Goal: Task Accomplishment & Management: Manage account settings

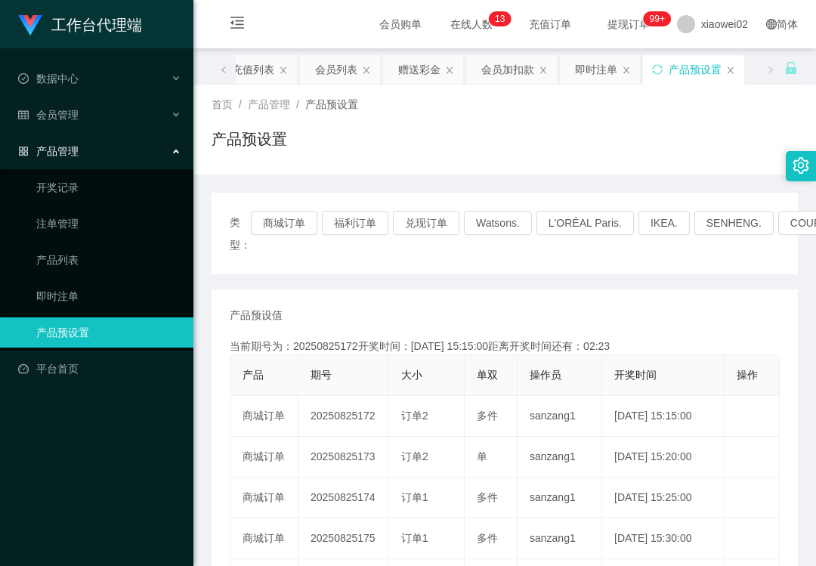
drag, startPoint x: 273, startPoint y: 196, endPoint x: 237, endPoint y: 182, distance: 39.0
click at [273, 196] on div "类型： 商城订单 福利订单 兑现订单 Watsons. L'ORÉAL Paris. IKEA. SENHENG. COURTS." at bounding box center [504, 234] width 586 height 82
click at [110, 110] on div "会员管理" at bounding box center [96, 115] width 193 height 30
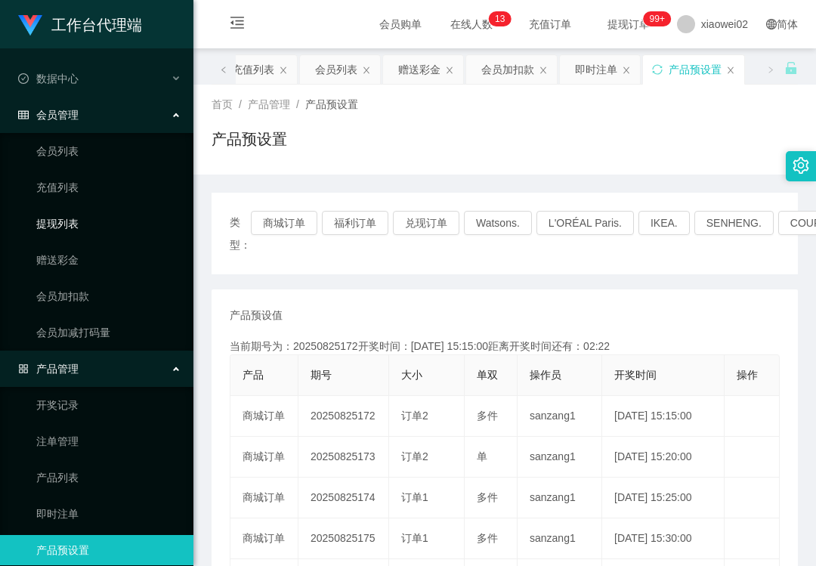
click at [103, 211] on link "提现列表" at bounding box center [108, 223] width 145 height 30
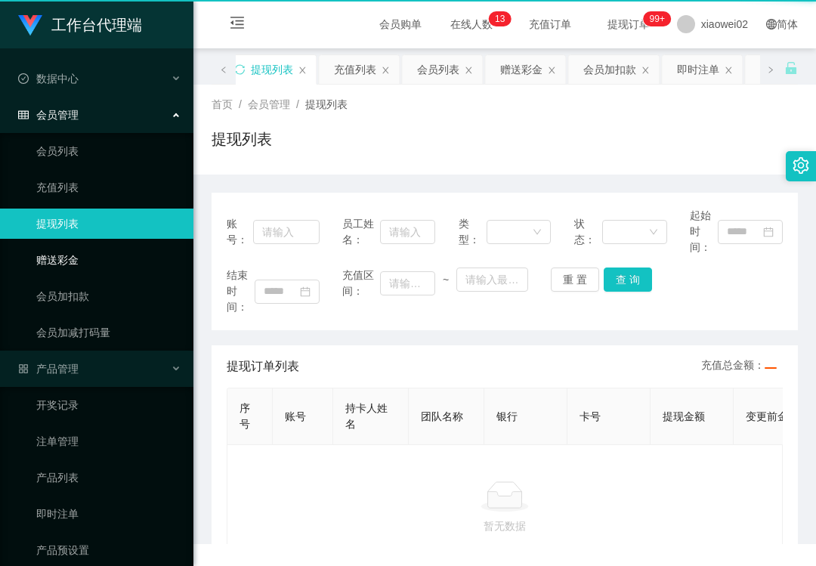
click at [92, 245] on link "赠送彩金" at bounding box center [108, 260] width 145 height 30
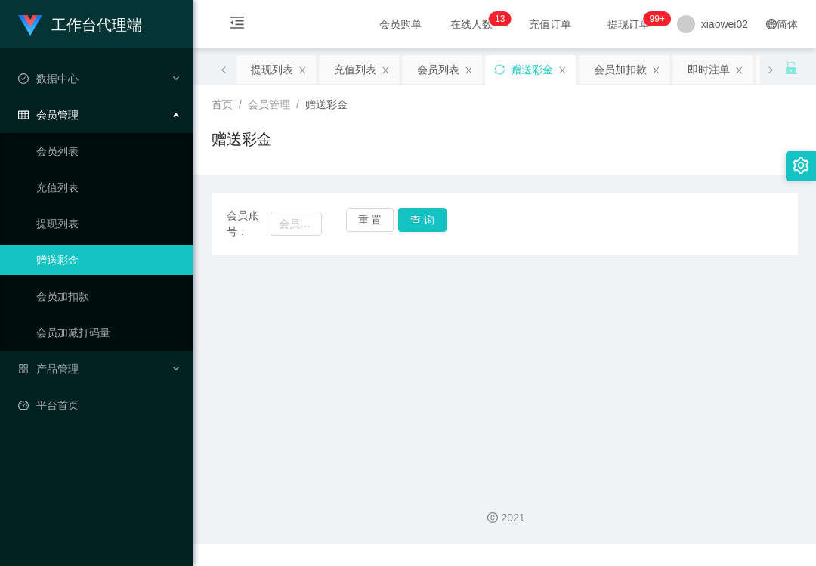
click at [88, 255] on link "赠送彩金" at bounding box center [108, 260] width 145 height 30
click at [293, 230] on input "text" at bounding box center [296, 223] width 52 height 24
paste input "Jennie1314"
type input "Jennie1314"
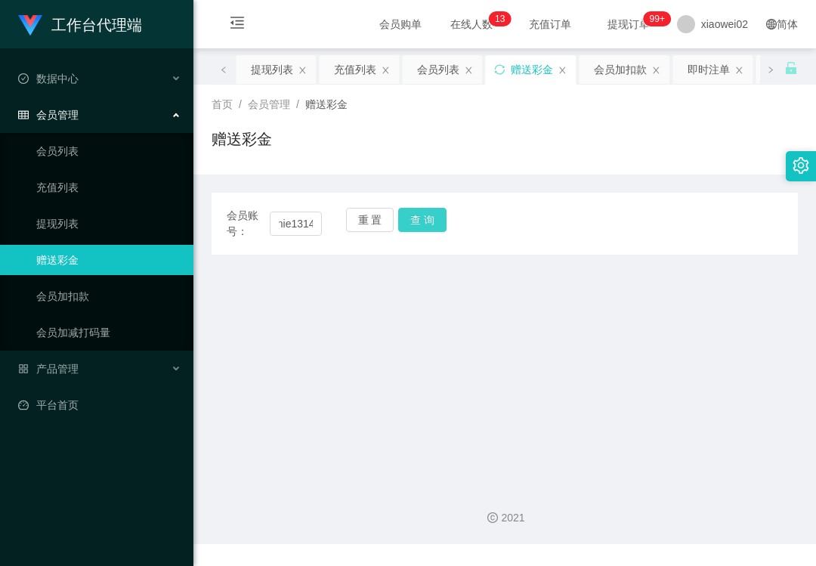
drag, startPoint x: 412, startPoint y: 212, endPoint x: 403, endPoint y: 230, distance: 20.0
click at [412, 212] on button "查 询" at bounding box center [422, 220] width 48 height 24
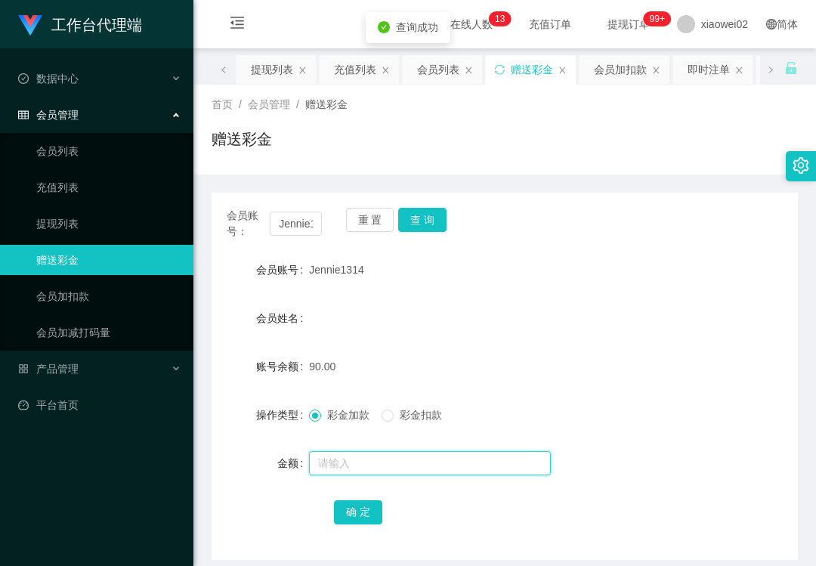
click at [357, 458] on input "text" at bounding box center [430, 463] width 242 height 24
type input "30"
click at [403, 420] on span "彩金扣款" at bounding box center [421, 415] width 54 height 12
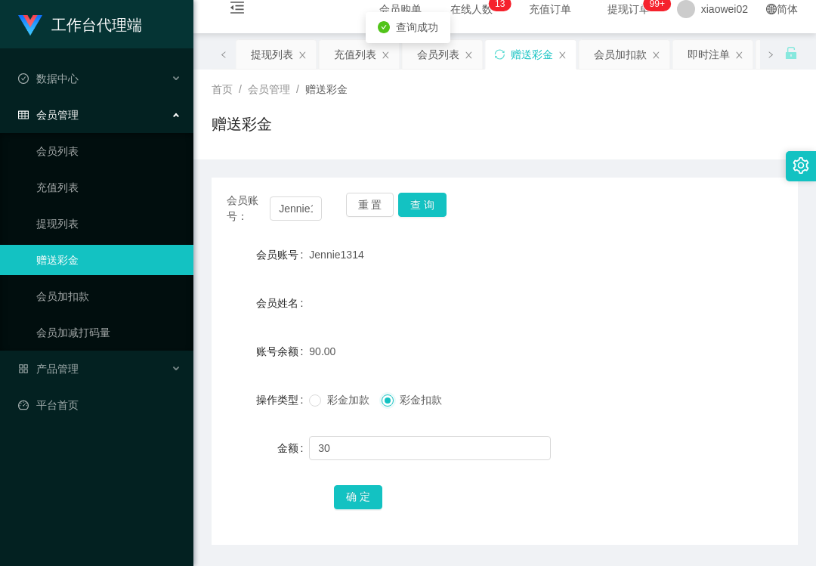
scroll to position [64, 0]
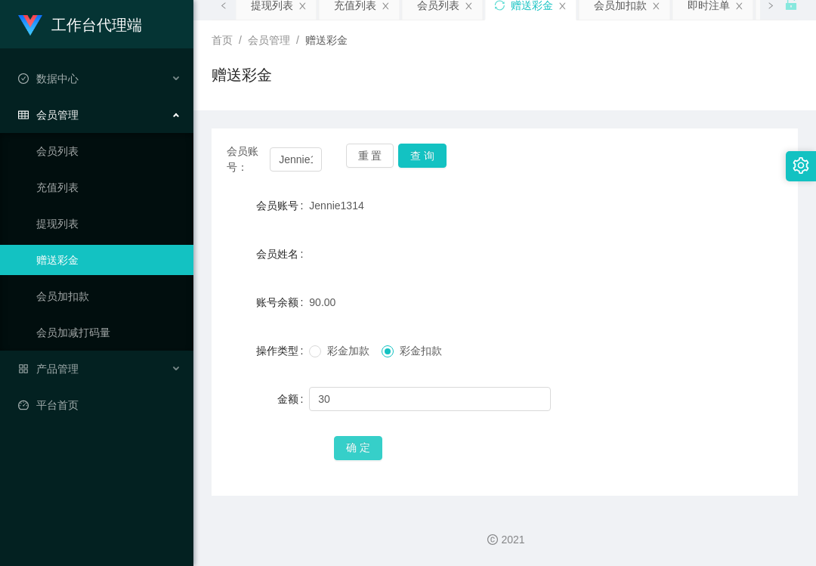
drag, startPoint x: 349, startPoint y: 449, endPoint x: 399, endPoint y: 376, distance: 88.0
click at [351, 449] on button "确 定" at bounding box center [358, 448] width 48 height 24
drag, startPoint x: 426, startPoint y: 269, endPoint x: 202, endPoint y: 201, distance: 233.7
click at [421, 269] on form "会员账号 Jennie1314 会员姓名 账号余额 60.00 操作类型 彩金加款 彩金扣款 金额 确 定" at bounding box center [504, 326] width 586 height 272
click at [118, 146] on link "会员列表" at bounding box center [108, 151] width 145 height 30
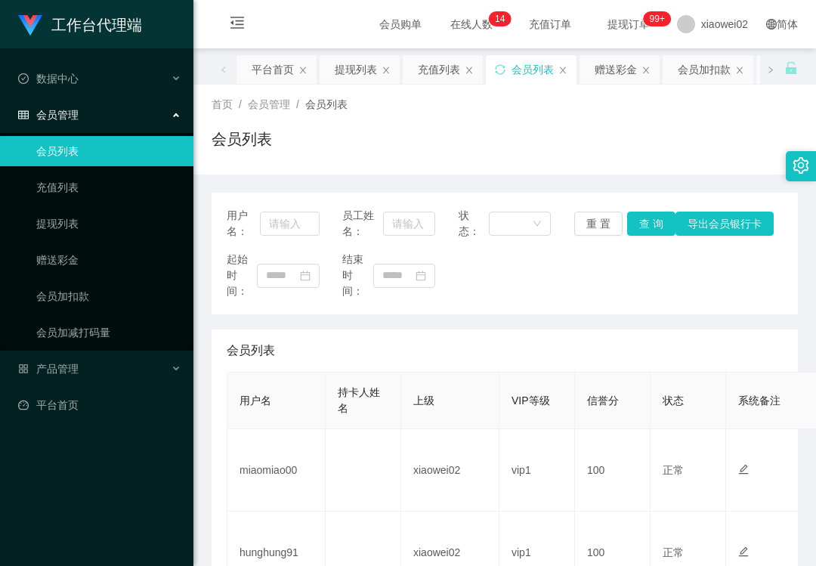
scroll to position [176, 0]
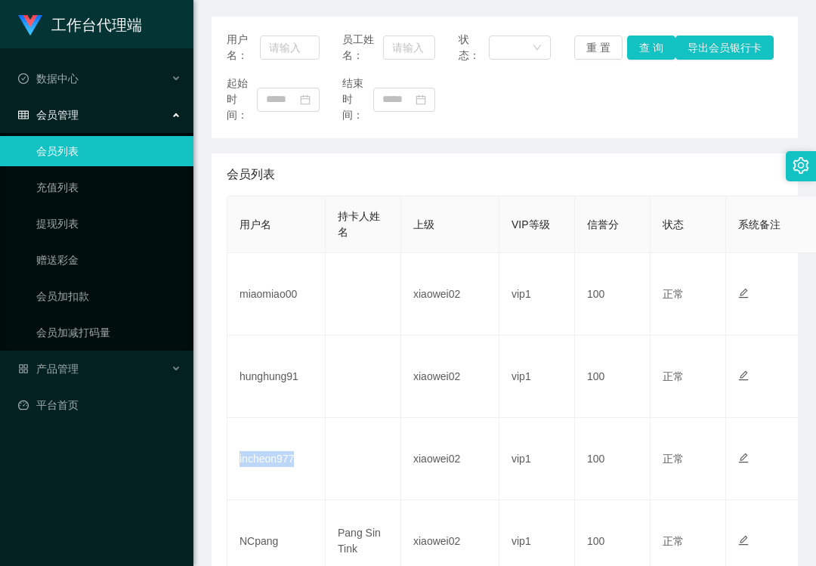
click at [64, 481] on div "工作台代理端 数据中心 会员管理 会员列表 充值列表 提现列表 赠送彩金 会员加扣款 会员加减打码量 产品管理 平台首页" at bounding box center [96, 283] width 193 height 566
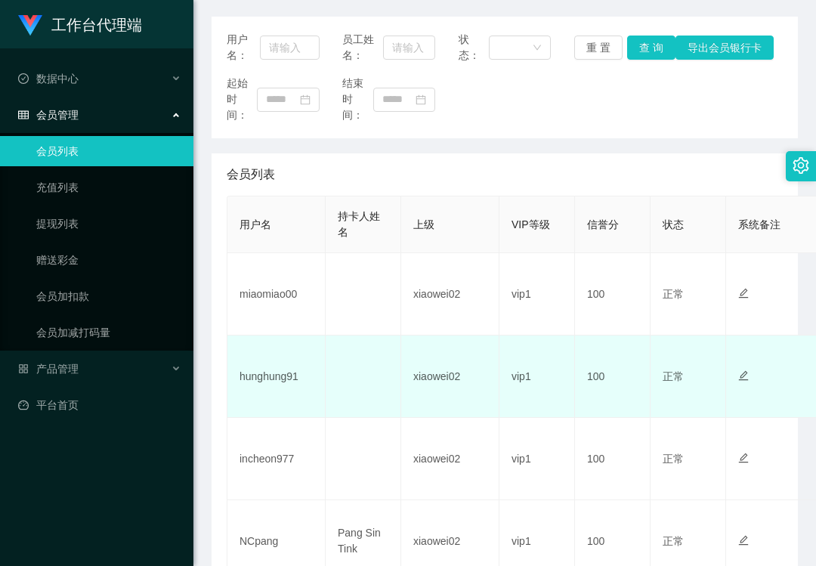
click at [270, 384] on td "hunghung91" at bounding box center [276, 376] width 98 height 82
click at [270, 382] on td "hunghung91" at bounding box center [276, 376] width 98 height 82
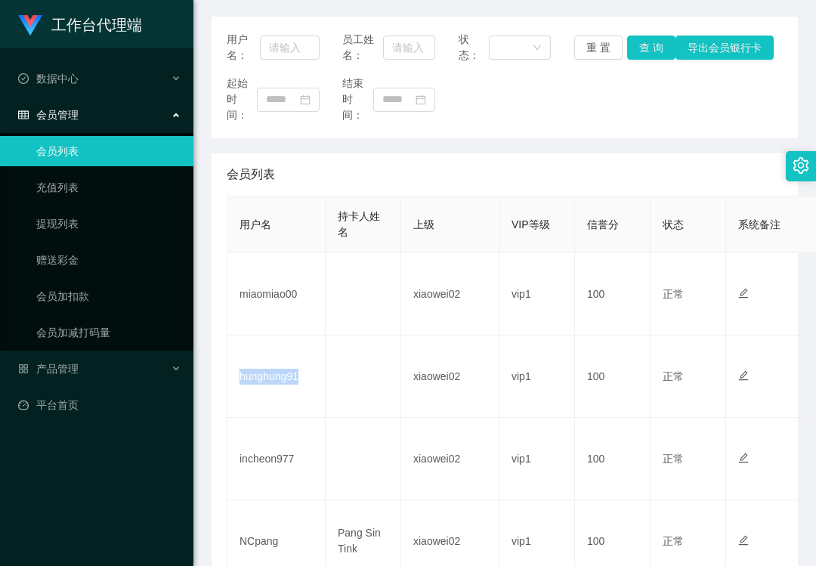
copy td "hunghung91"
drag, startPoint x: 333, startPoint y: 164, endPoint x: 467, endPoint y: 86, distance: 154.7
click at [333, 164] on div "会员列表" at bounding box center [505, 174] width 556 height 42
click at [98, 222] on link "提现列表" at bounding box center [108, 223] width 145 height 30
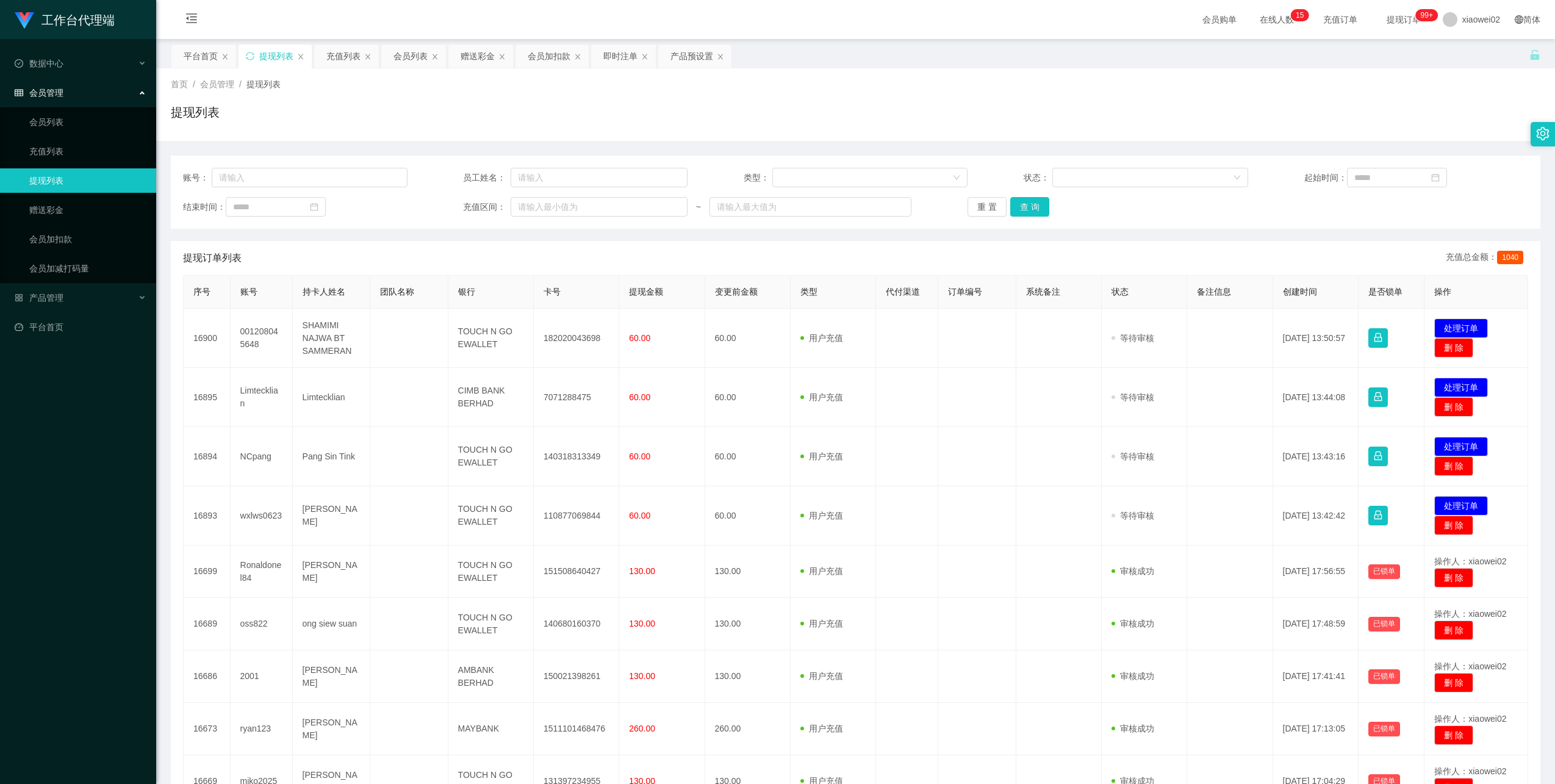
click at [1473, 505] on button "处理订单" at bounding box center [1461, 505] width 53 height 19
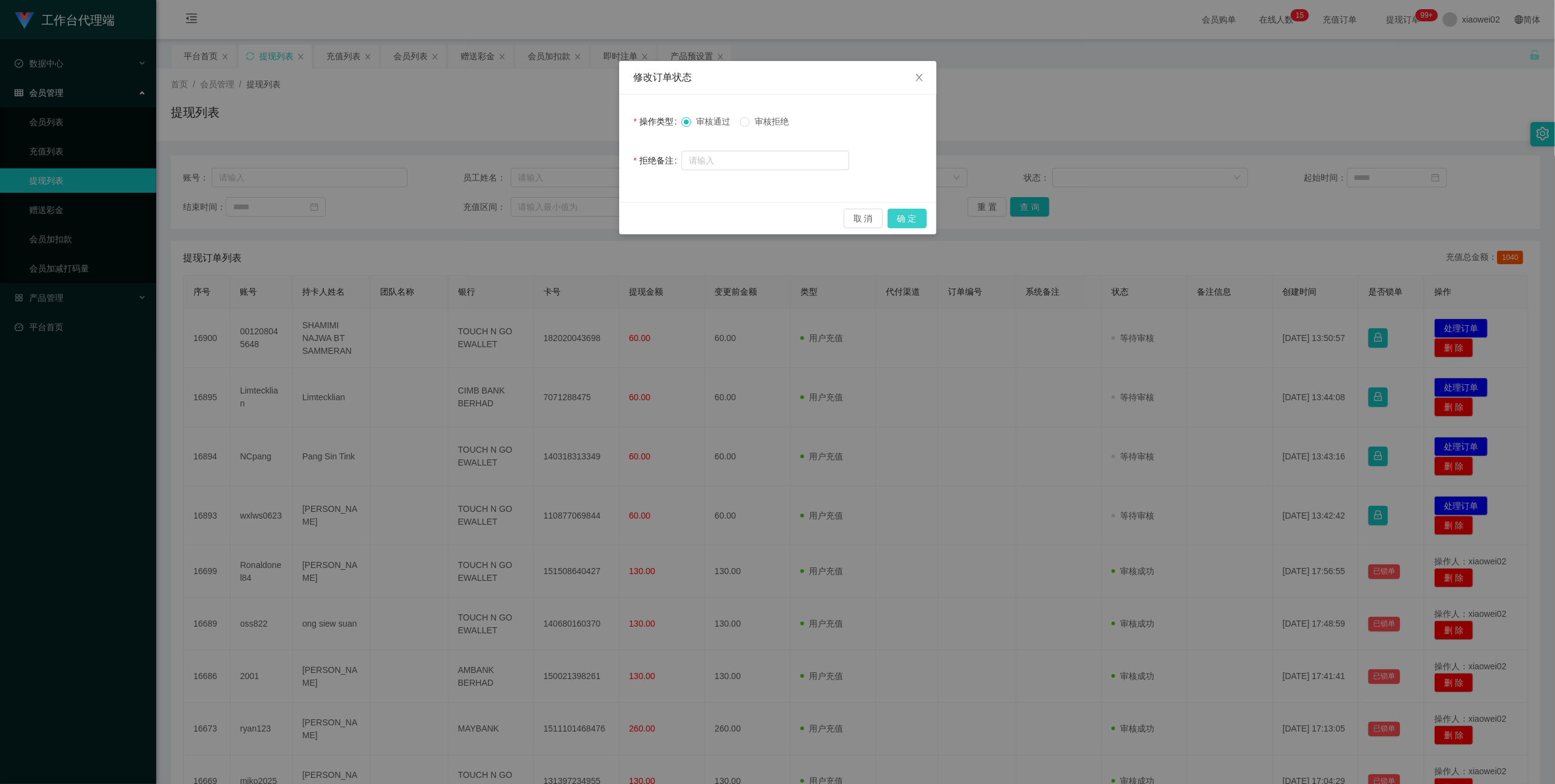
click at [909, 216] on button "确 定" at bounding box center [907, 218] width 39 height 19
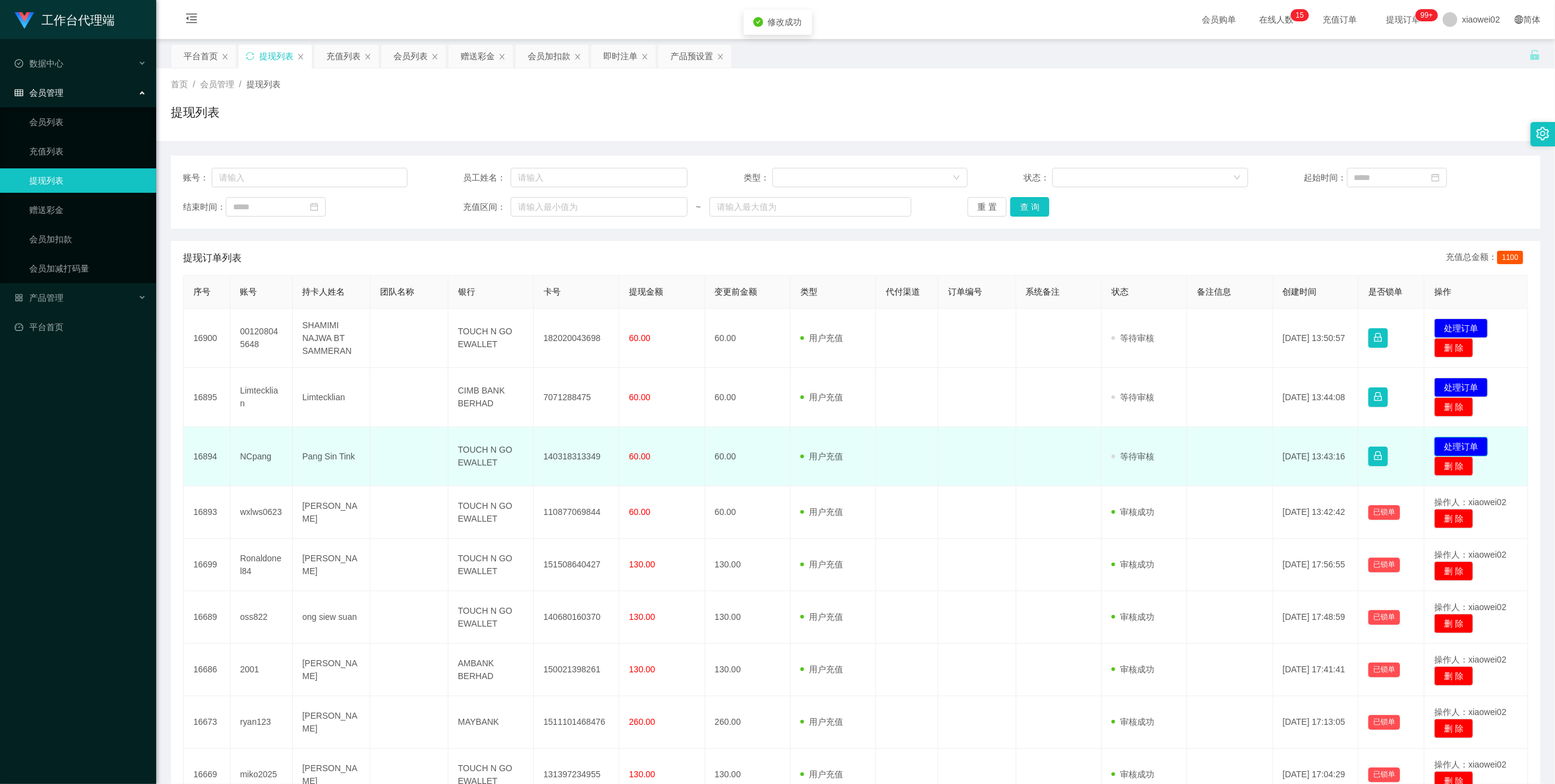
click at [1477, 447] on button "处理订单" at bounding box center [1461, 447] width 53 height 19
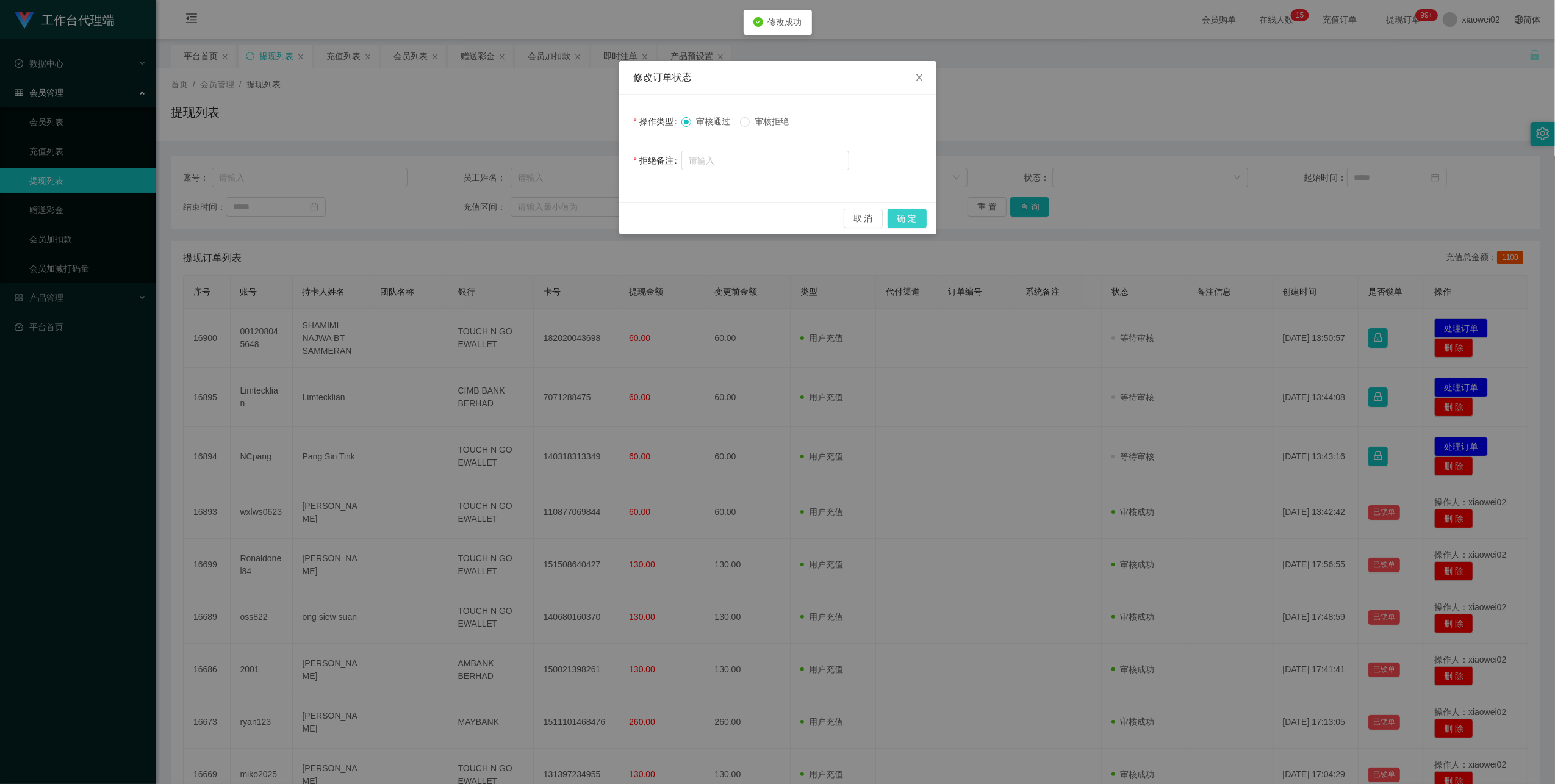
drag, startPoint x: 901, startPoint y: 213, endPoint x: 967, endPoint y: 206, distance: 66.4
click at [903, 213] on button "确 定" at bounding box center [907, 218] width 39 height 19
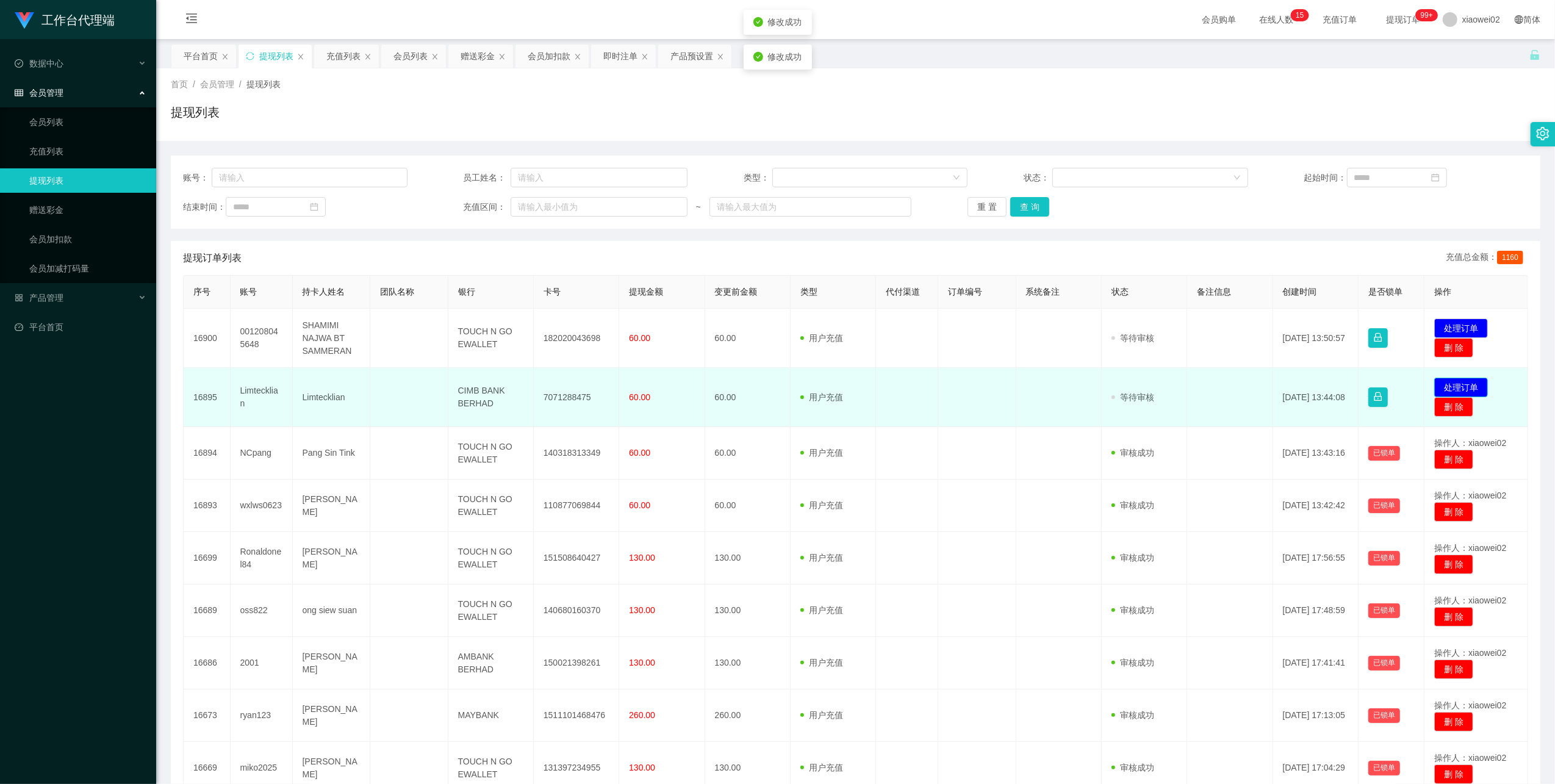
click at [1435, 381] on button "处理订单" at bounding box center [1461, 388] width 53 height 19
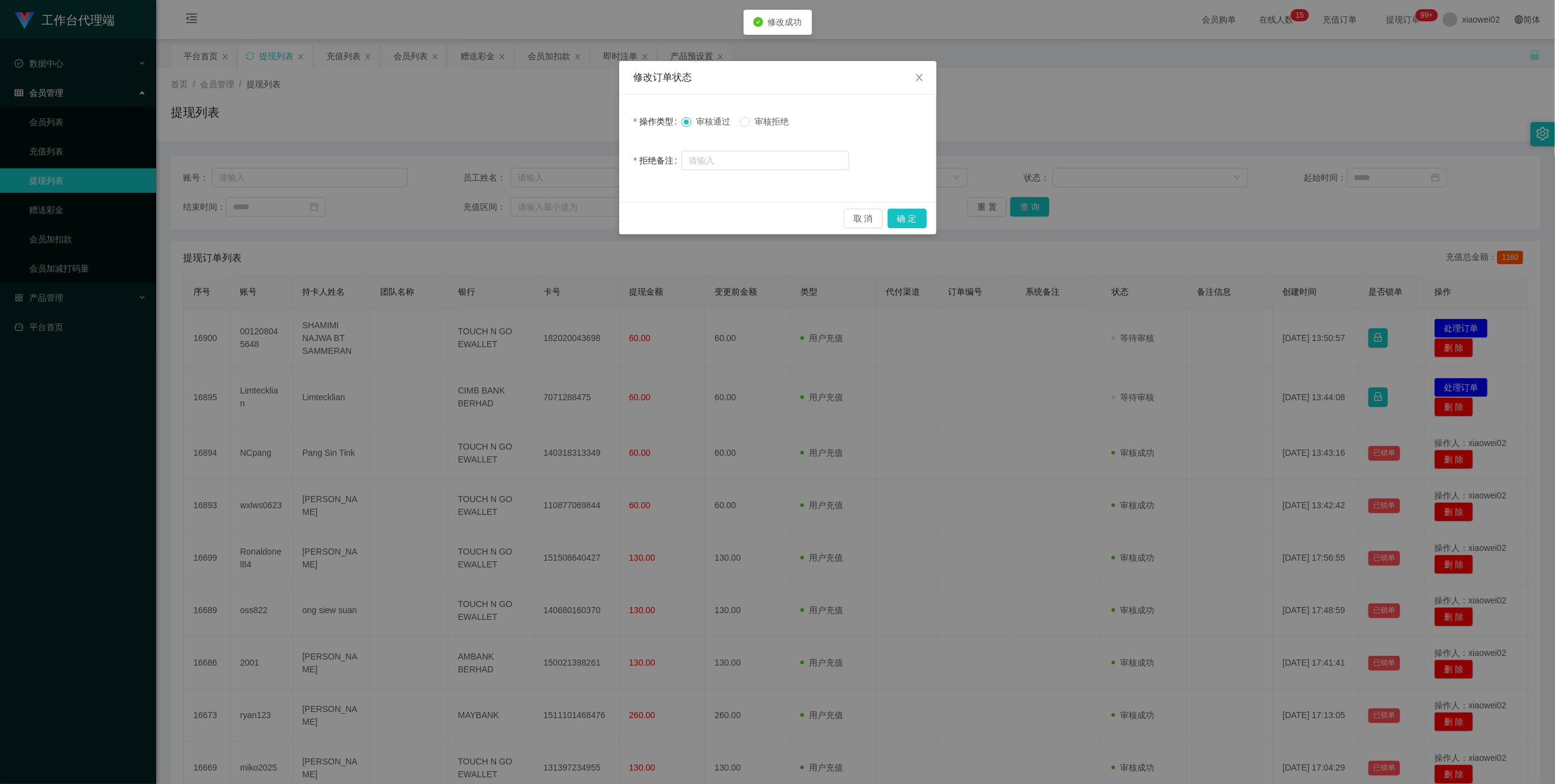
click at [901, 228] on div "取 消 确 定" at bounding box center [778, 218] width 317 height 32
click at [916, 208] on div "取 消 确 定" at bounding box center [778, 218] width 317 height 32
click at [918, 218] on button "确 定" at bounding box center [907, 218] width 39 height 19
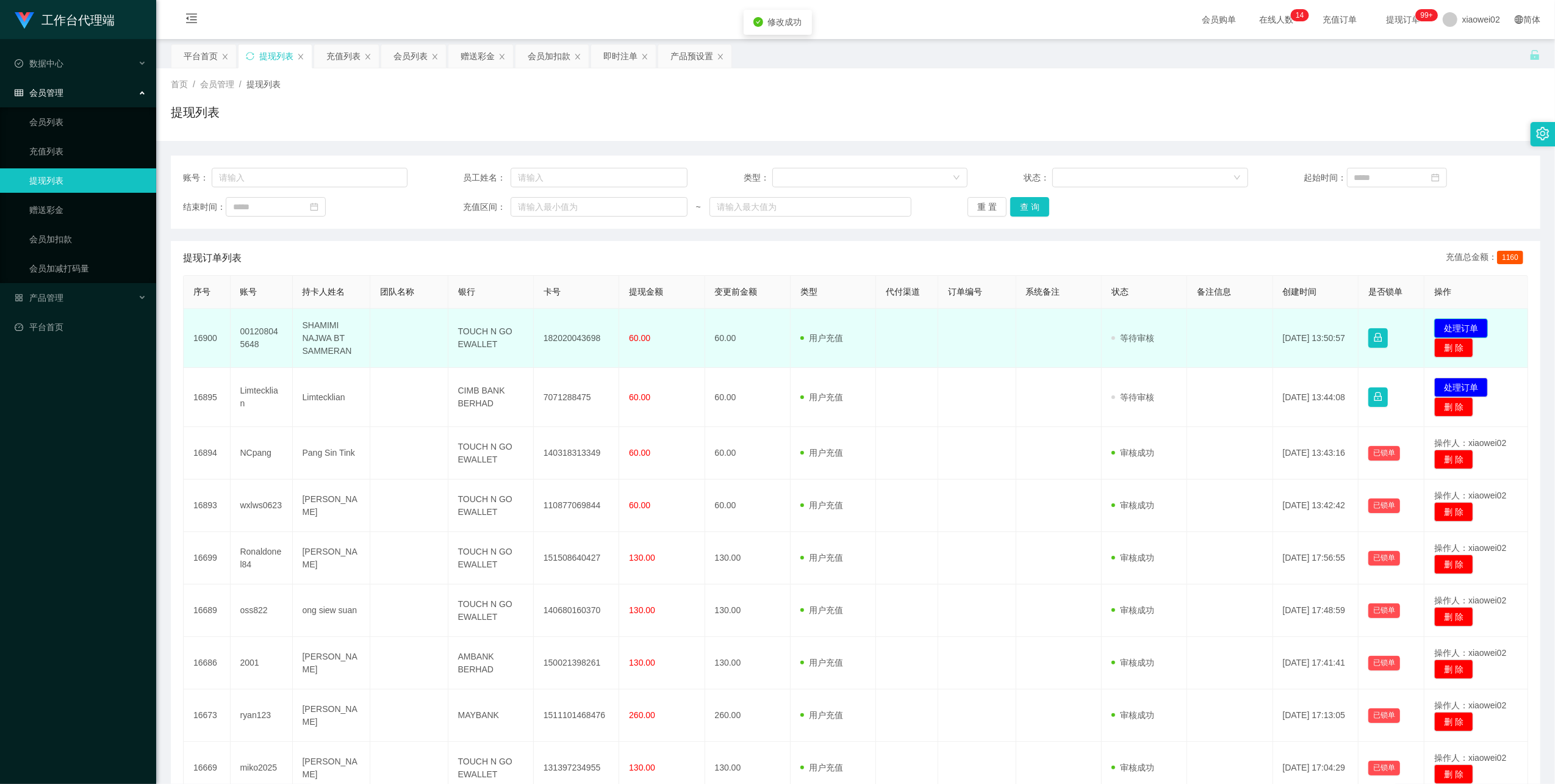
click at [1448, 320] on button "处理订单" at bounding box center [1461, 328] width 53 height 19
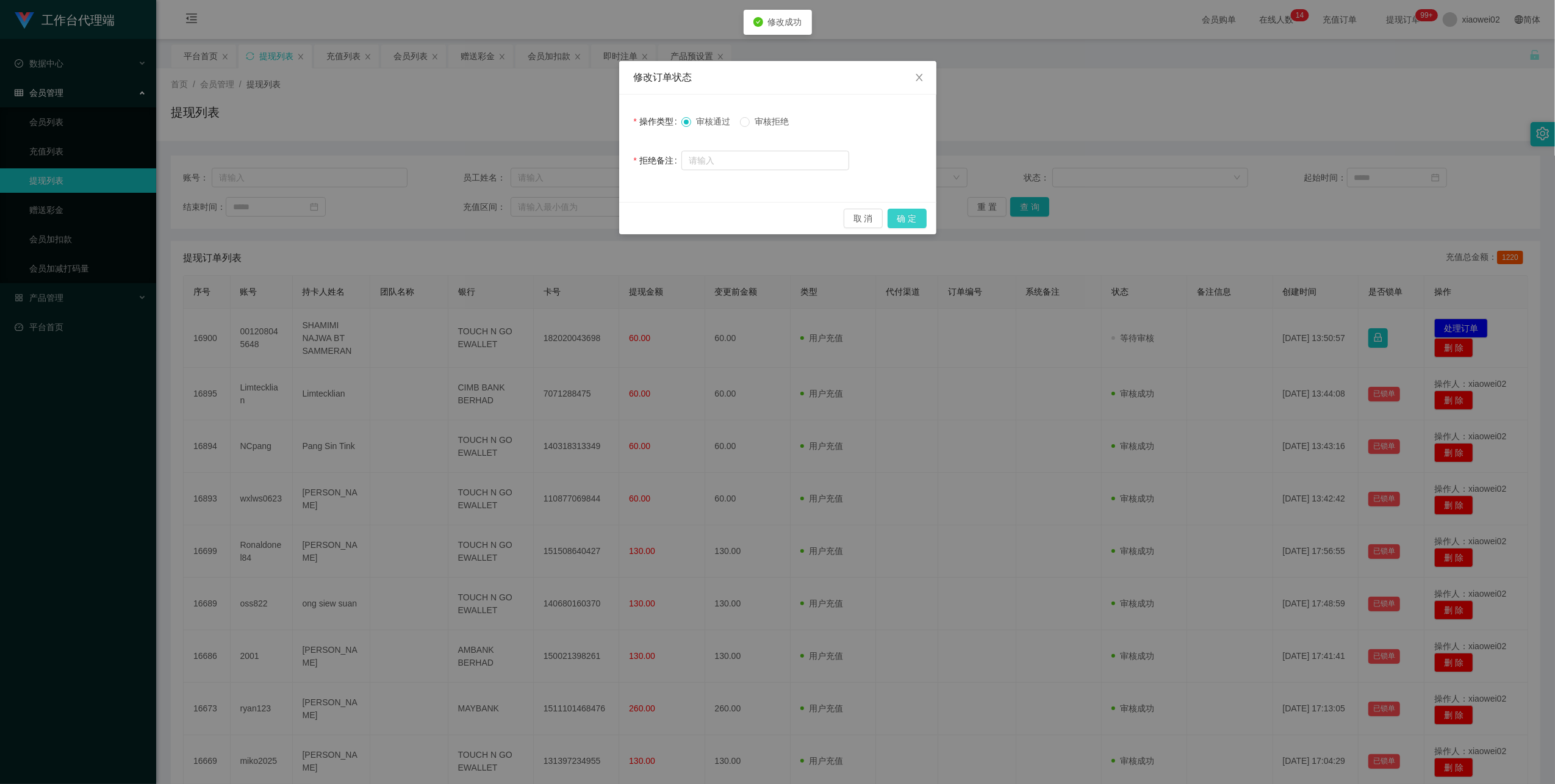
click at [910, 217] on button "确 定" at bounding box center [907, 218] width 39 height 19
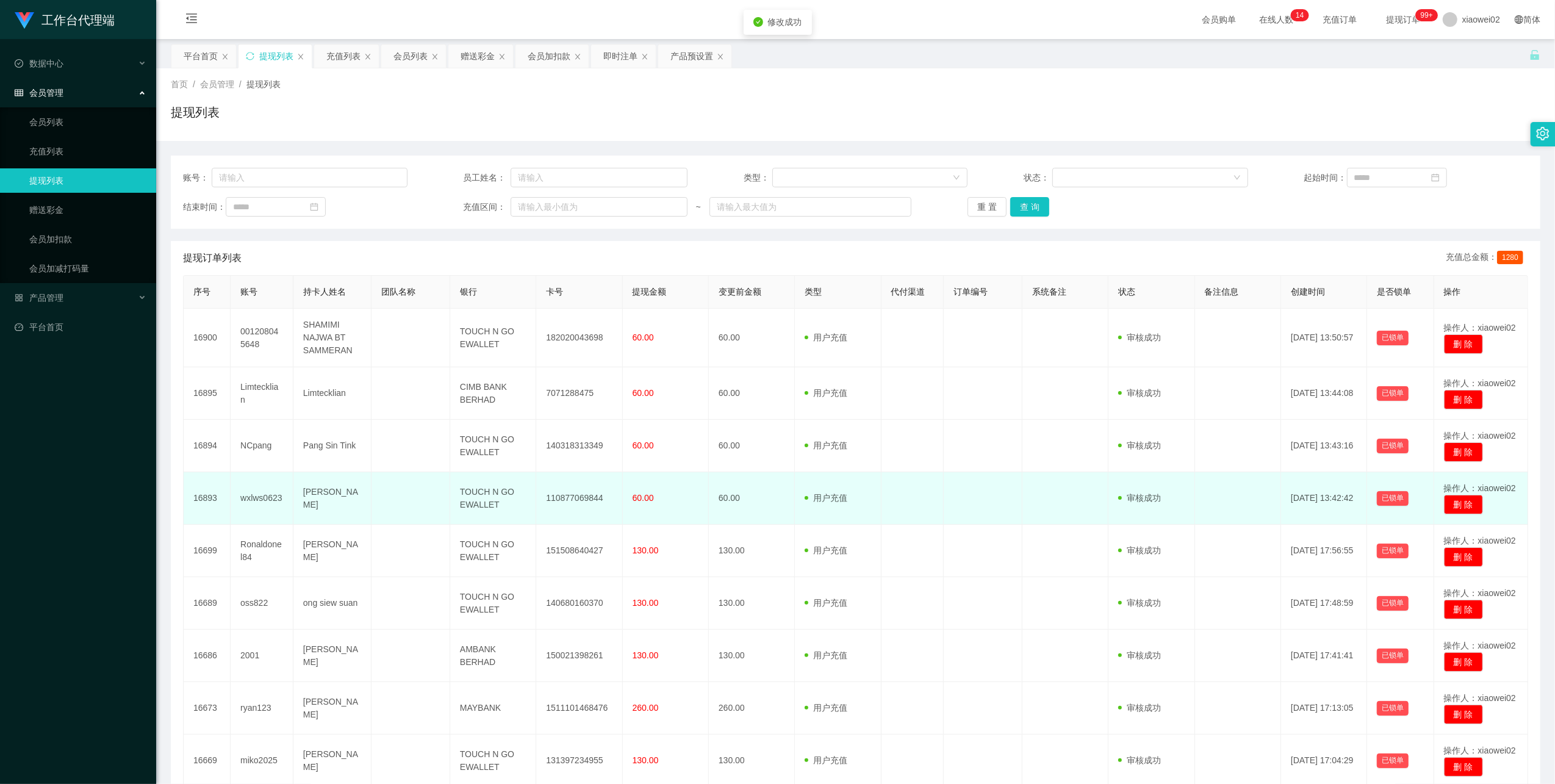
click at [578, 497] on td "110877069844" at bounding box center [579, 498] width 86 height 52
click at [580, 497] on td "110877069844" at bounding box center [579, 498] width 86 height 52
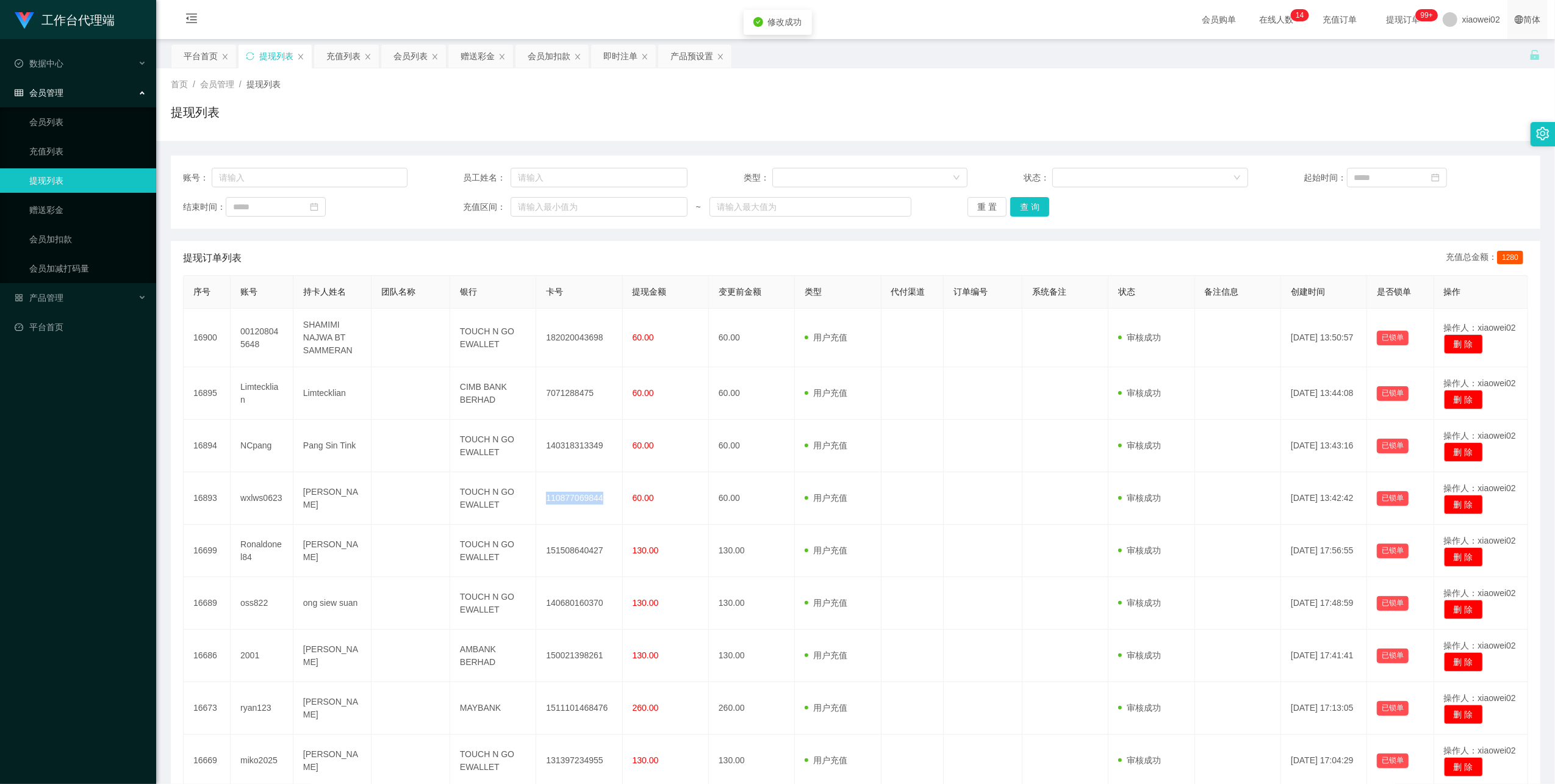
copy td "110877069844"
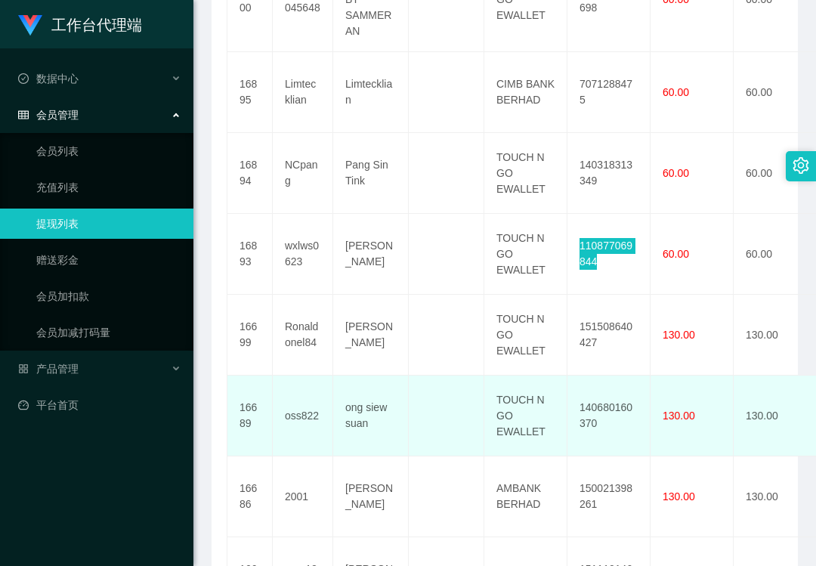
scroll to position [503, 0]
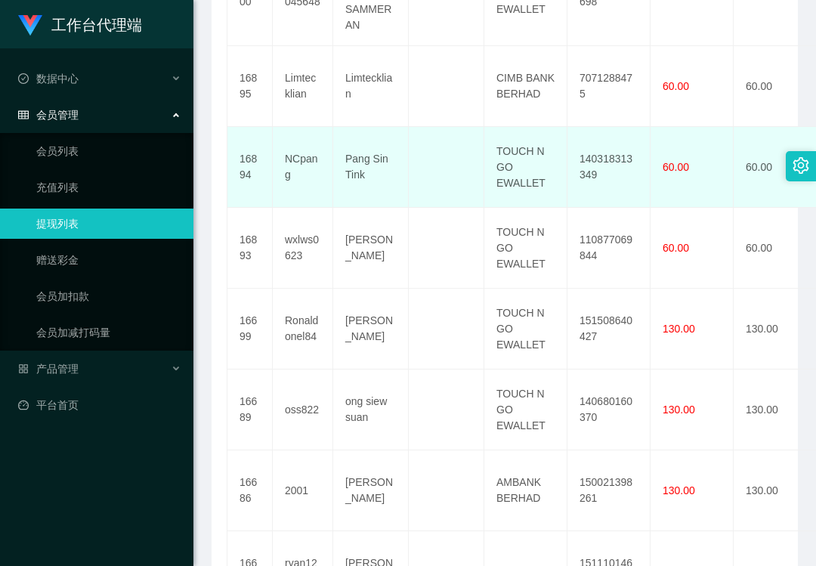
click at [622, 146] on td "140318313349" at bounding box center [608, 167] width 83 height 81
copy td "140318313349"
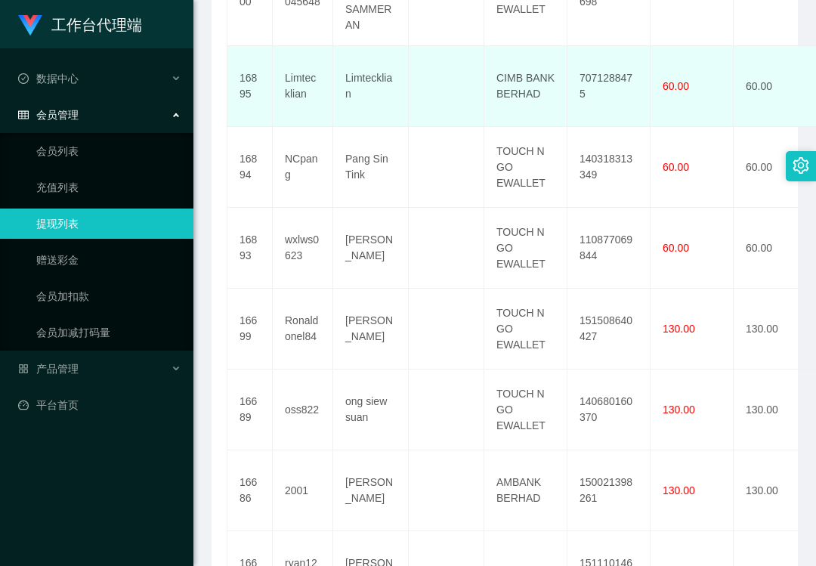
click at [591, 73] on td "7071288475" at bounding box center [608, 86] width 83 height 81
copy td "7071288475"
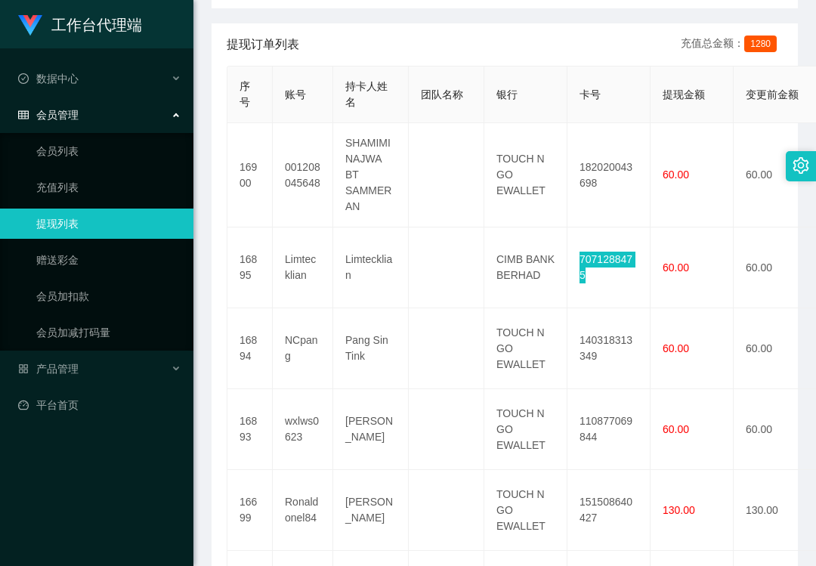
scroll to position [201, 0]
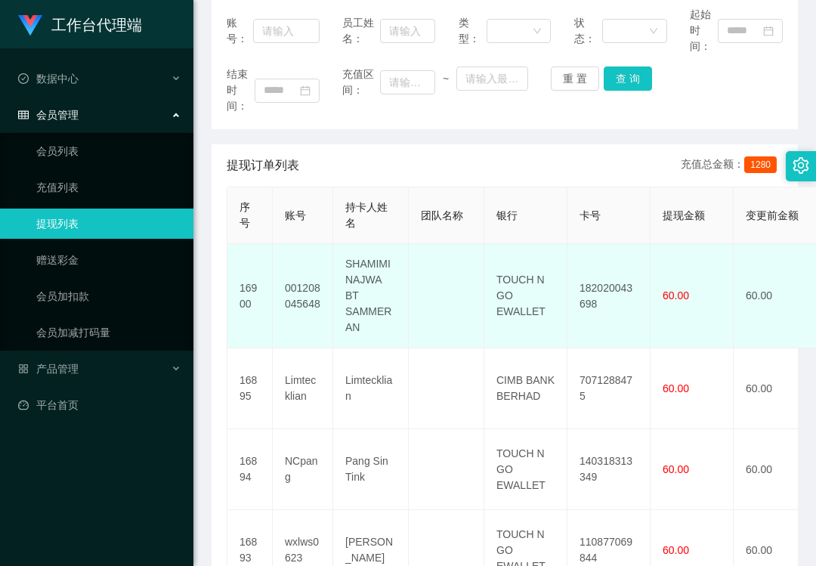
click at [596, 272] on td "182020043698" at bounding box center [608, 296] width 83 height 104
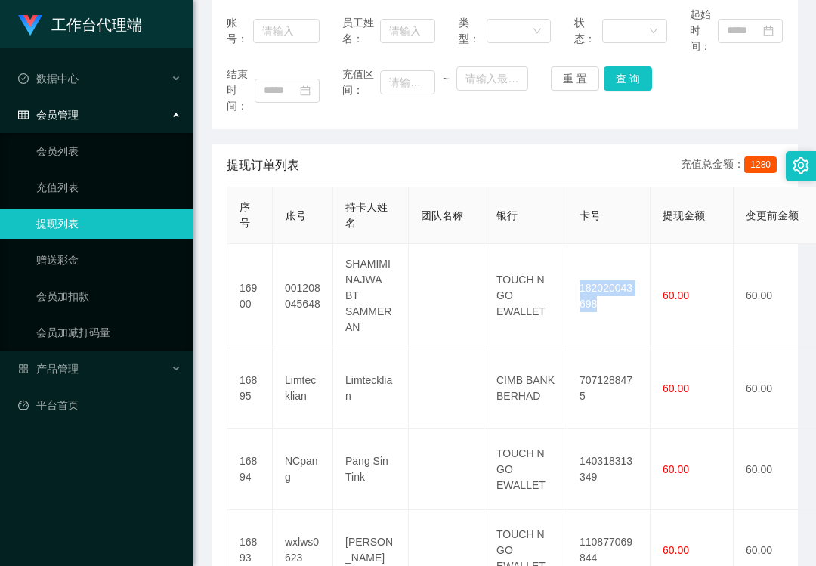
copy td "182020043698"
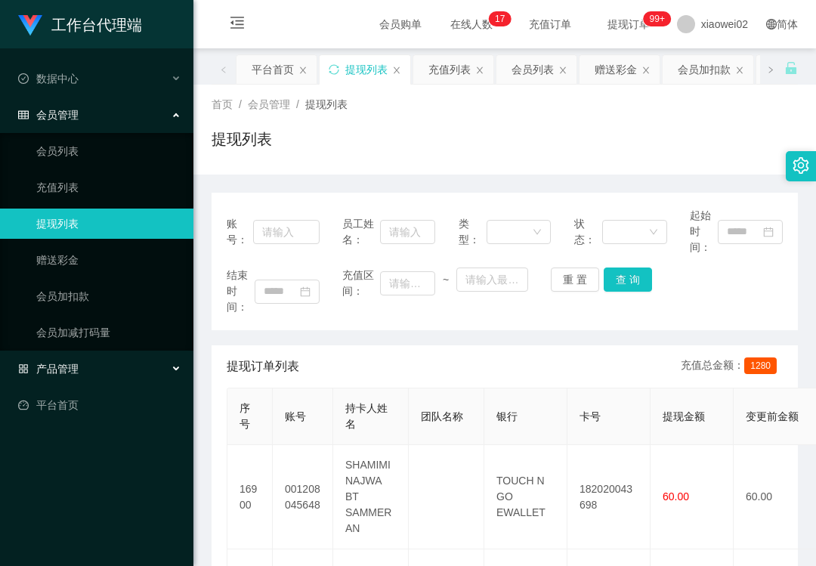
click at [92, 364] on div "产品管理" at bounding box center [96, 368] width 193 height 30
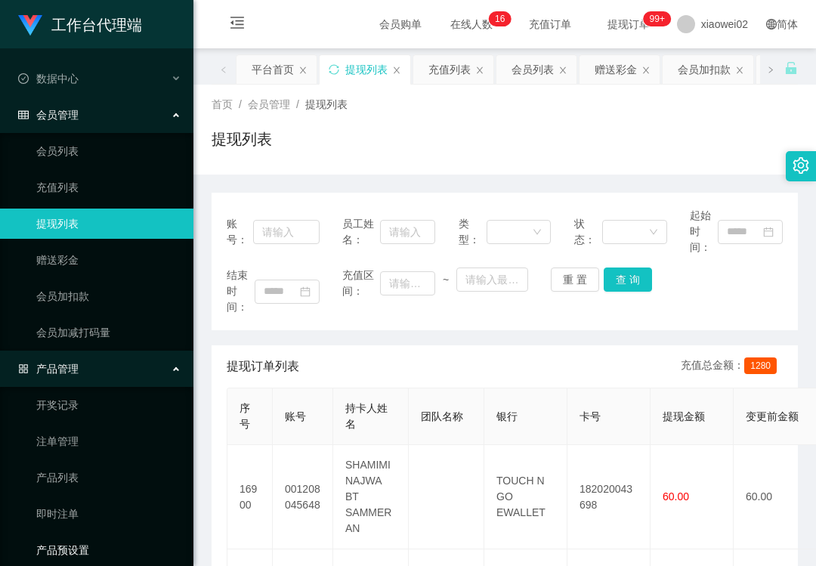
drag, startPoint x: 76, startPoint y: 556, endPoint x: 77, endPoint y: 548, distance: 8.3
click at [76, 556] on link "产品预设置" at bounding box center [108, 550] width 145 height 30
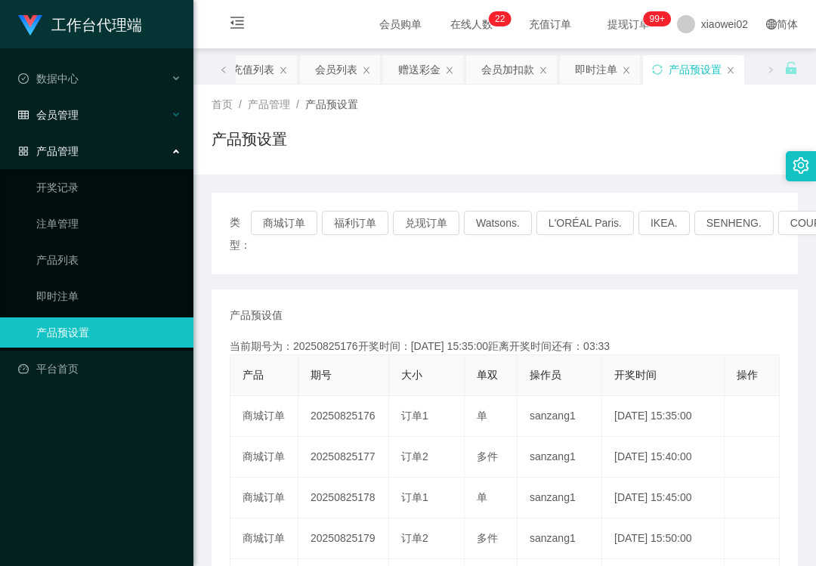
click at [109, 115] on div "会员管理" at bounding box center [96, 115] width 193 height 30
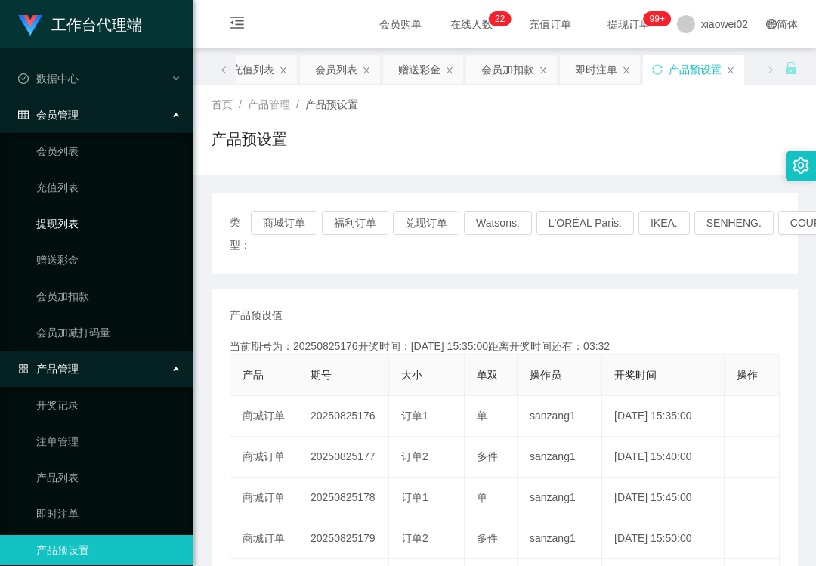
click at [94, 224] on link "提现列表" at bounding box center [108, 223] width 145 height 30
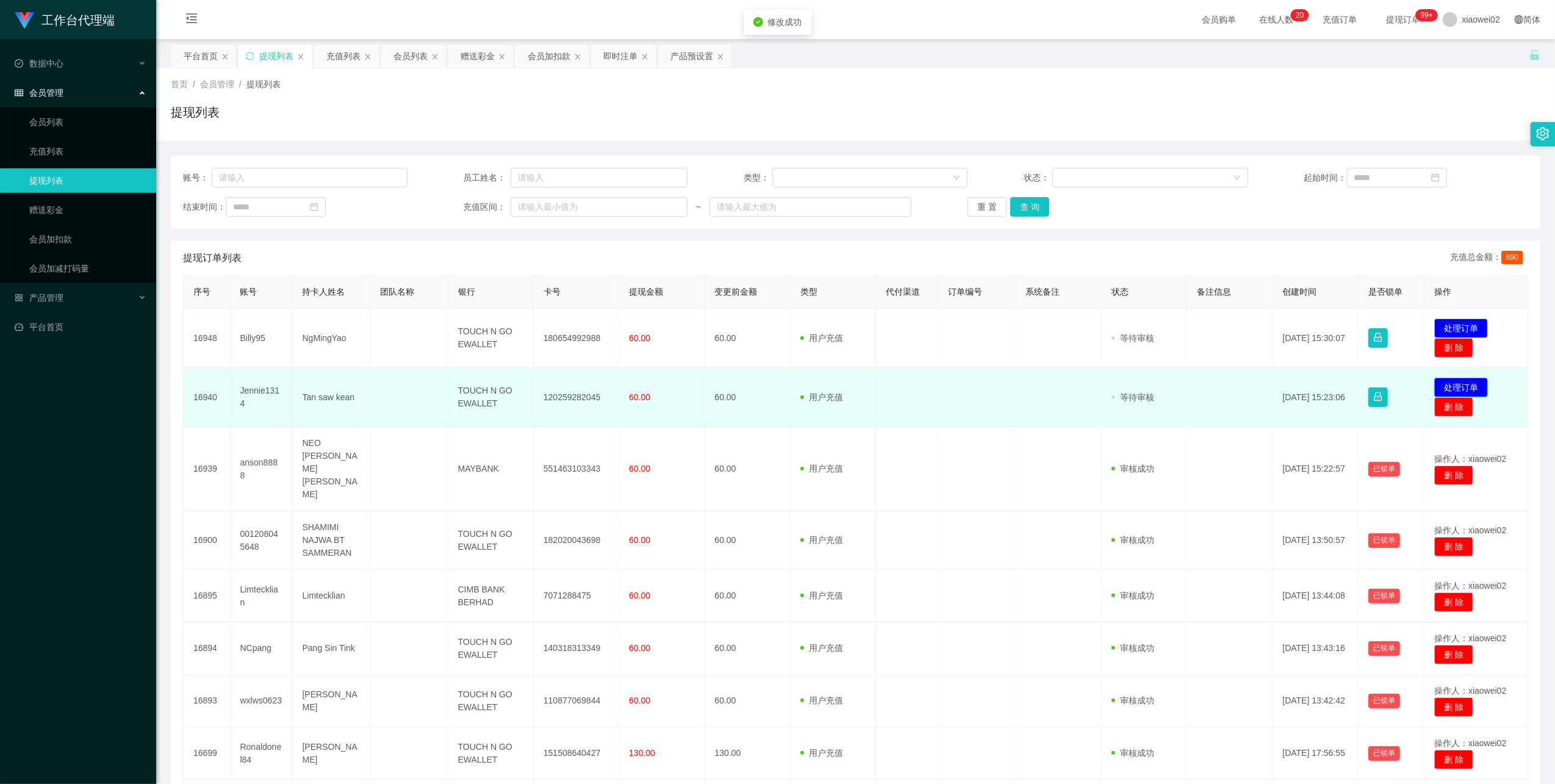
click at [1452, 384] on button "处理订单" at bounding box center [1461, 388] width 53 height 19
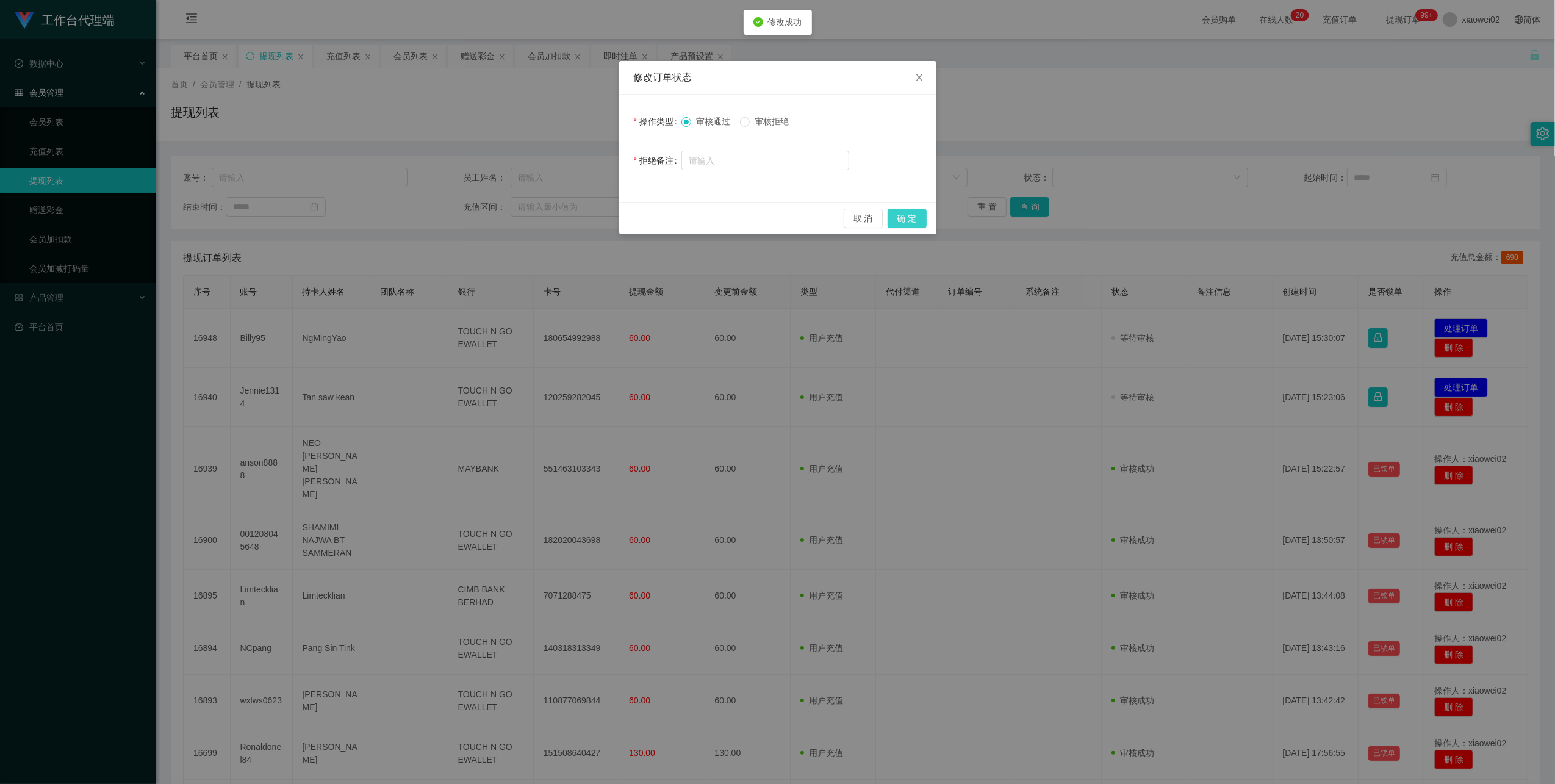
click at [903, 223] on button "确 定" at bounding box center [907, 218] width 39 height 19
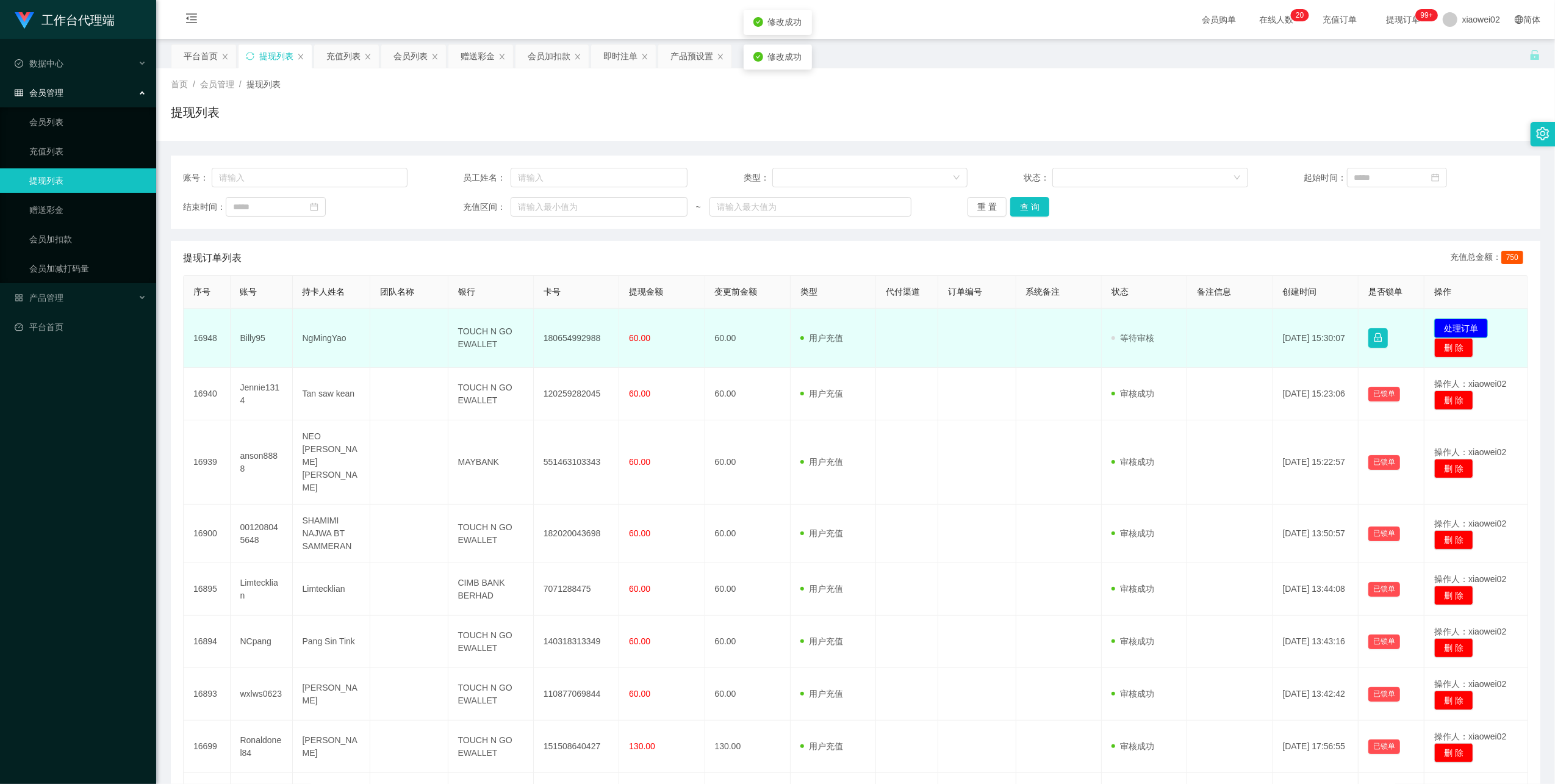
click at [1456, 322] on button "处理订单" at bounding box center [1461, 328] width 53 height 19
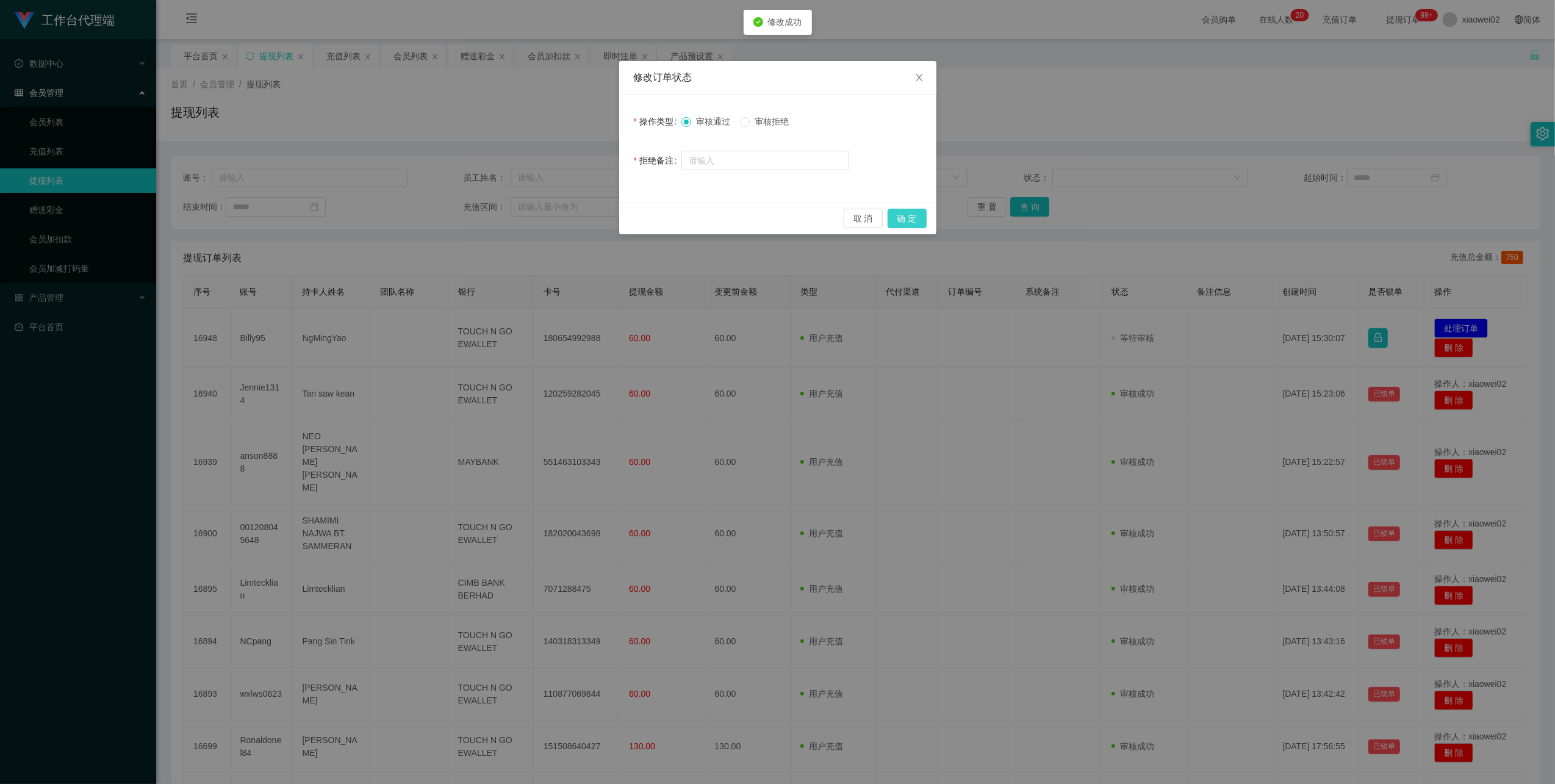
click at [916, 220] on button "确 定" at bounding box center [907, 218] width 39 height 19
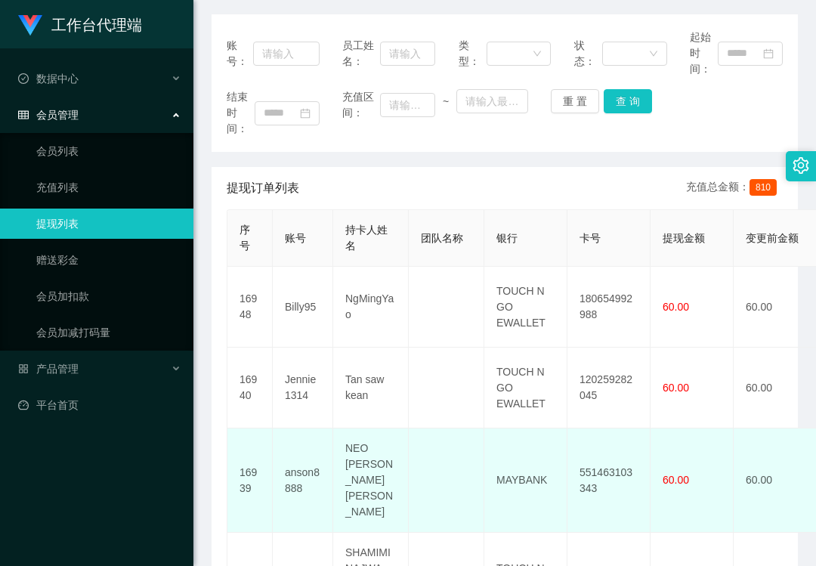
scroll to position [302, 0]
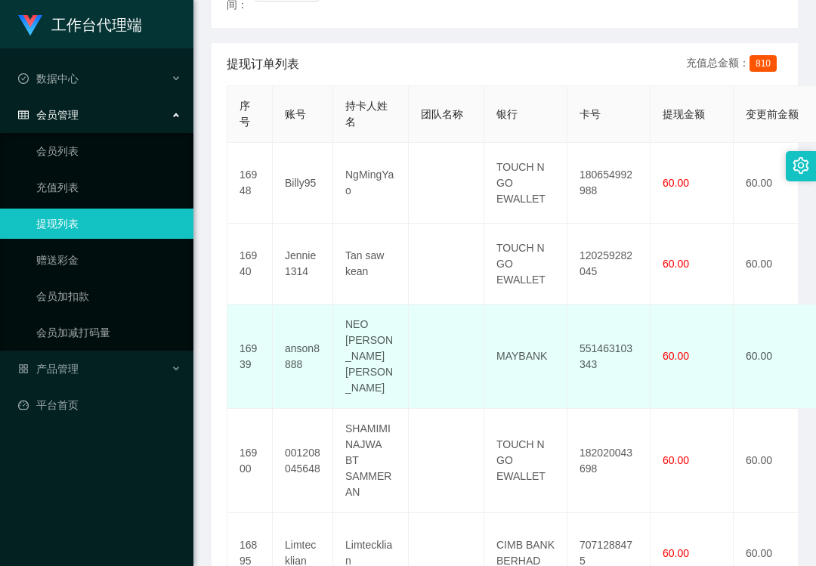
click at [602, 334] on td "551463103343" at bounding box center [608, 356] width 83 height 104
copy td "551463103343"
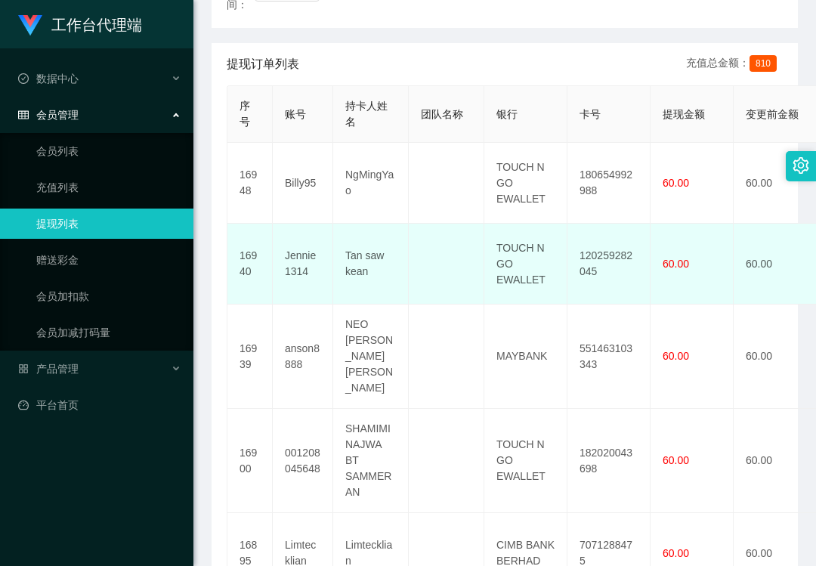
click at [622, 252] on td "120259282045" at bounding box center [608, 264] width 83 height 81
copy td "120259282045"
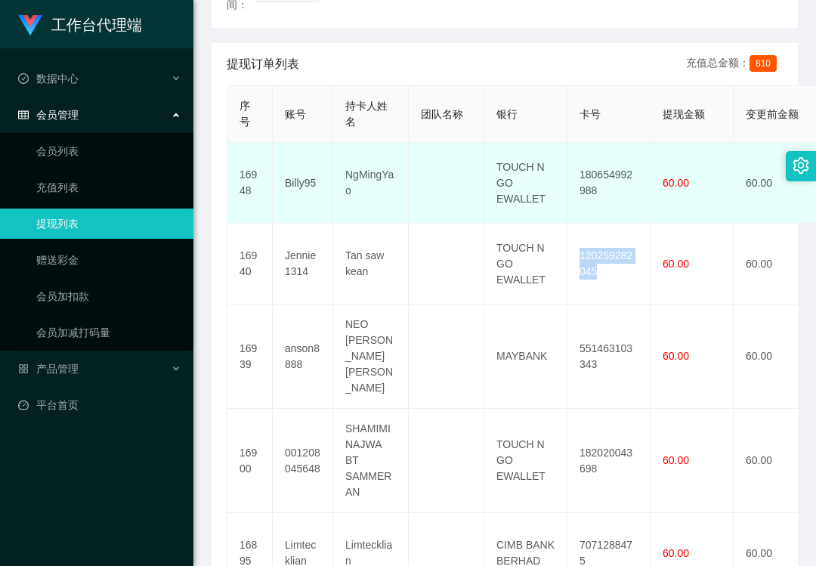
click at [614, 171] on td "180654992988" at bounding box center [608, 183] width 83 height 81
copy td "180654992988"
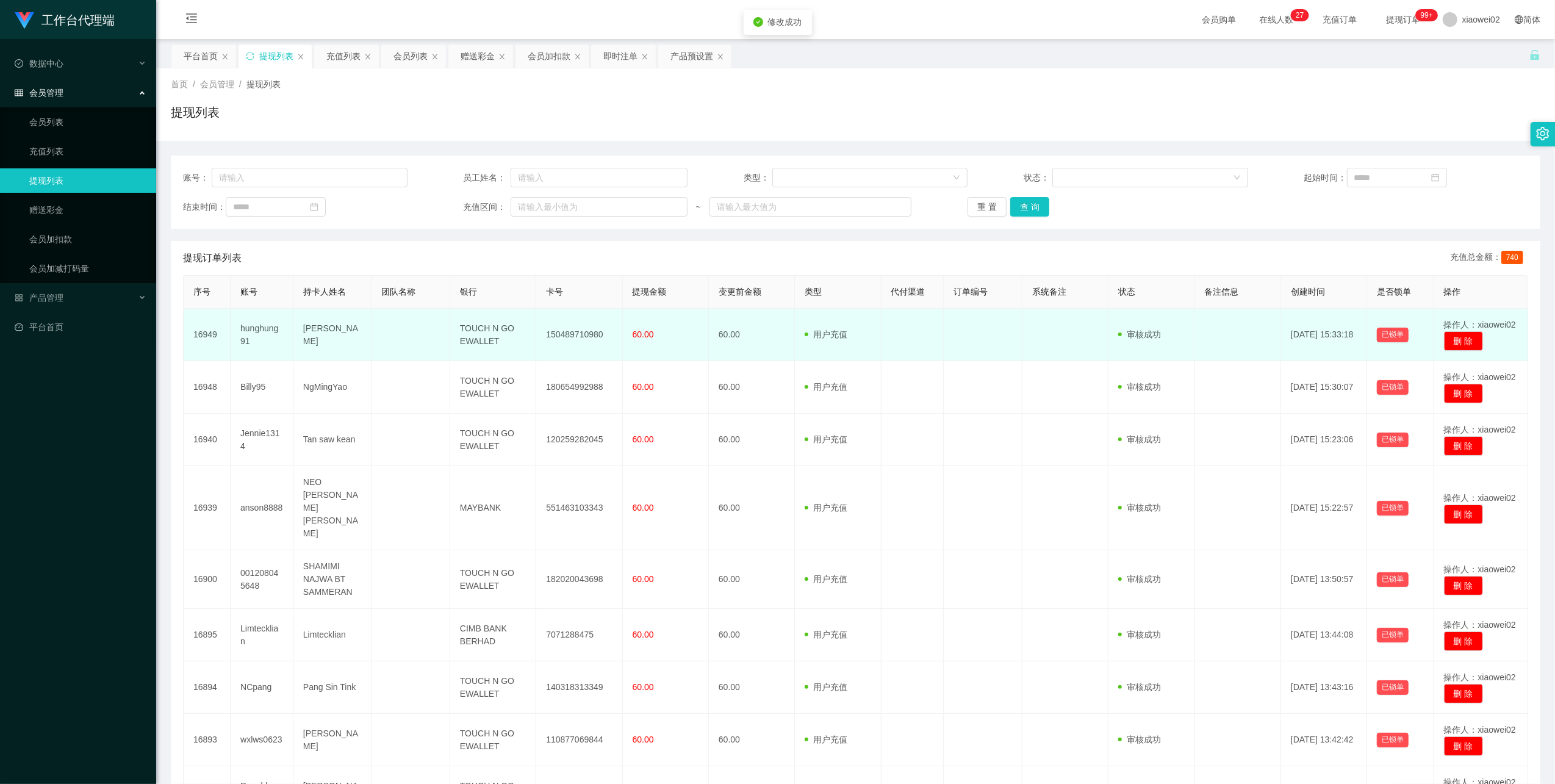
click at [576, 329] on td "150489710980" at bounding box center [579, 334] width 86 height 52
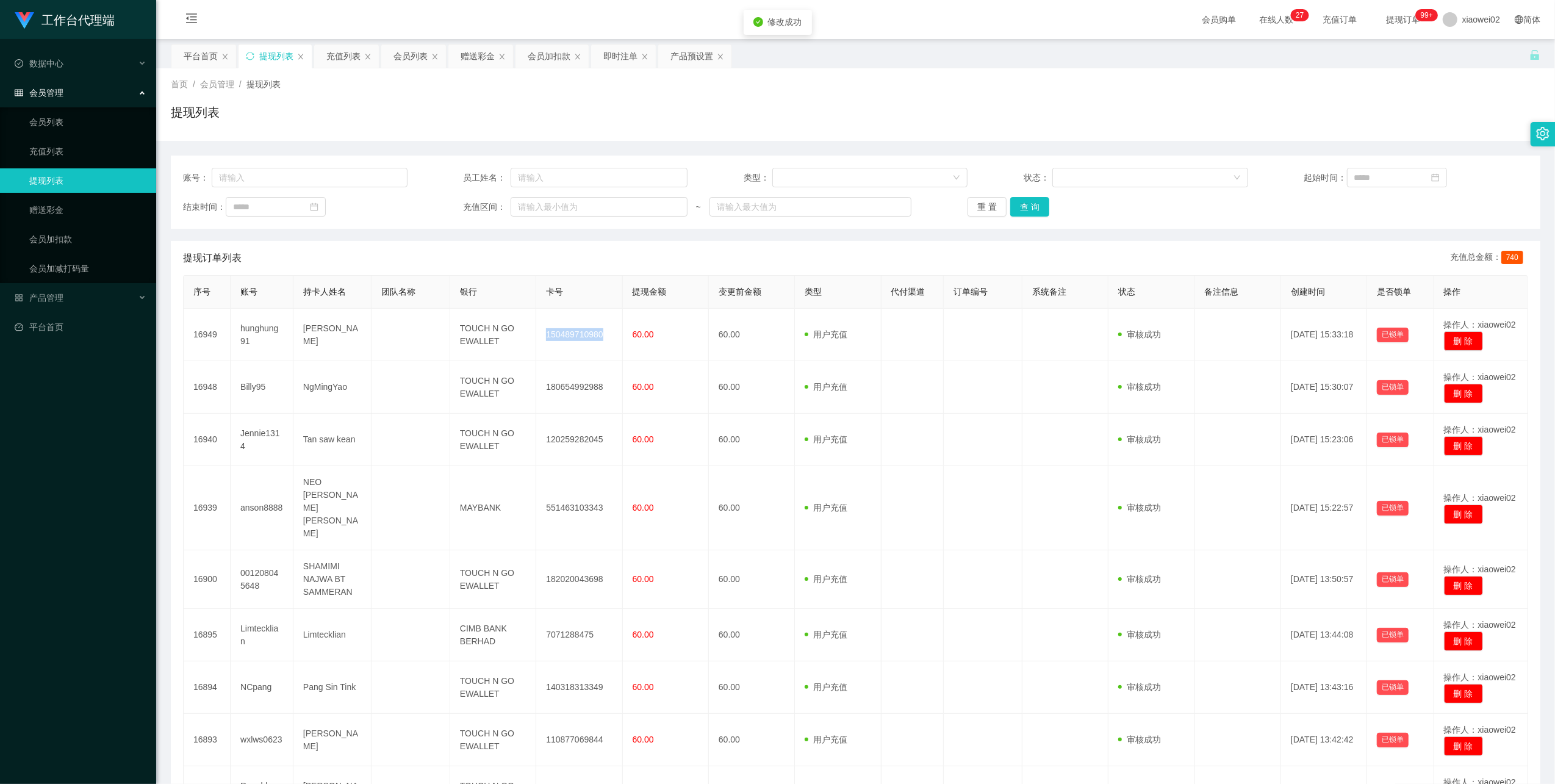
drag, startPoint x: 576, startPoint y: 329, endPoint x: 731, endPoint y: 271, distance: 165.5
click at [578, 329] on td "150489710980" at bounding box center [579, 334] width 86 height 52
copy td "150489710980"
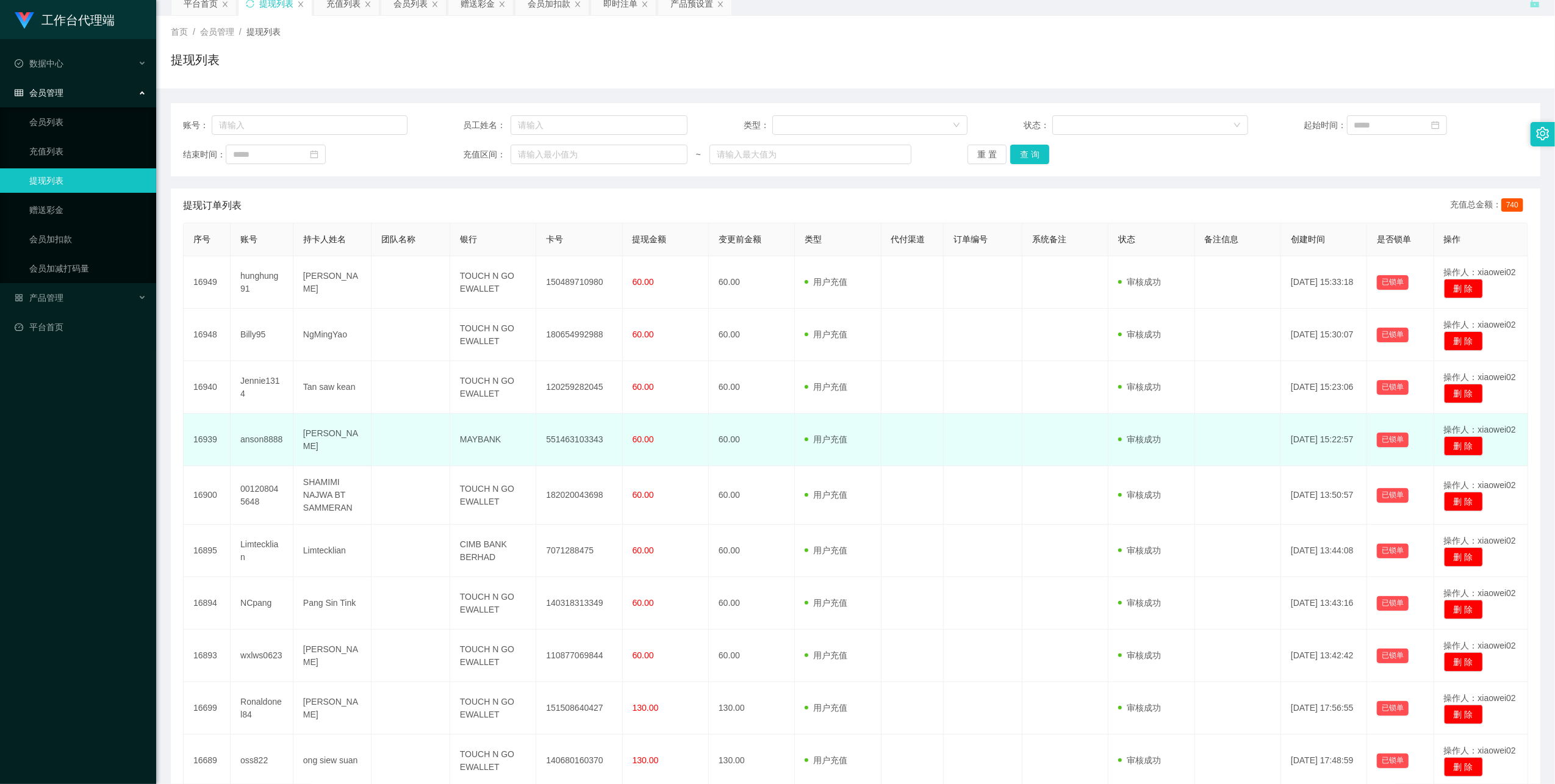
scroll to position [81, 0]
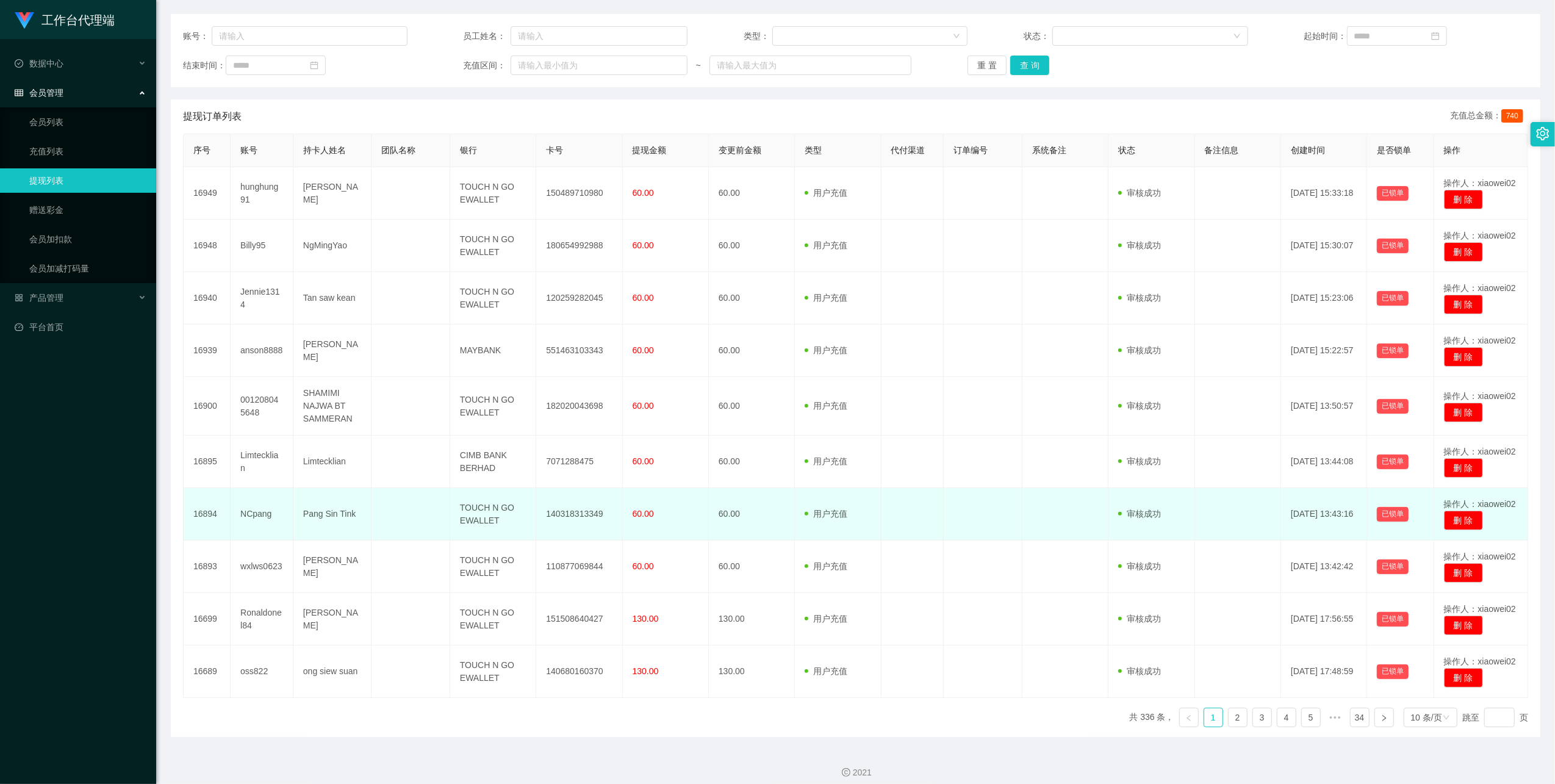
scroll to position [153, 0]
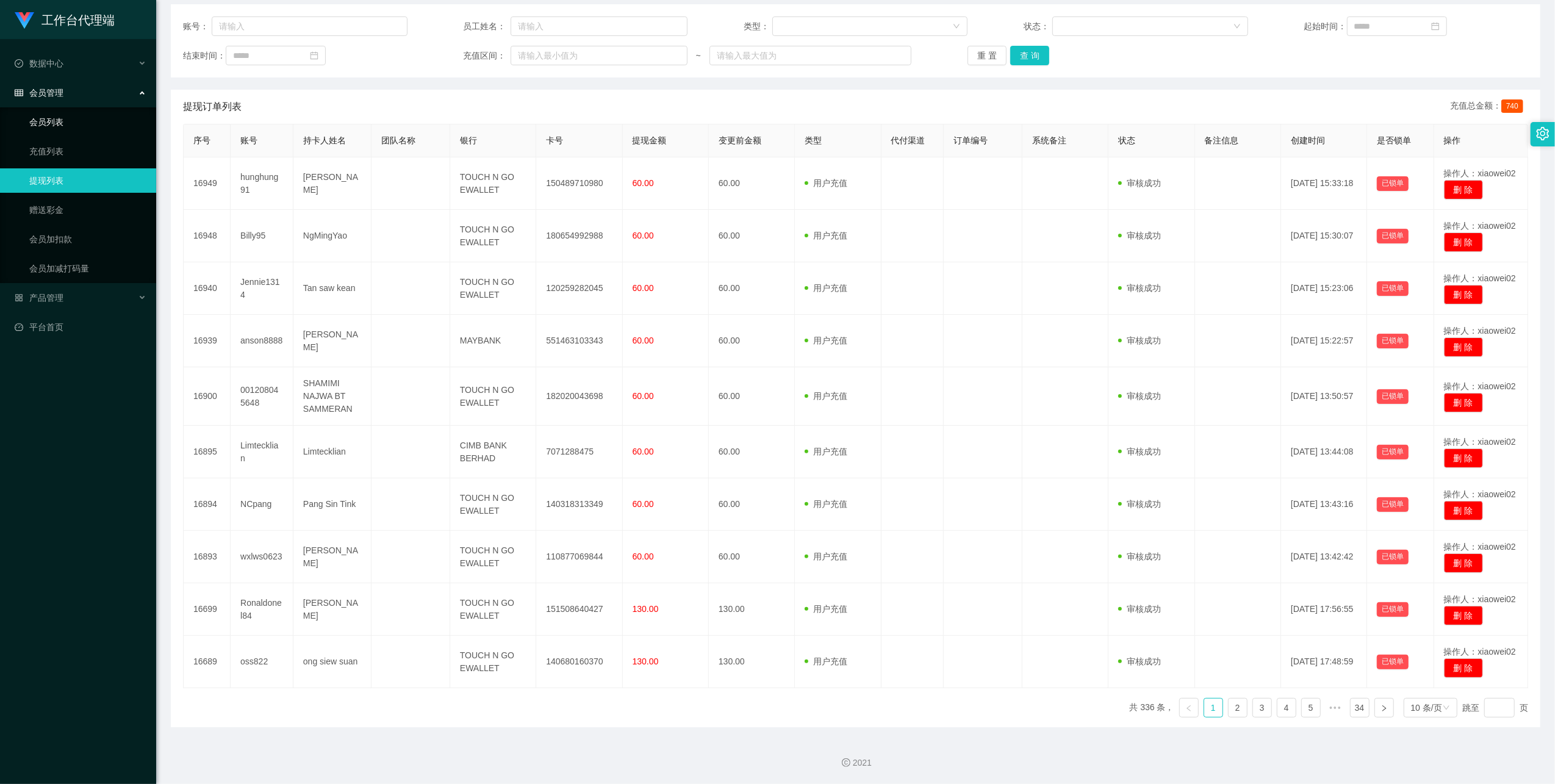
drag, startPoint x: 50, startPoint y: 108, endPoint x: 57, endPoint y: 79, distance: 29.8
click at [53, 110] on link "会员列表" at bounding box center [87, 122] width 117 height 24
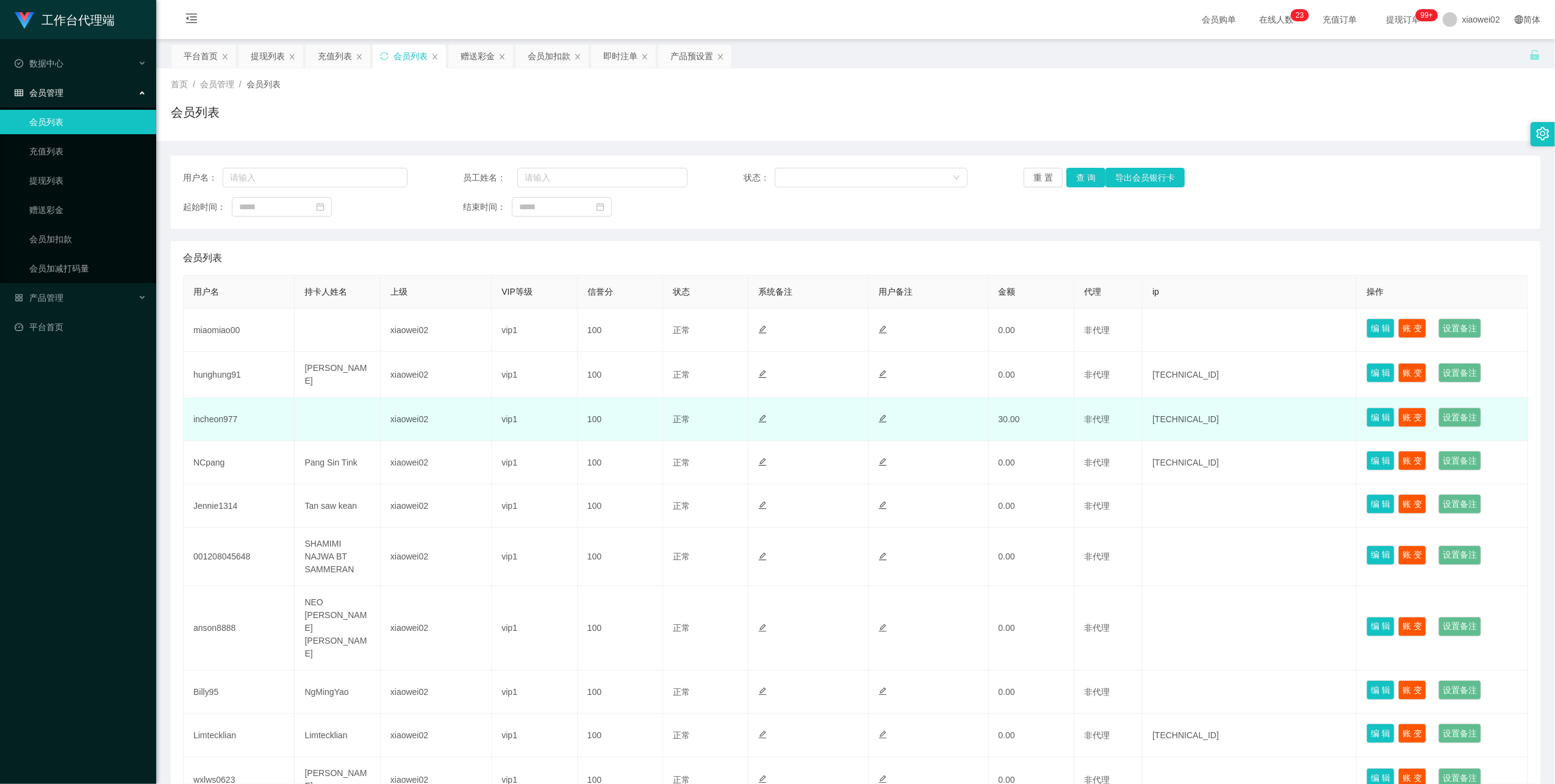
click at [218, 415] on td "incheon977" at bounding box center [238, 419] width 111 height 44
copy td "incheon977"
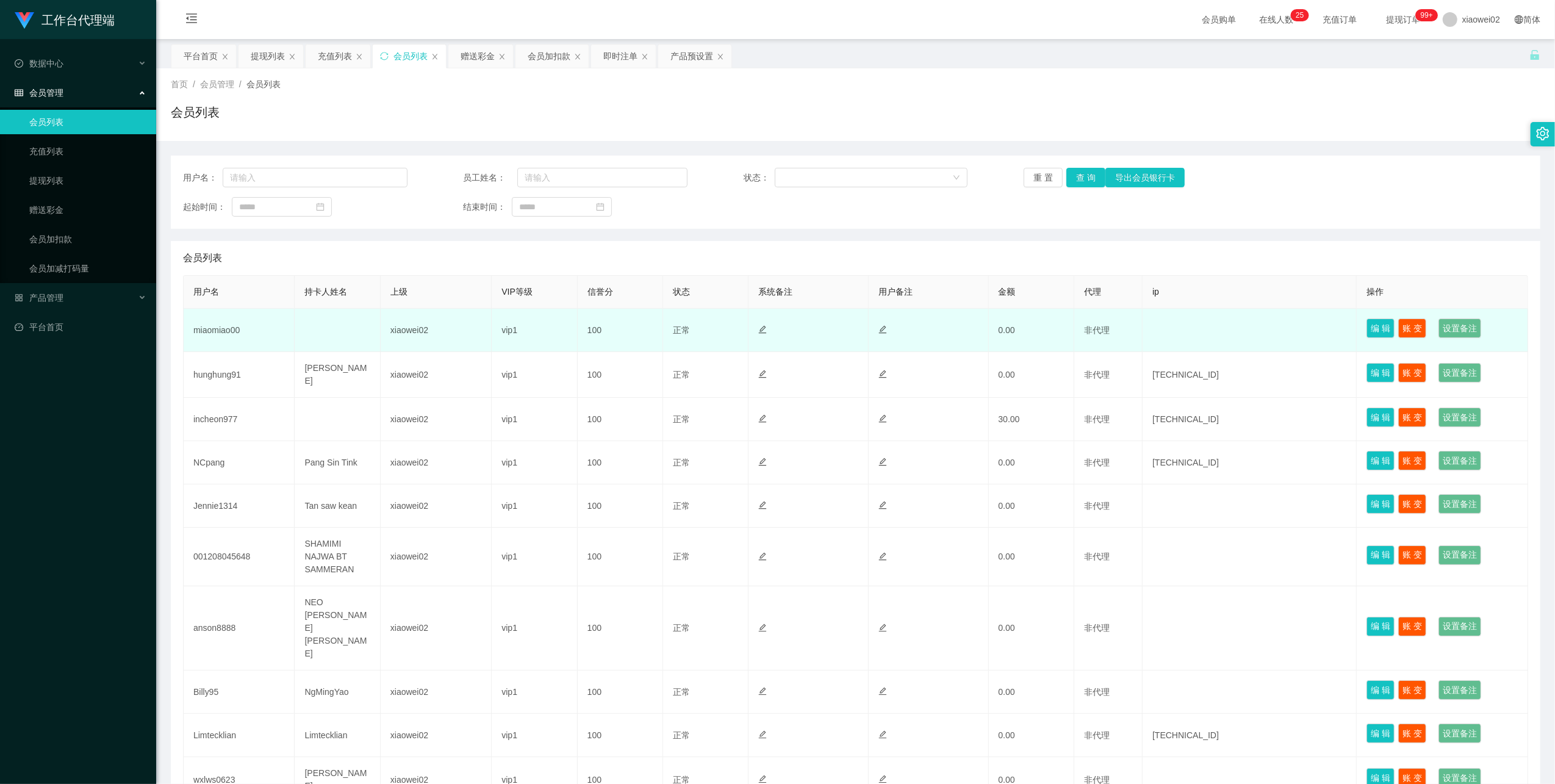
click at [578, 310] on td "100" at bounding box center [620, 330] width 86 height 44
click at [212, 327] on td "miaomiao00" at bounding box center [238, 330] width 111 height 44
click at [213, 327] on td "miaomiao00" at bounding box center [238, 330] width 111 height 44
copy td "miaomiao00"
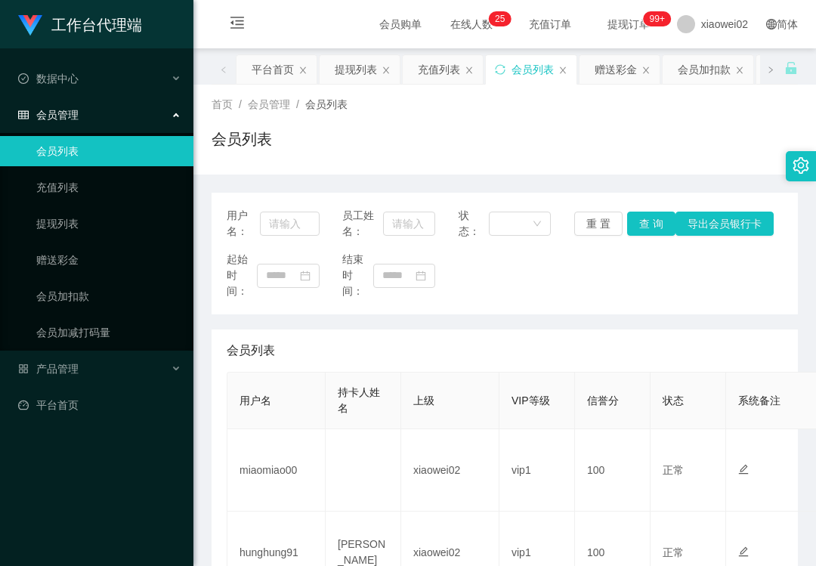
drag, startPoint x: 76, startPoint y: 479, endPoint x: 324, endPoint y: 228, distance: 353.0
click at [76, 477] on div "工作台代理端 数据中心 会员管理 会员列表 充值列表 提现列表 赠送彩金 会员加扣款 会员加减打码量 产品管理 平台首页" at bounding box center [96, 283] width 193 height 566
drag, startPoint x: 86, startPoint y: 442, endPoint x: 94, endPoint y: 433, distance: 12.3
click at [91, 438] on div "工作台代理端 数据中心 会员管理 会员列表 充值列表 提现列表 赠送彩金 会员加扣款 会员加减打码量 产品管理 平台首页" at bounding box center [96, 283] width 193 height 566
click at [122, 222] on link "提现列表" at bounding box center [108, 223] width 145 height 30
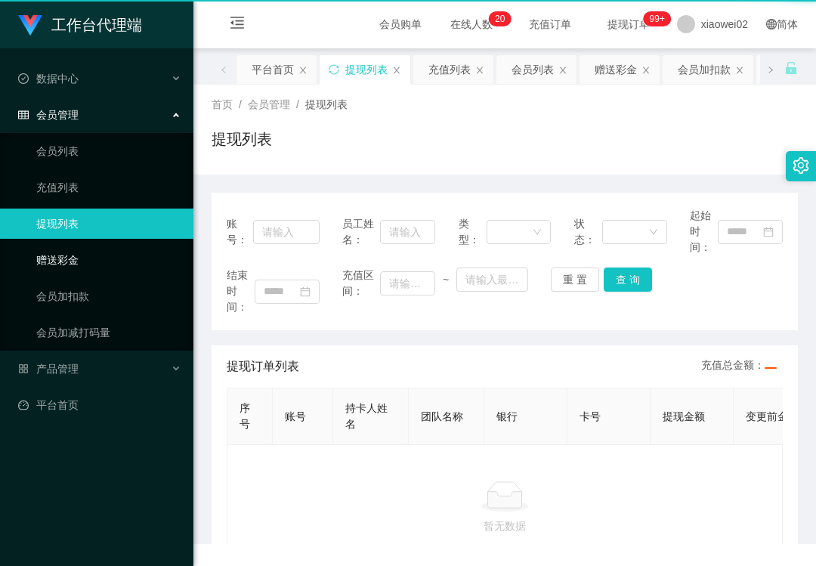
click at [113, 258] on link "赠送彩金" at bounding box center [108, 260] width 145 height 30
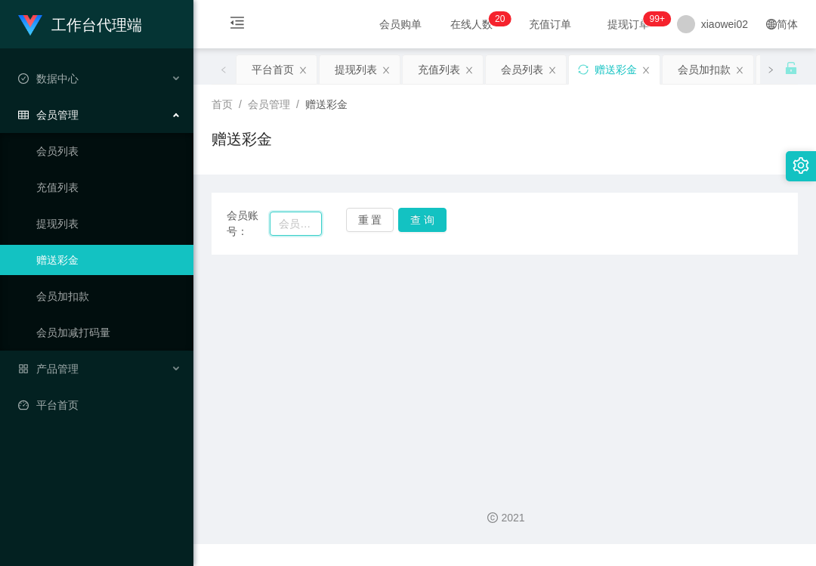
click at [293, 215] on input "text" at bounding box center [296, 223] width 52 height 24
paste input "Teng5738"
type input "Teng5738"
click at [409, 227] on button "查 询" at bounding box center [422, 220] width 48 height 24
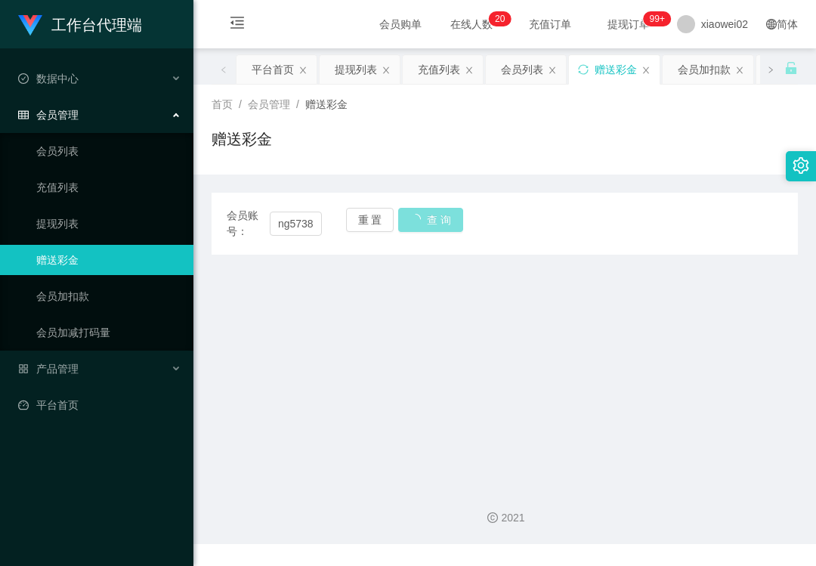
scroll to position [0, 0]
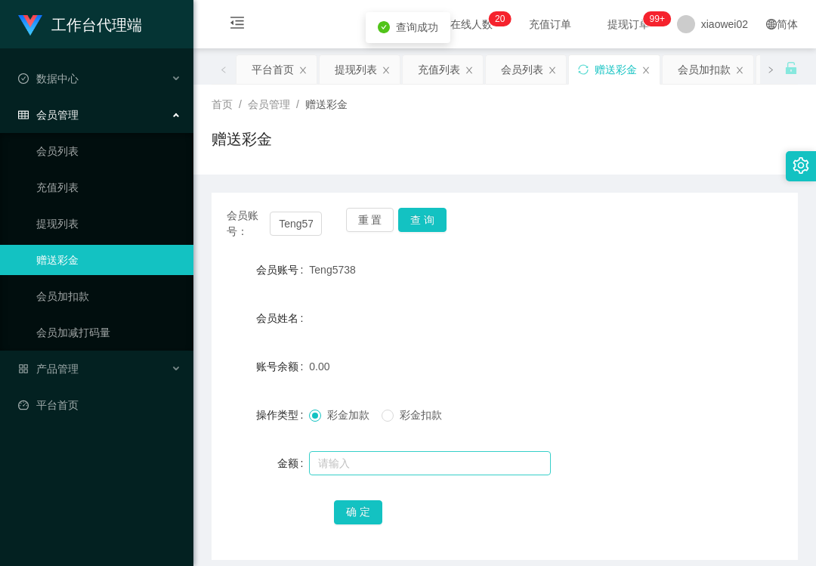
drag, startPoint x: 357, startPoint y: 476, endPoint x: 369, endPoint y: 471, distance: 13.6
click at [358, 476] on div at bounding box center [480, 463] width 342 height 30
click at [379, 461] on input "text" at bounding box center [430, 463] width 242 height 24
type input "30"
drag, startPoint x: 358, startPoint y: 508, endPoint x: 387, endPoint y: 505, distance: 28.8
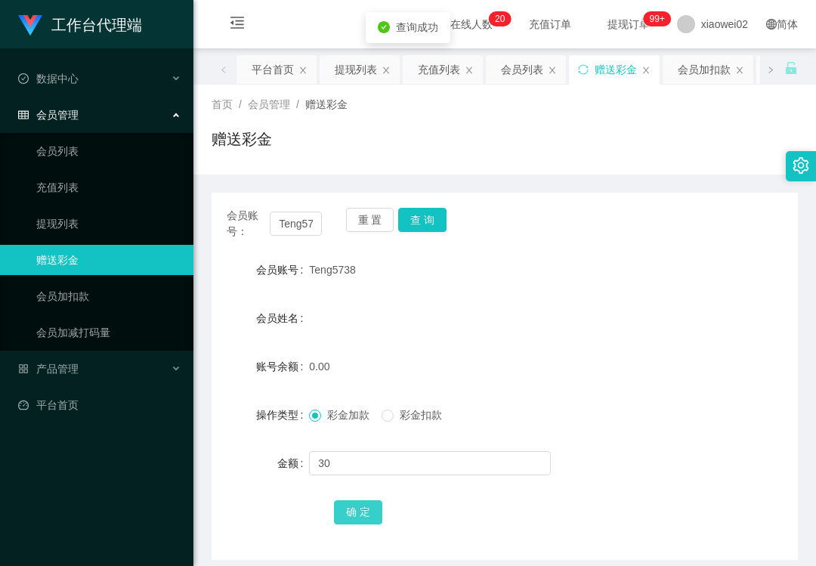
click at [358, 508] on button "确 定" at bounding box center [358, 512] width 48 height 24
click at [58, 372] on span "产品管理" at bounding box center [48, 369] width 60 height 12
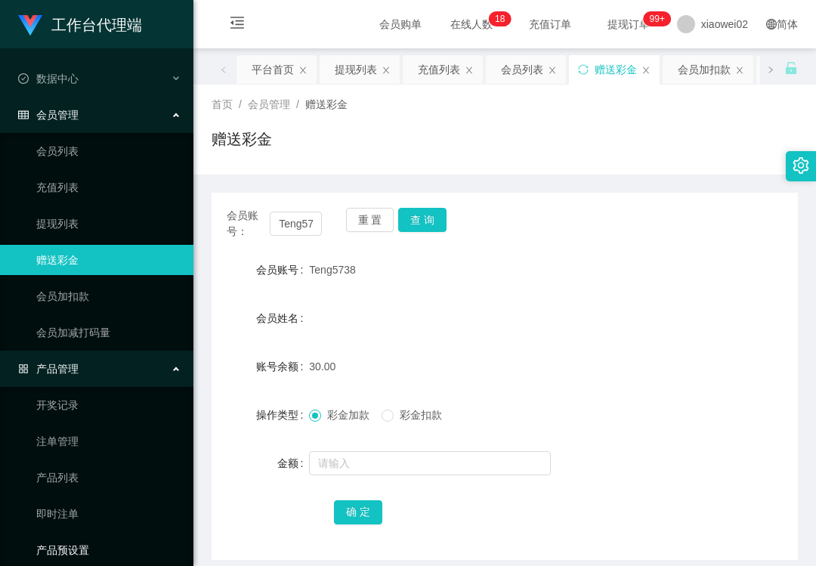
click at [73, 539] on link "产品预设置" at bounding box center [108, 550] width 145 height 30
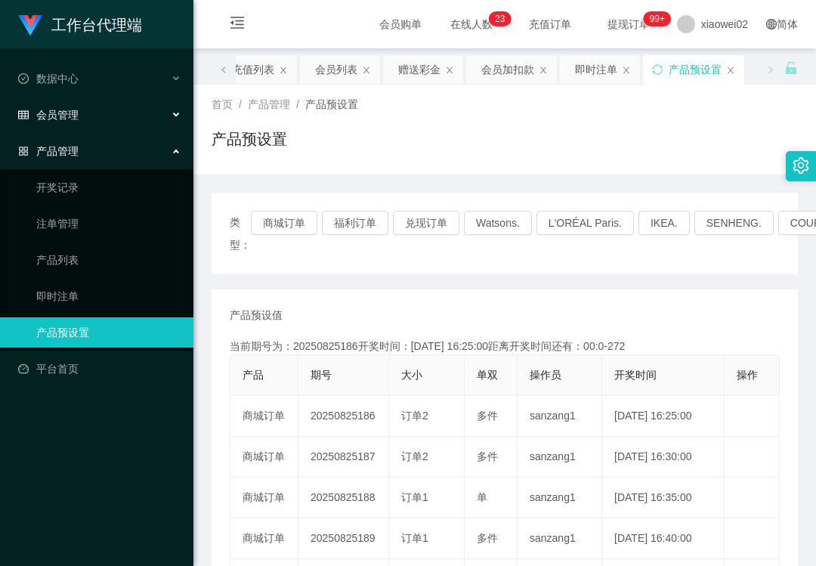
click at [66, 122] on div "会员管理" at bounding box center [96, 115] width 193 height 30
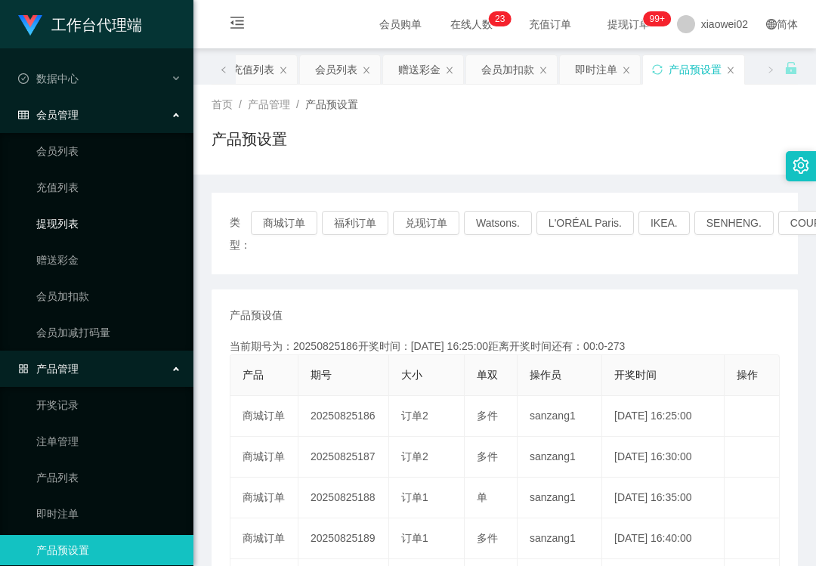
click at [83, 221] on link "提现列表" at bounding box center [108, 223] width 145 height 30
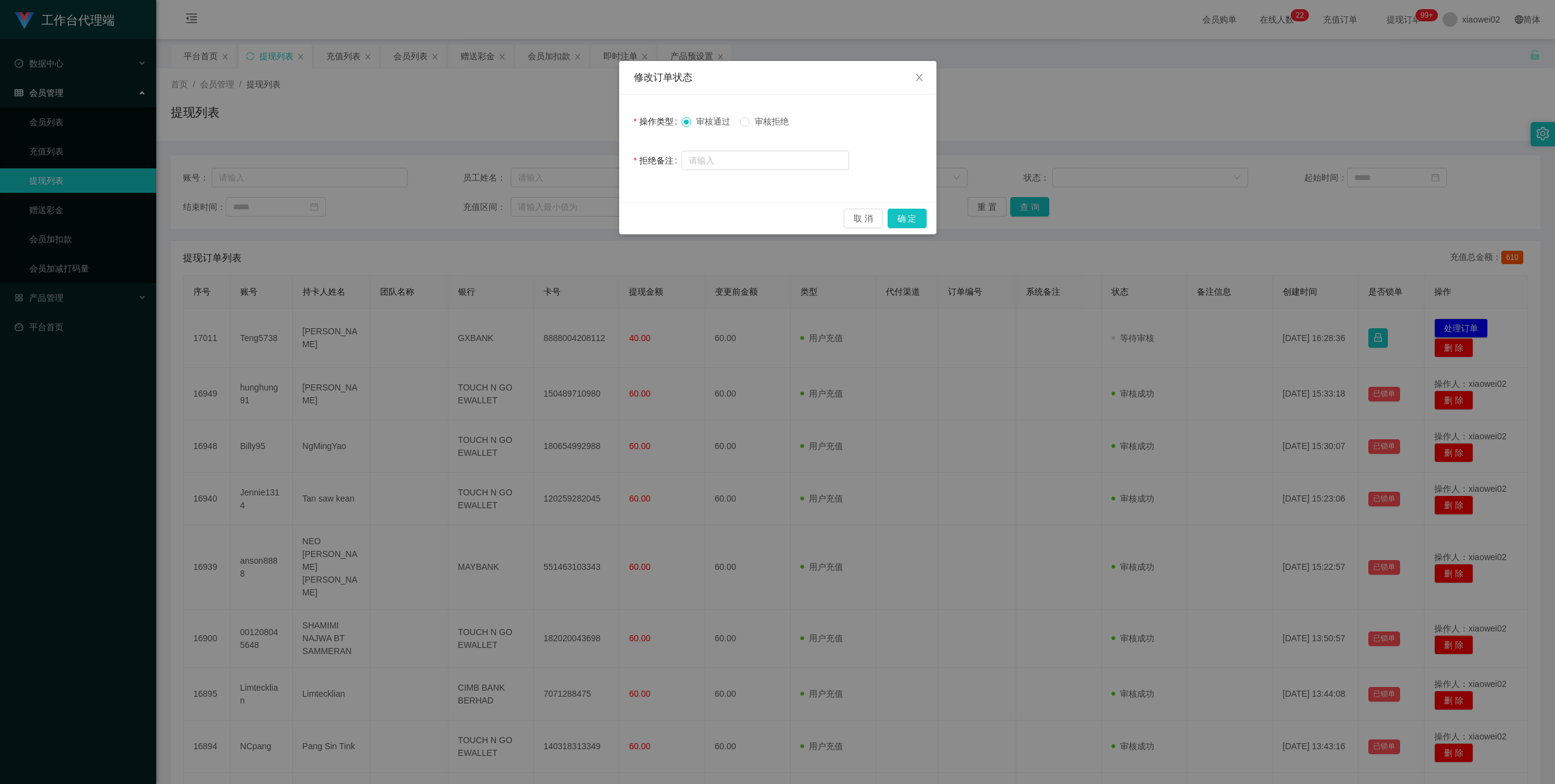
click at [914, 217] on button "确 定" at bounding box center [907, 218] width 39 height 19
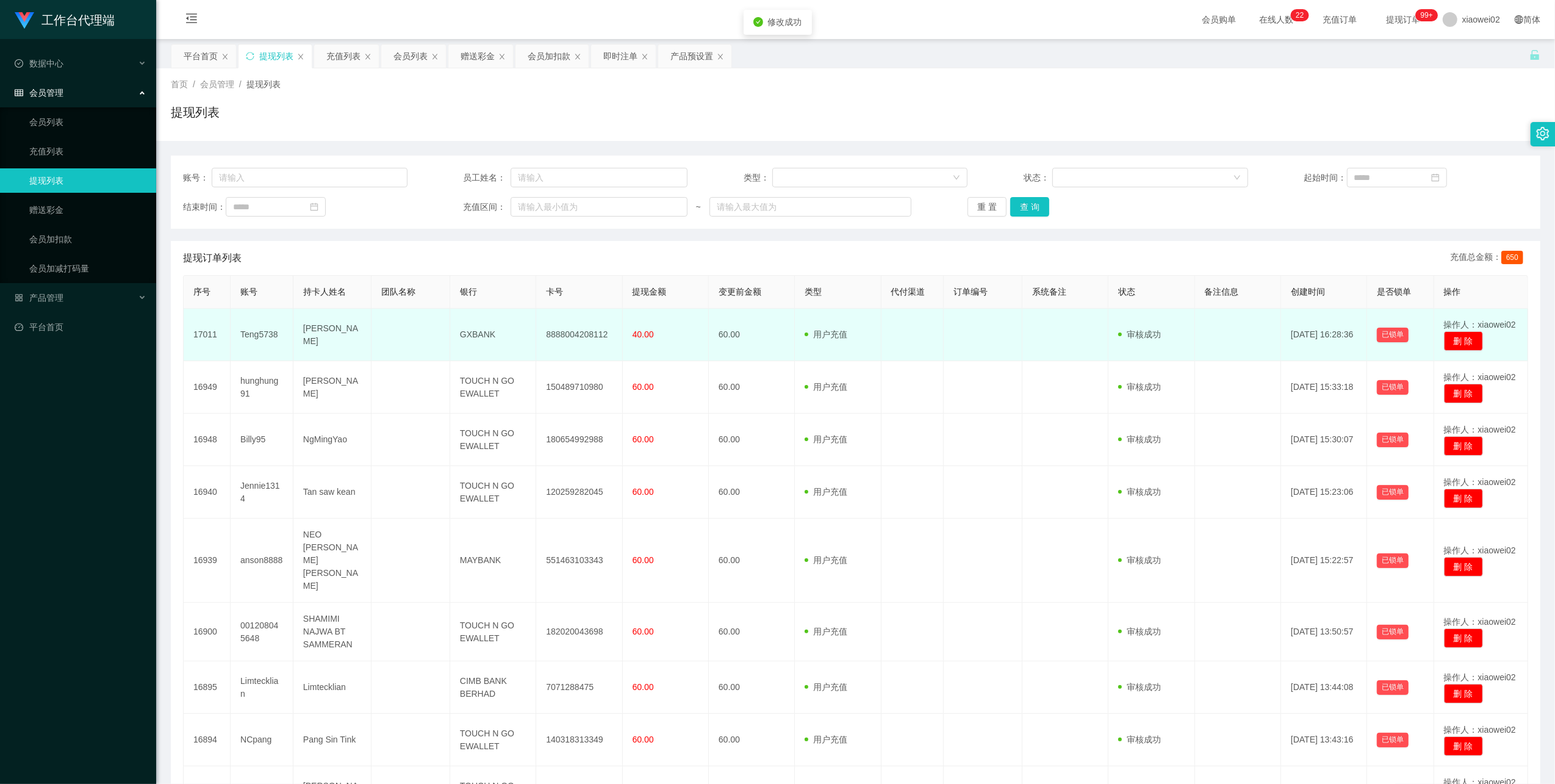
click at [566, 335] on td "8888004208112" at bounding box center [579, 334] width 86 height 52
copy td "8888004208112"
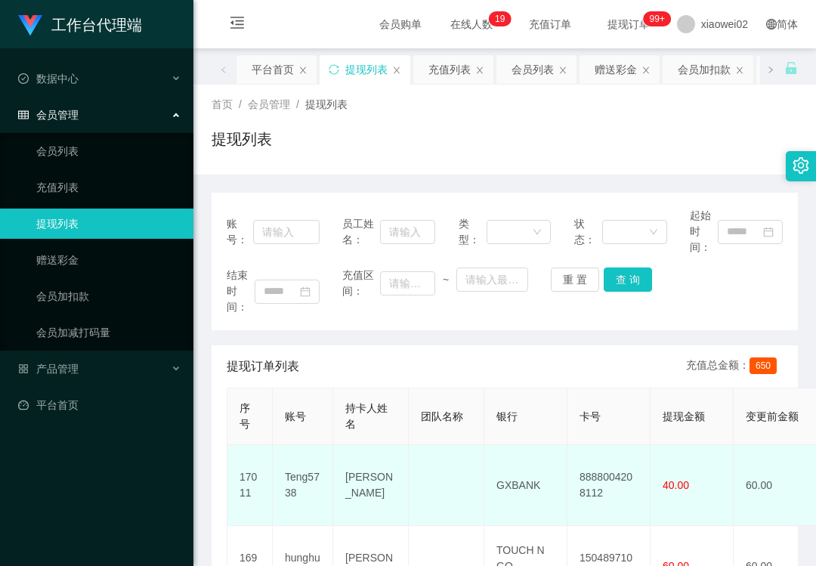
click at [517, 480] on td "GXBANK" at bounding box center [525, 485] width 83 height 81
copy td "GXBANK"
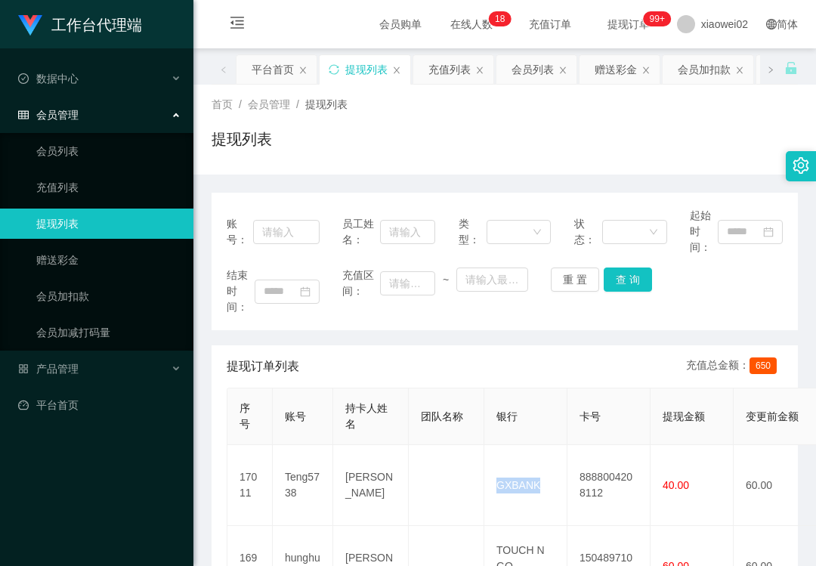
click at [134, 209] on link "提现列表" at bounding box center [108, 223] width 145 height 30
drag, startPoint x: 134, startPoint y: 209, endPoint x: 465, endPoint y: 154, distance: 335.4
click at [465, 154] on div "提现列表" at bounding box center [504, 145] width 586 height 35
drag, startPoint x: 14, startPoint y: 451, endPoint x: 17, endPoint y: 437, distance: 14.7
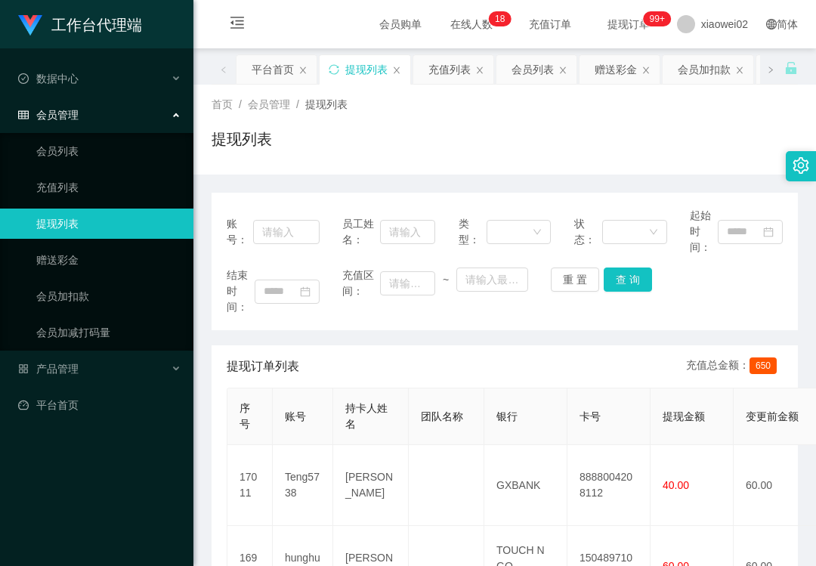
click at [14, 453] on div "工作台代理端 数据中心 会员管理 会员列表 充值列表 提现列表 赠送彩金 会员加扣款 会员加减打码量 产品管理 平台首页" at bounding box center [96, 283] width 193 height 566
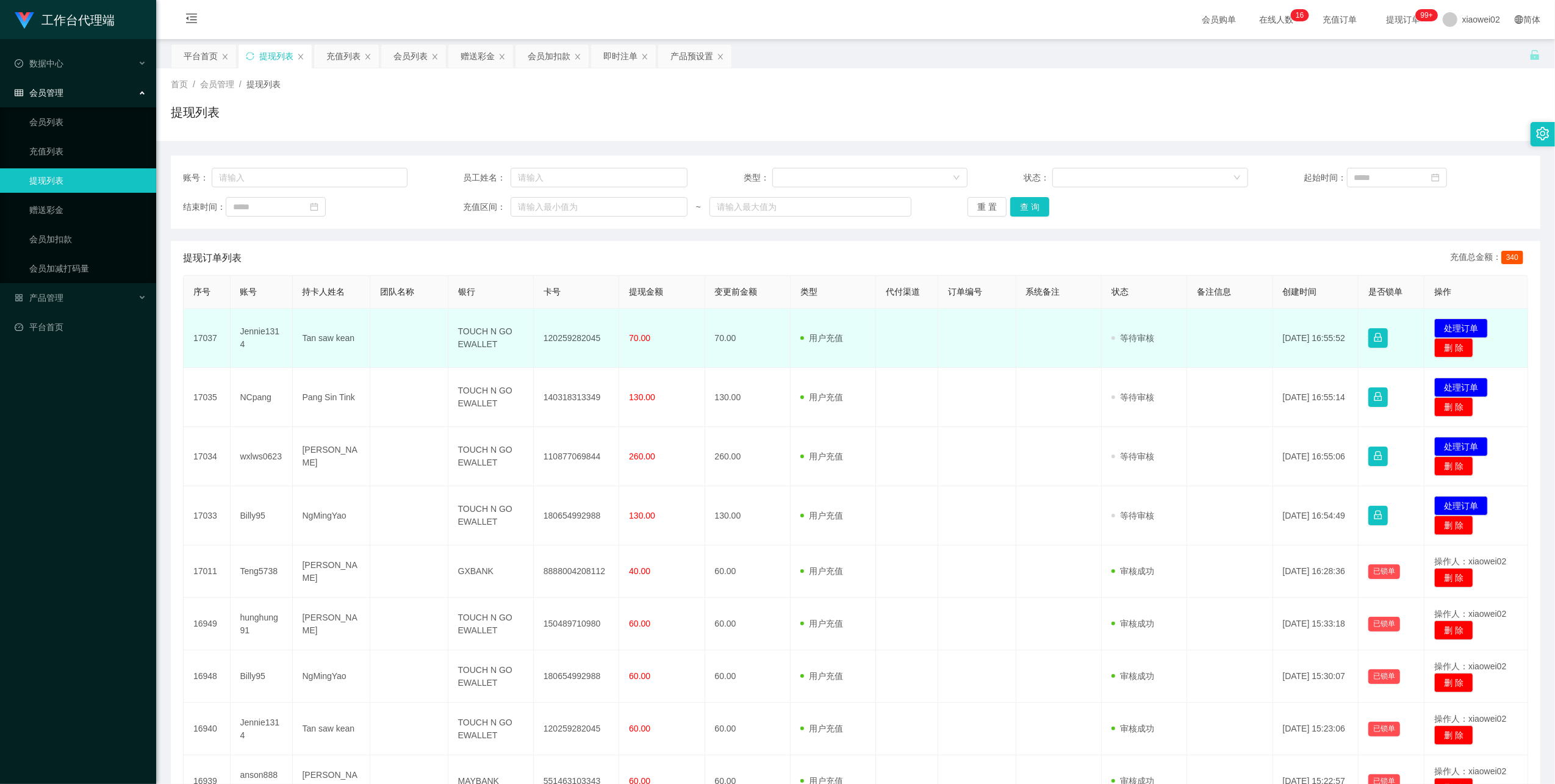
click at [569, 340] on td "120259282045" at bounding box center [577, 337] width 86 height 59
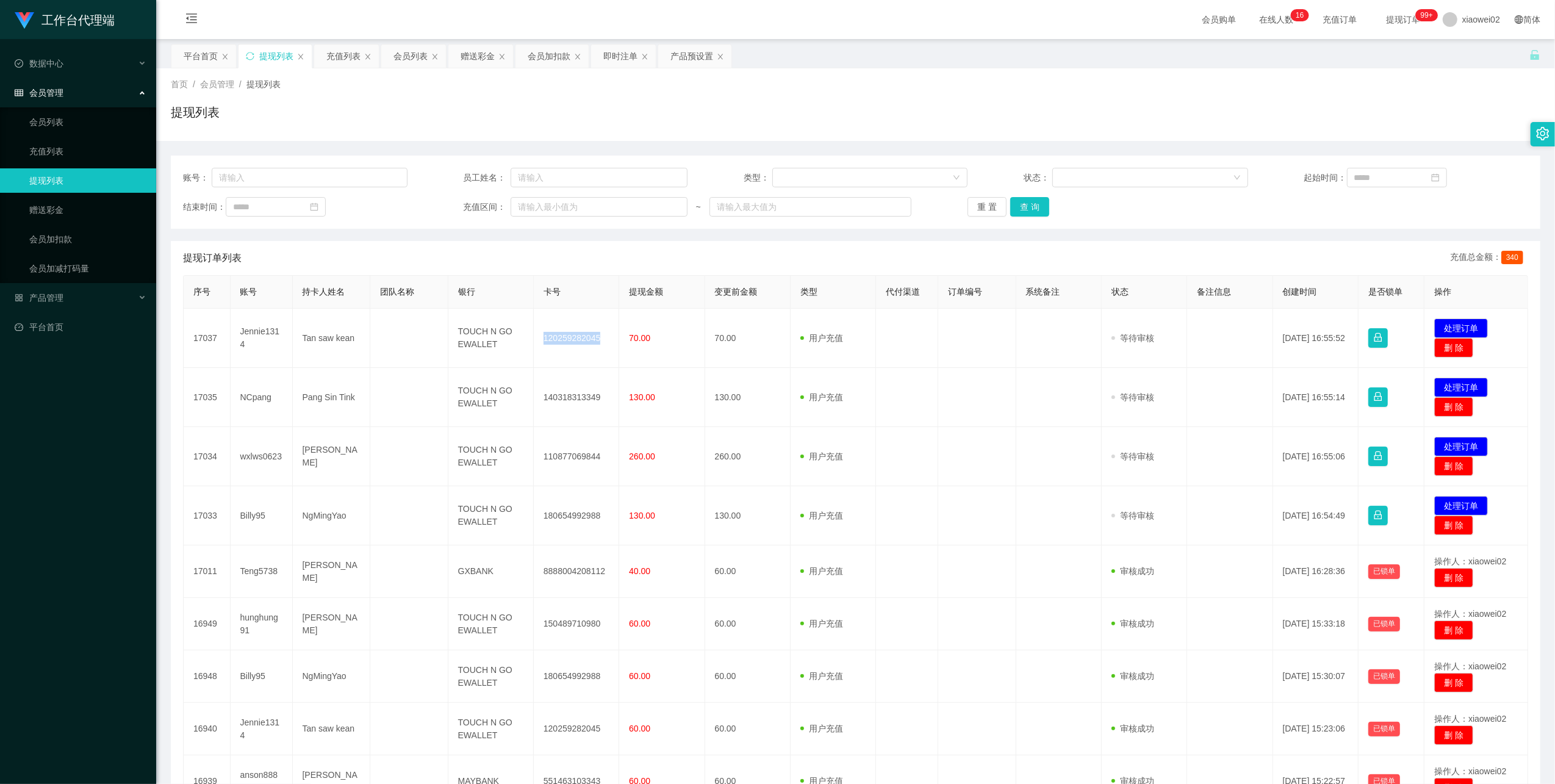
copy td "120259282045"
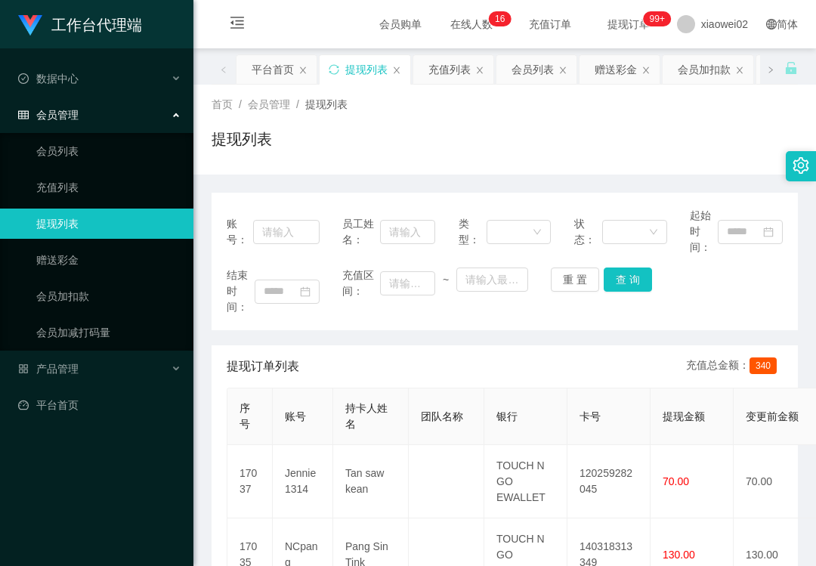
drag, startPoint x: 37, startPoint y: 481, endPoint x: 80, endPoint y: 418, distance: 76.7
click at [41, 480] on div "工作台代理端 数据中心 会员管理 会员列表 充值列表 提现列表 赠送彩金 会员加扣款 会员加减打码量 产品管理 平台首页" at bounding box center [96, 283] width 193 height 566
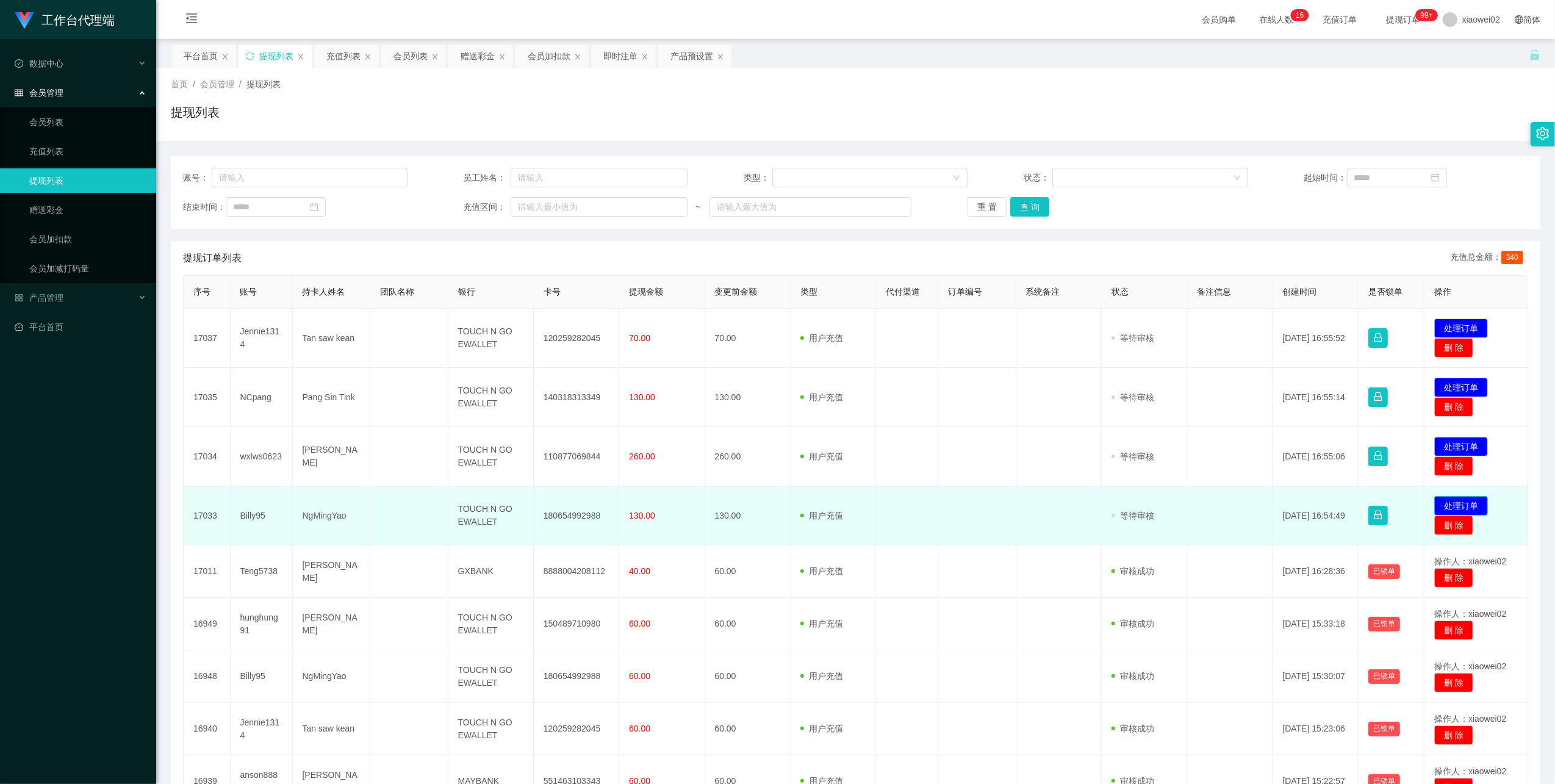
click at [1443, 501] on button "处理订单" at bounding box center [1461, 505] width 53 height 19
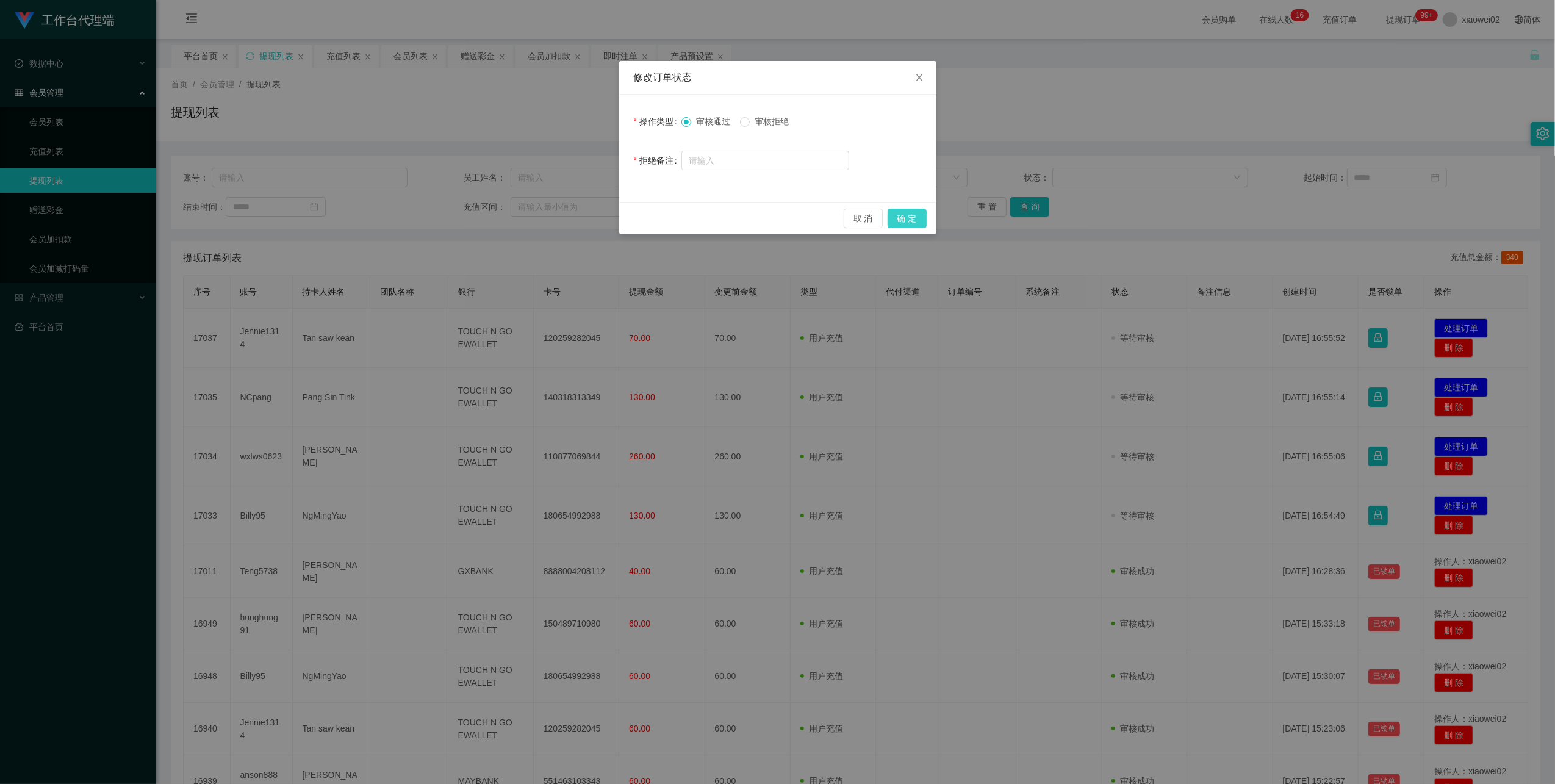
click at [920, 211] on button "确 定" at bounding box center [907, 218] width 39 height 19
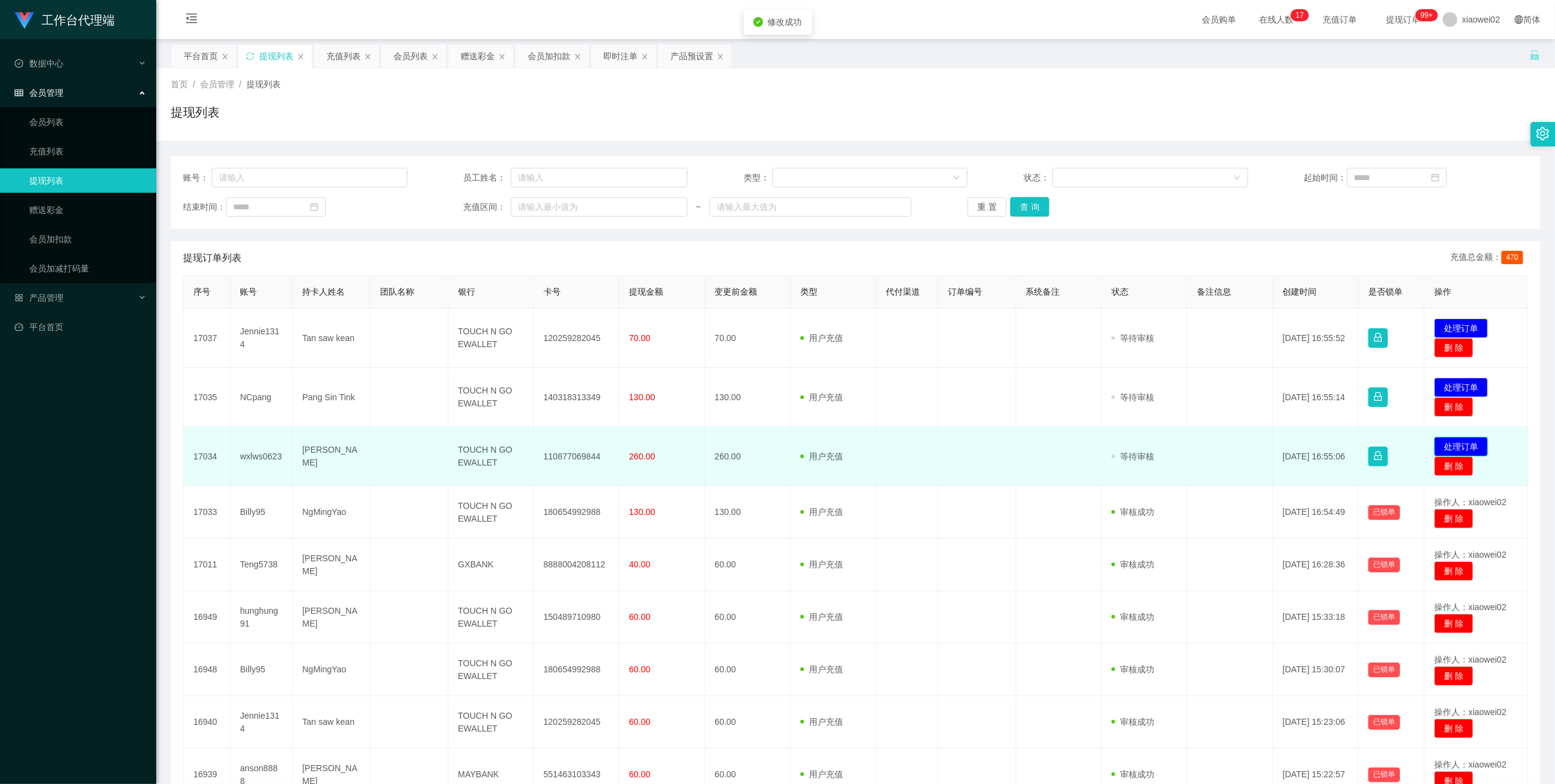
click at [1472, 449] on button "处理订单" at bounding box center [1461, 447] width 53 height 19
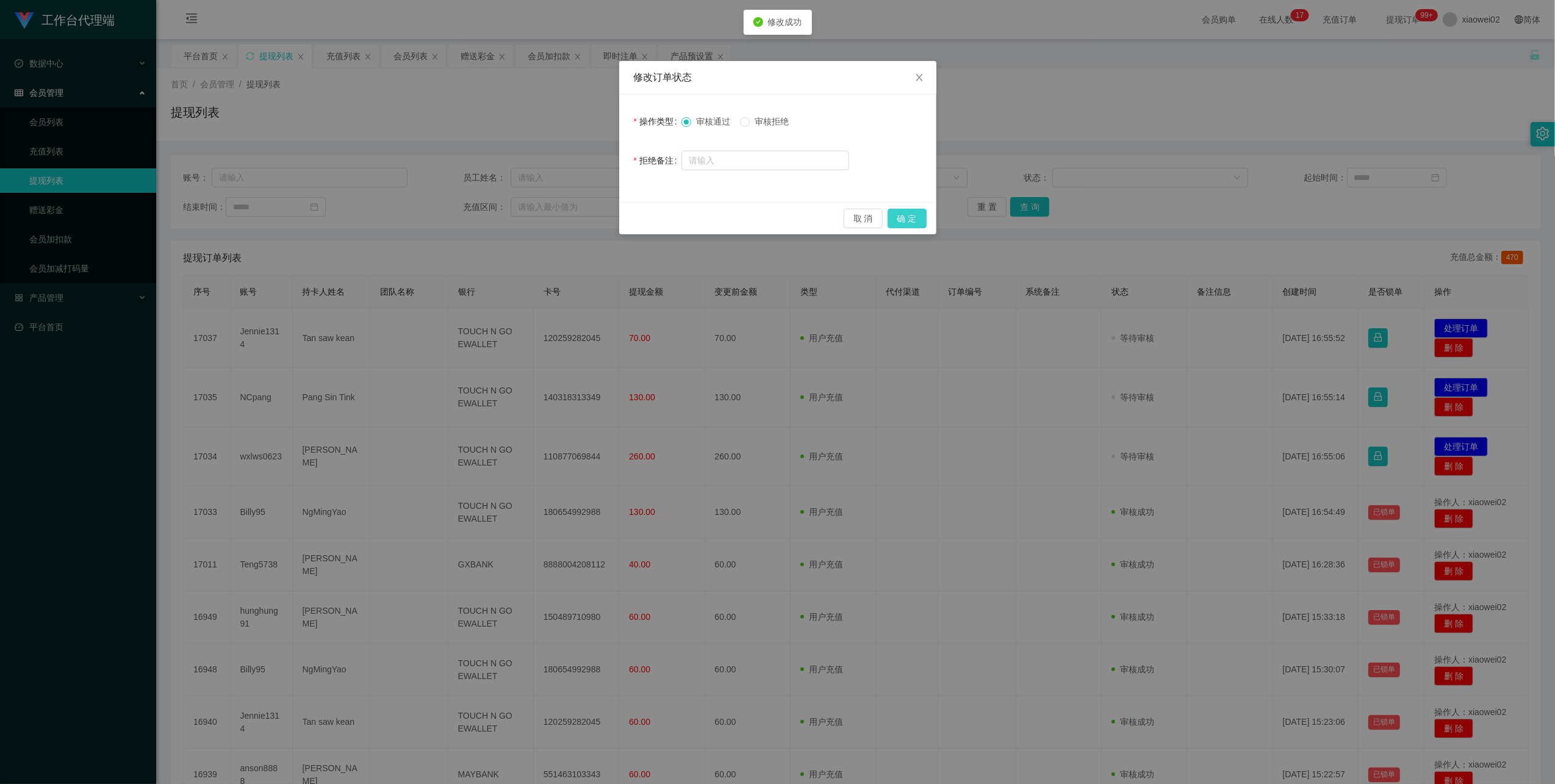
click at [925, 223] on button "确 定" at bounding box center [907, 218] width 39 height 19
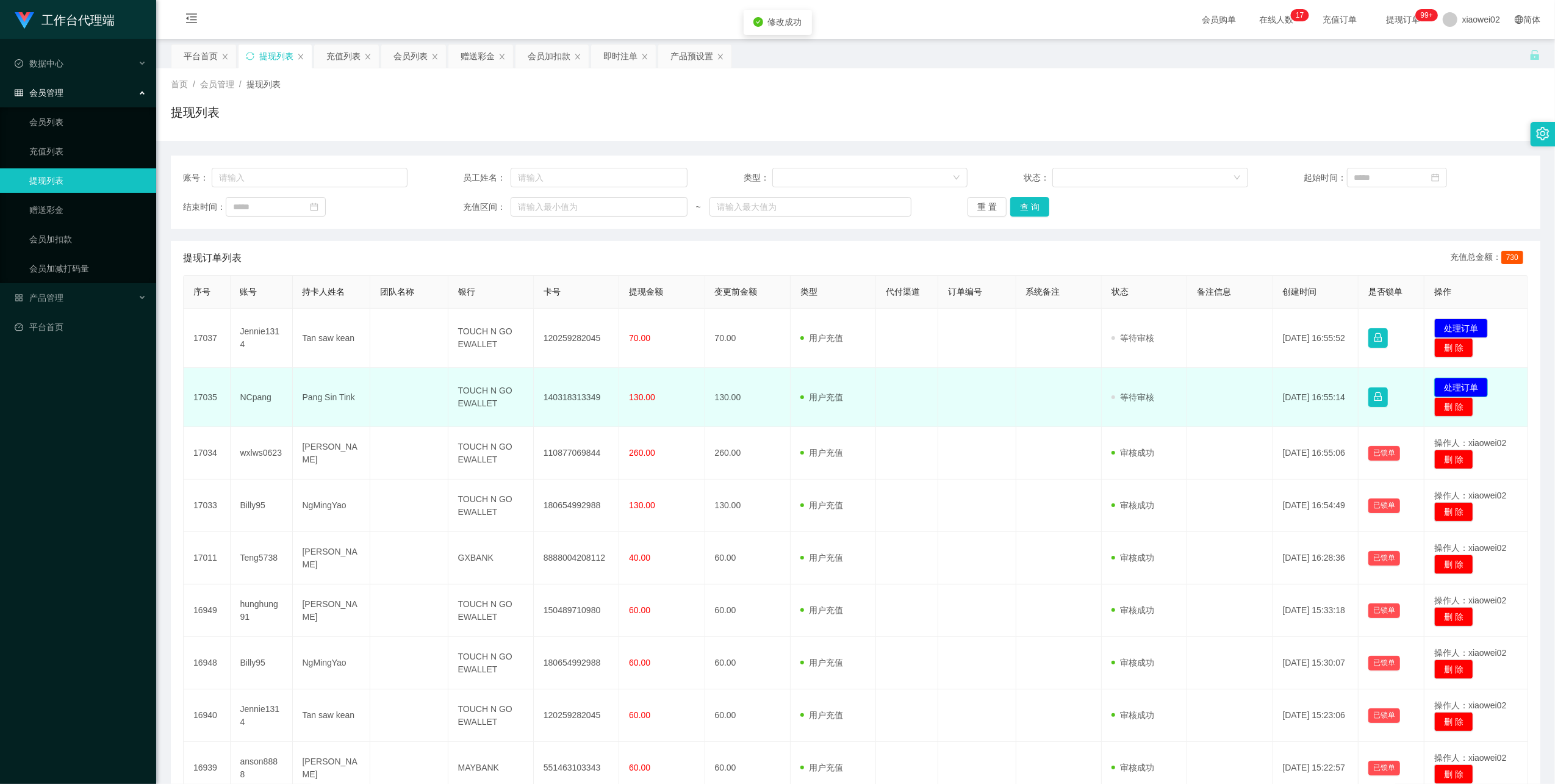
click at [1457, 386] on button "处理订单" at bounding box center [1461, 388] width 53 height 19
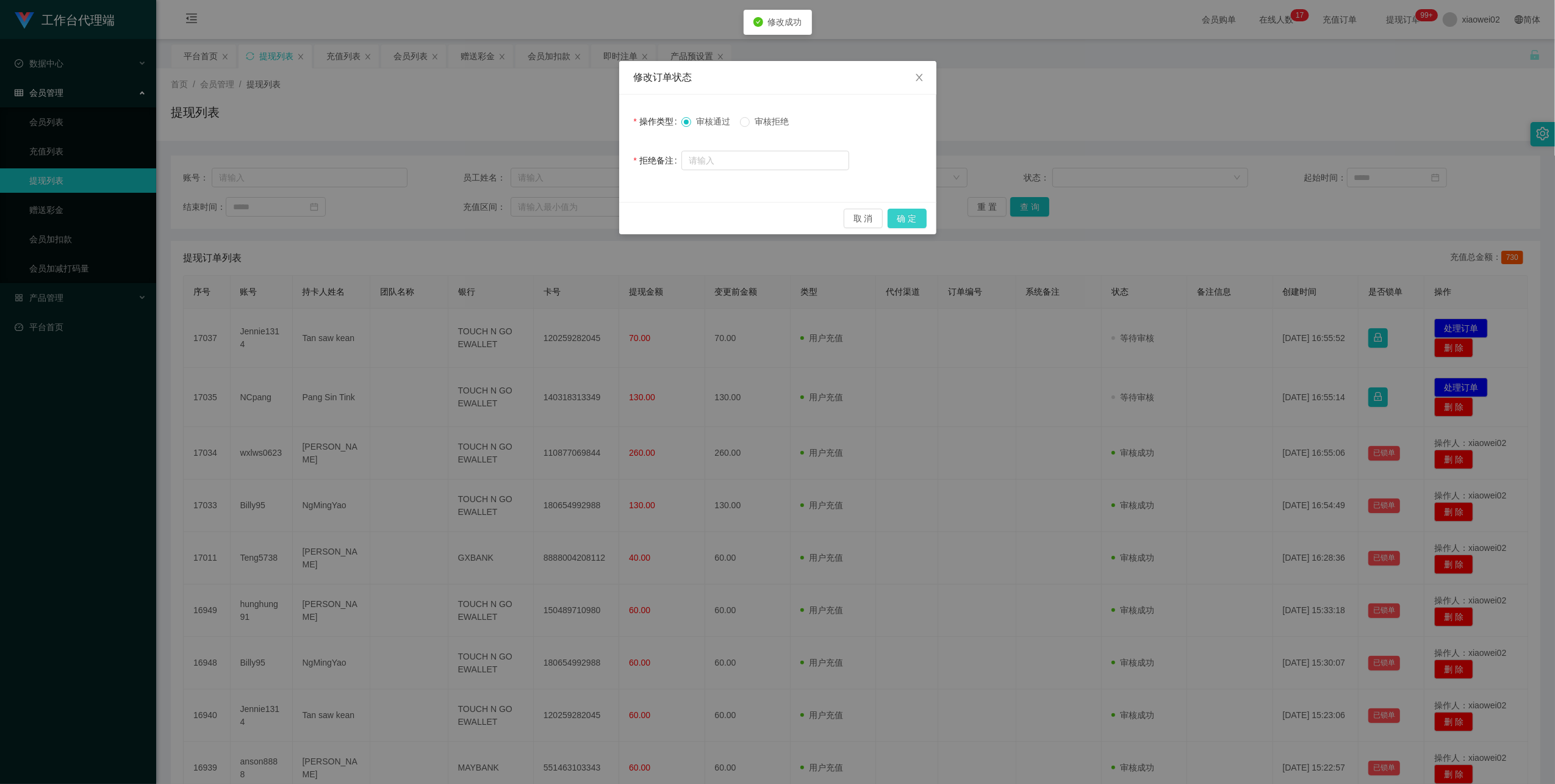
click at [906, 210] on button "确 定" at bounding box center [907, 218] width 39 height 19
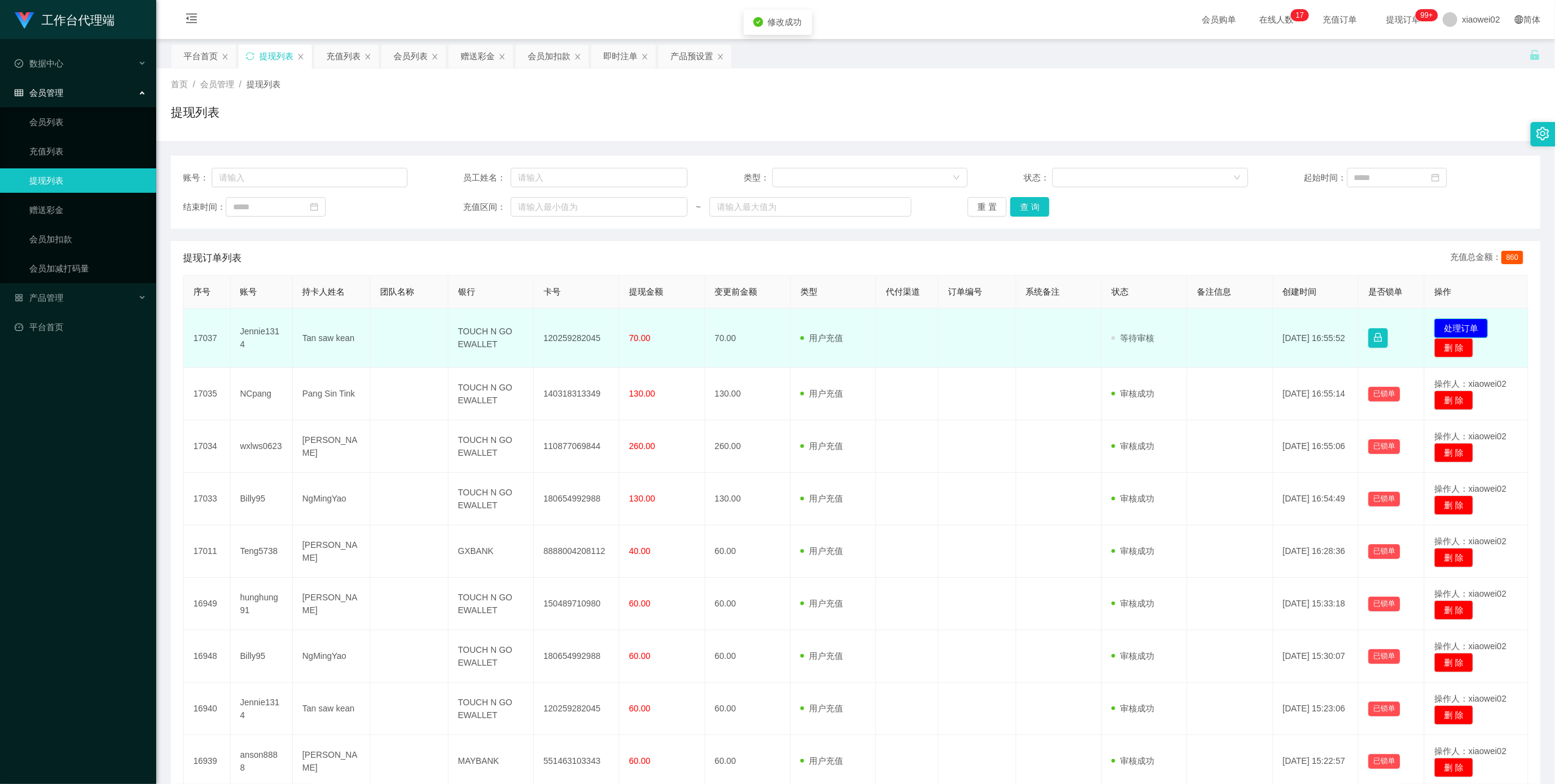
click at [1443, 327] on button "处理订单" at bounding box center [1461, 328] width 53 height 19
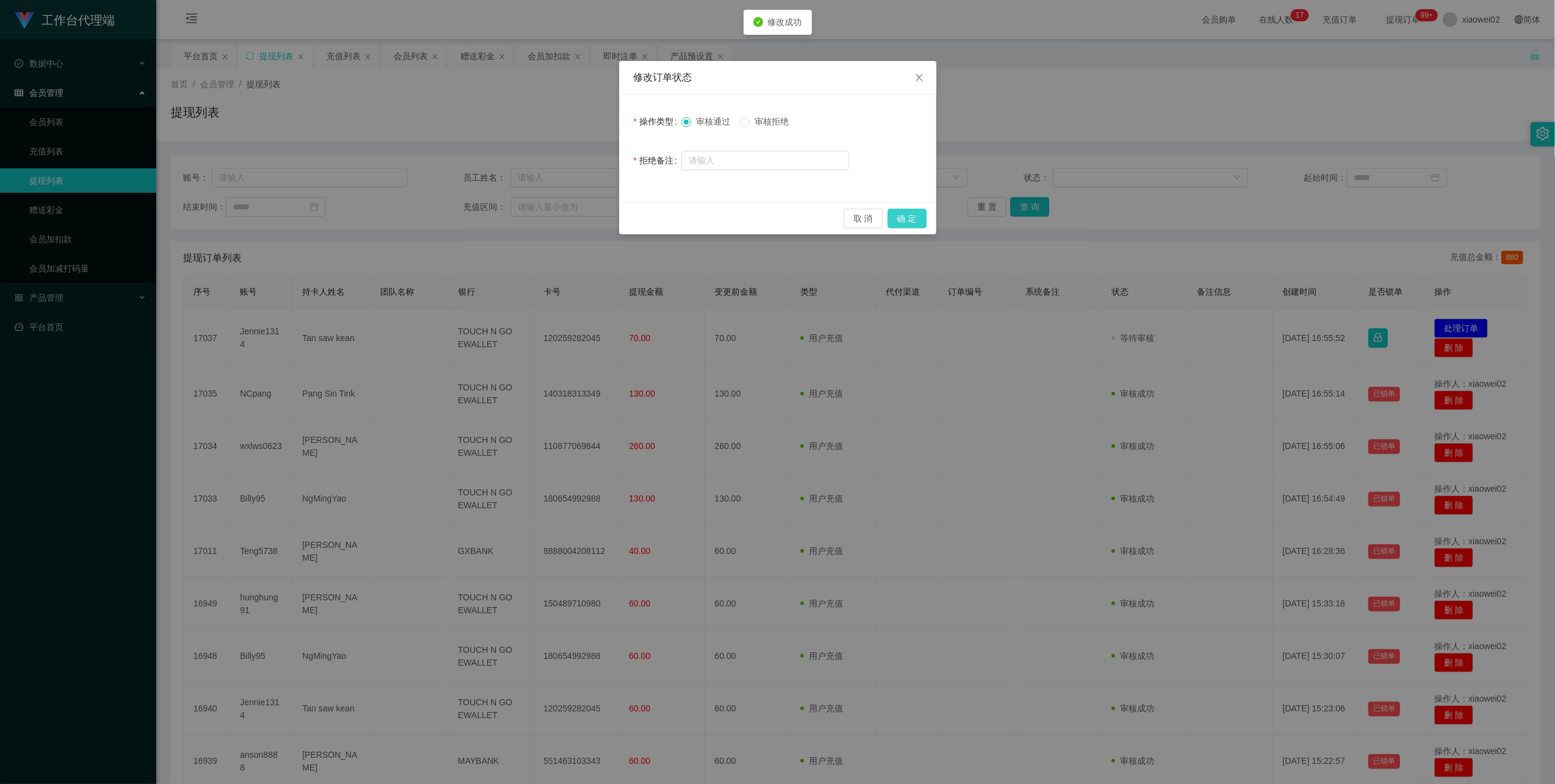
click at [904, 213] on button "确 定" at bounding box center [907, 218] width 39 height 19
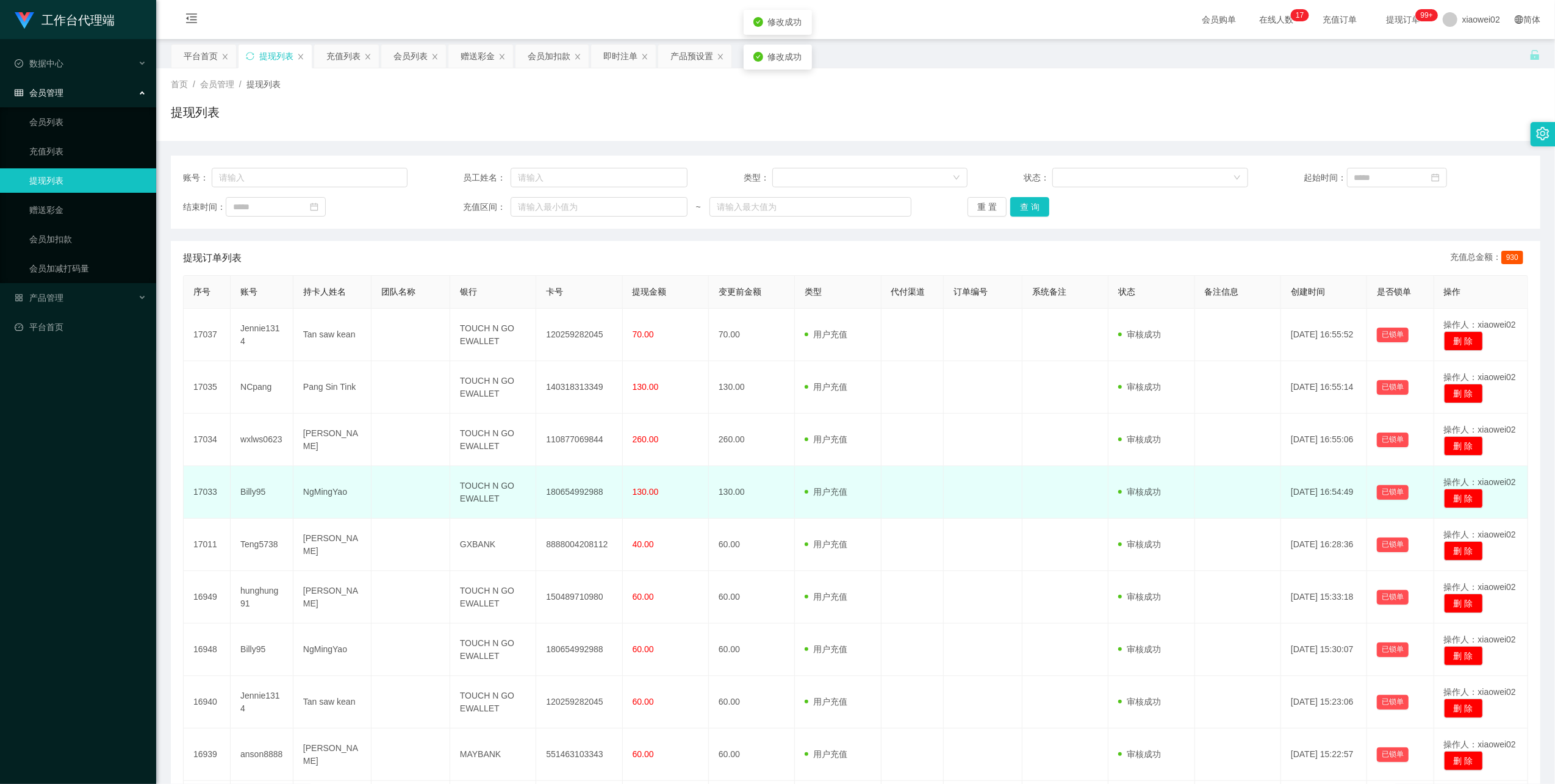
click at [597, 490] on td "180654992988" at bounding box center [579, 492] width 86 height 52
drag, startPoint x: 597, startPoint y: 490, endPoint x: 657, endPoint y: 442, distance: 76.8
click at [597, 489] on td "180654992988" at bounding box center [579, 492] width 86 height 52
click at [576, 489] on td "180654992988" at bounding box center [579, 492] width 86 height 52
click at [579, 489] on td "180654992988" at bounding box center [579, 492] width 86 height 52
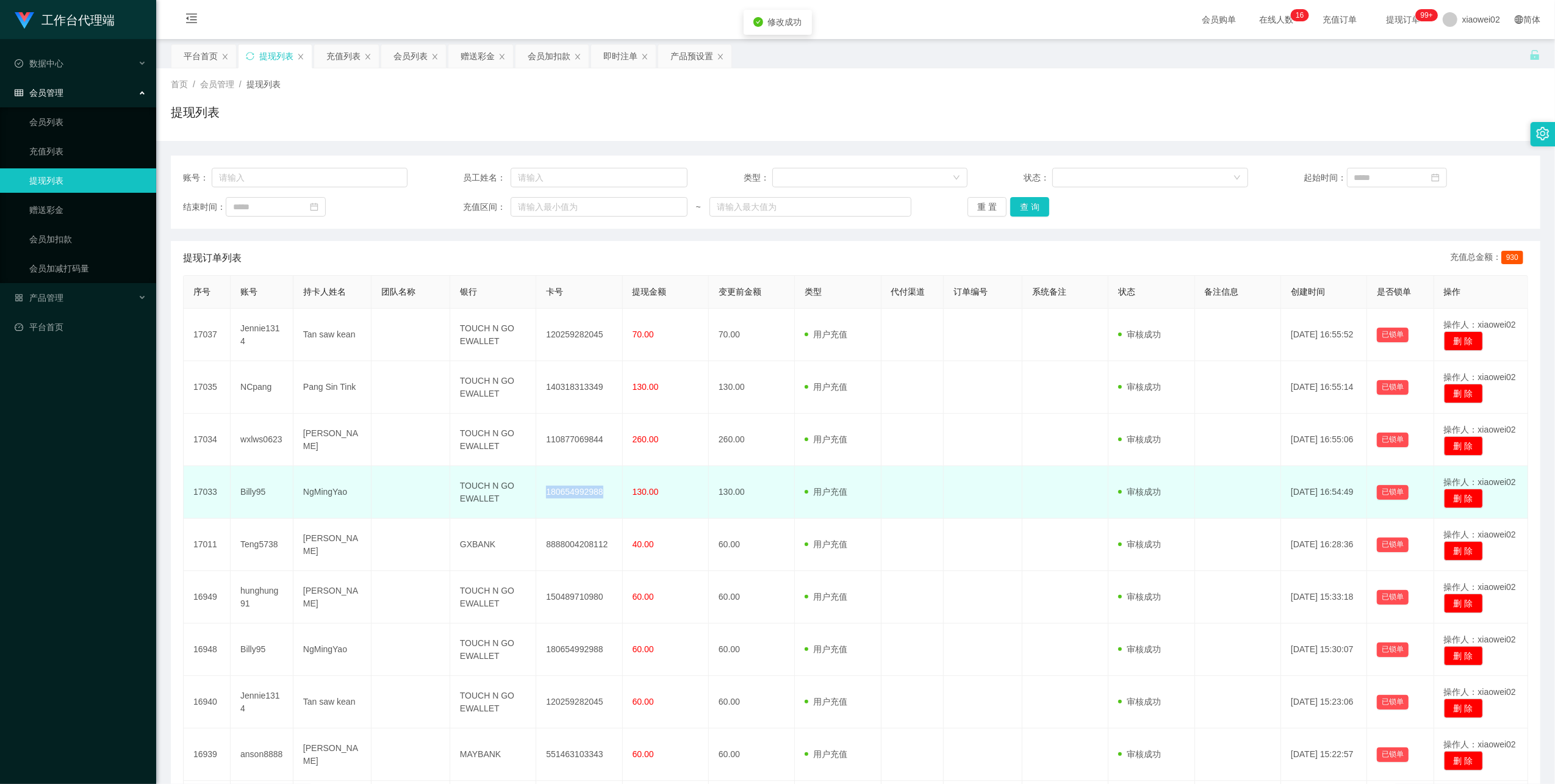
copy td "180654992988"
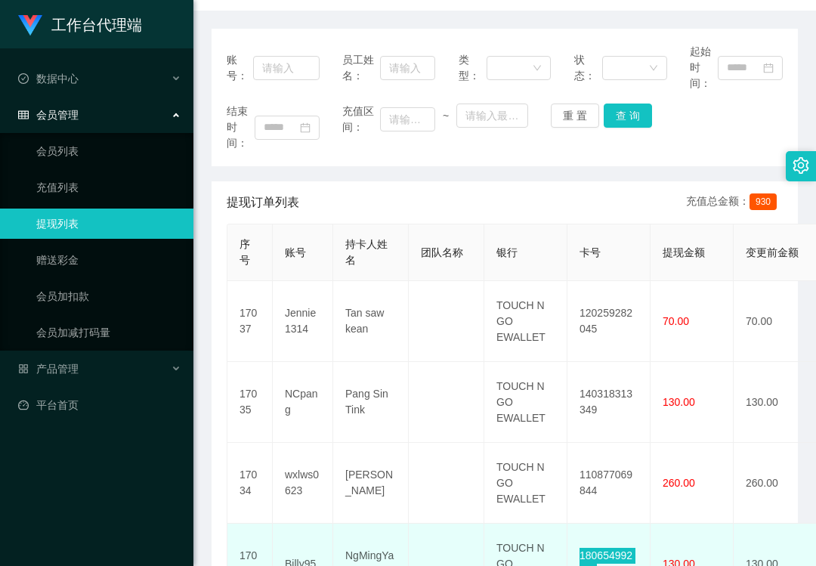
scroll to position [302, 0]
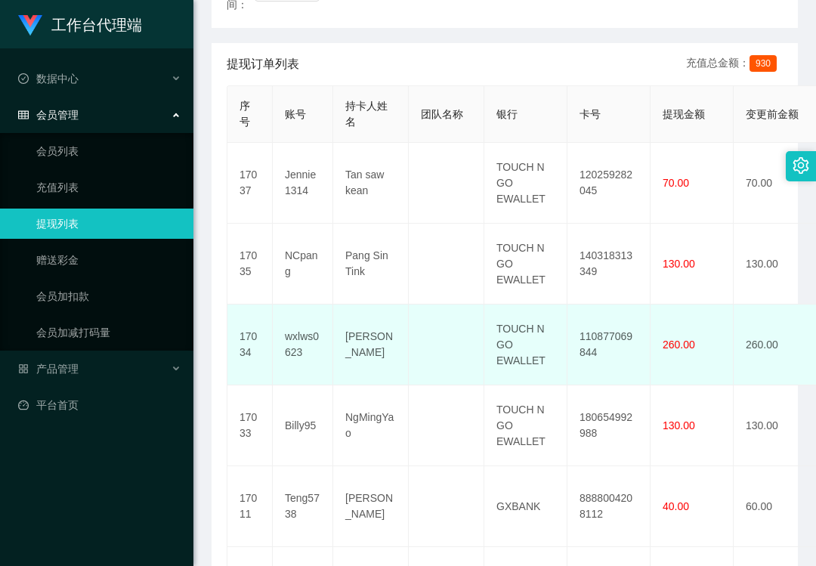
click at [595, 342] on td "110877069844" at bounding box center [608, 344] width 83 height 81
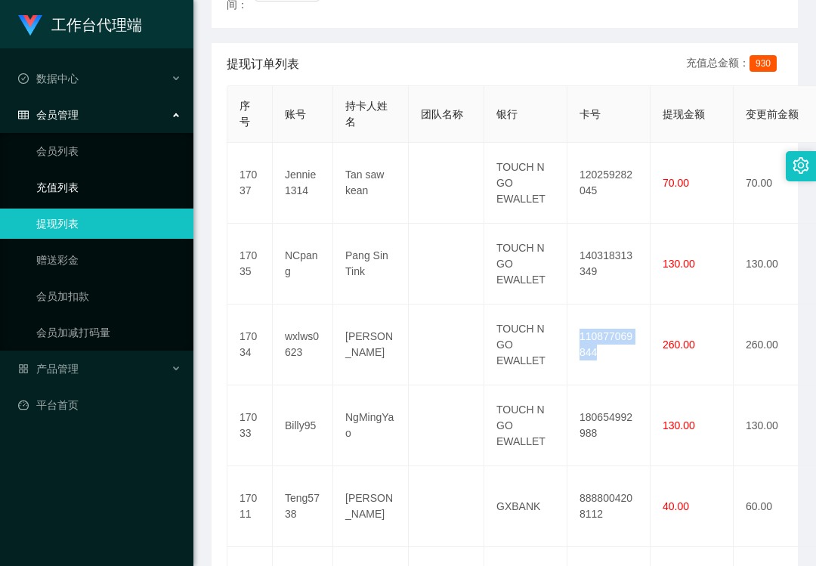
copy td "110877069844"
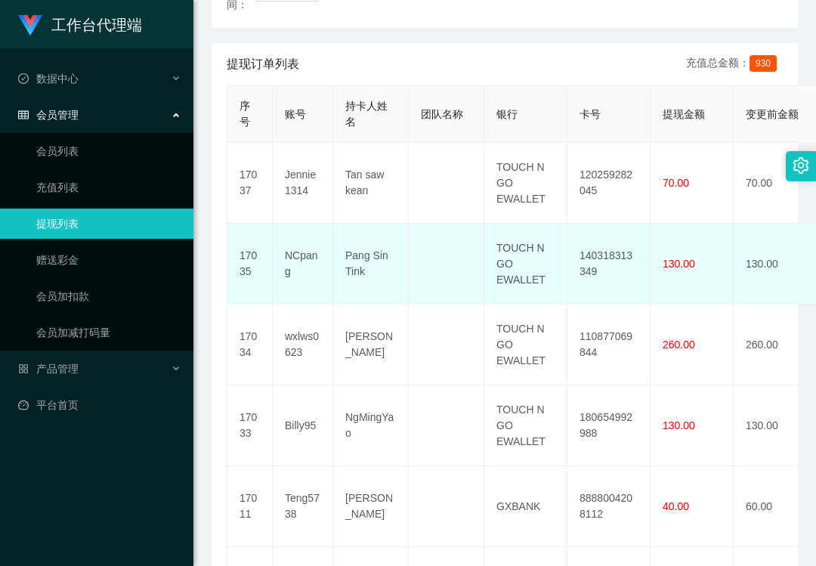
click at [619, 239] on td "140318313349" at bounding box center [608, 264] width 83 height 81
click at [616, 249] on td "140318313349" at bounding box center [608, 264] width 83 height 81
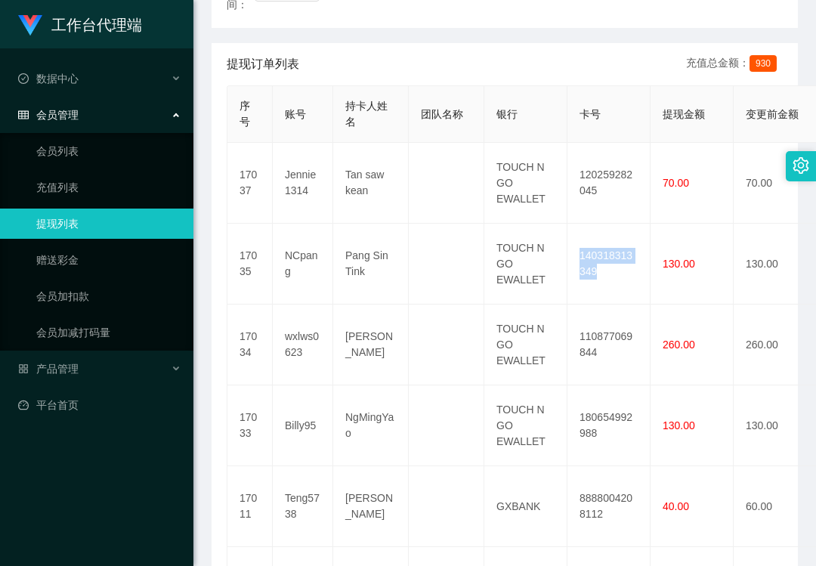
copy td "140318313349"
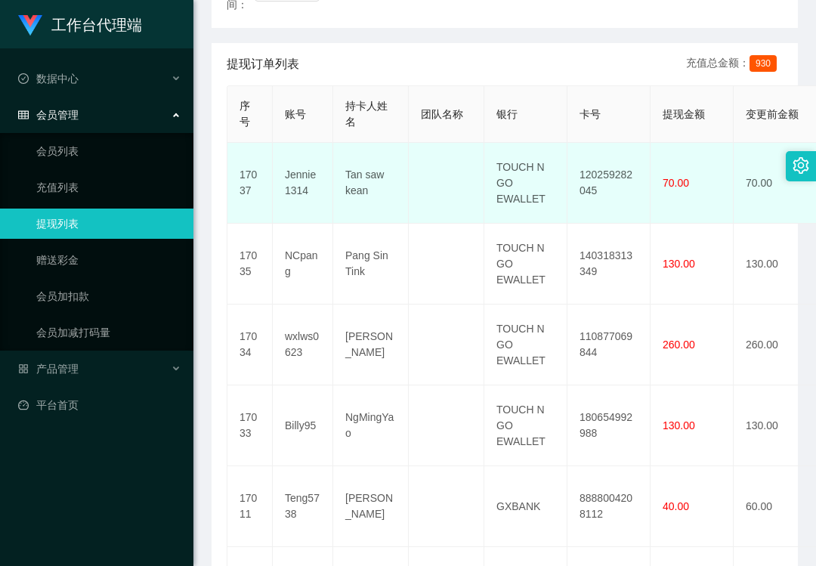
click at [589, 163] on td "120259282045" at bounding box center [608, 183] width 83 height 81
click at [590, 182] on td "120259282045" at bounding box center [608, 183] width 83 height 81
click at [590, 181] on td "120259282045" at bounding box center [608, 183] width 83 height 81
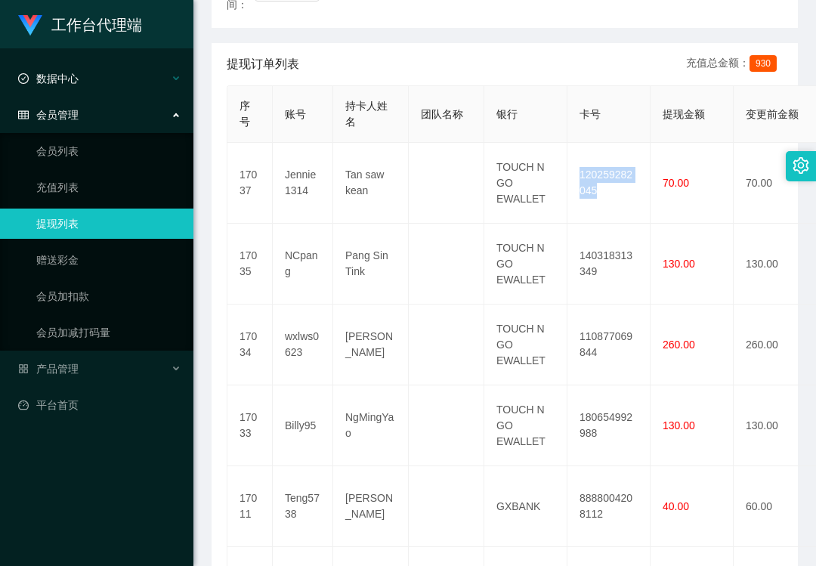
copy td "120259282045"
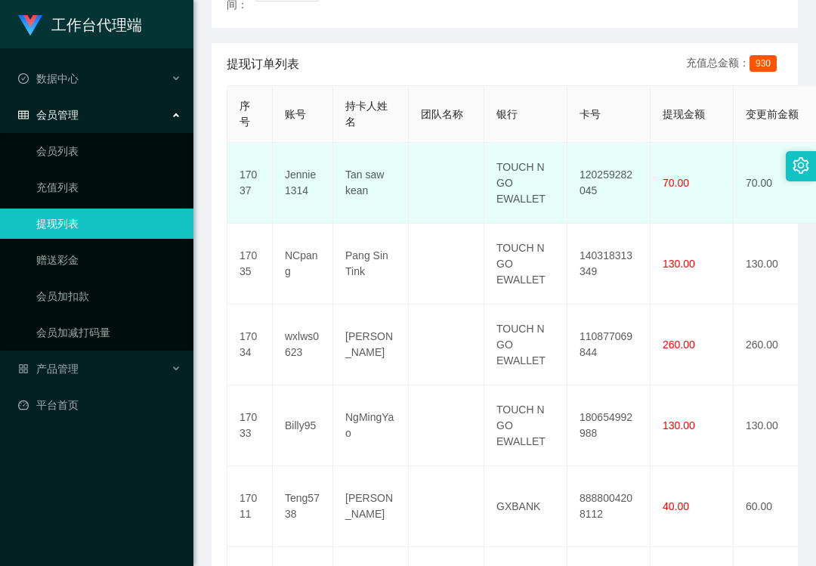
click at [594, 178] on td "120259282045" at bounding box center [608, 183] width 83 height 81
click at [594, 177] on td "120259282045" at bounding box center [608, 183] width 83 height 81
copy td "120259282045"
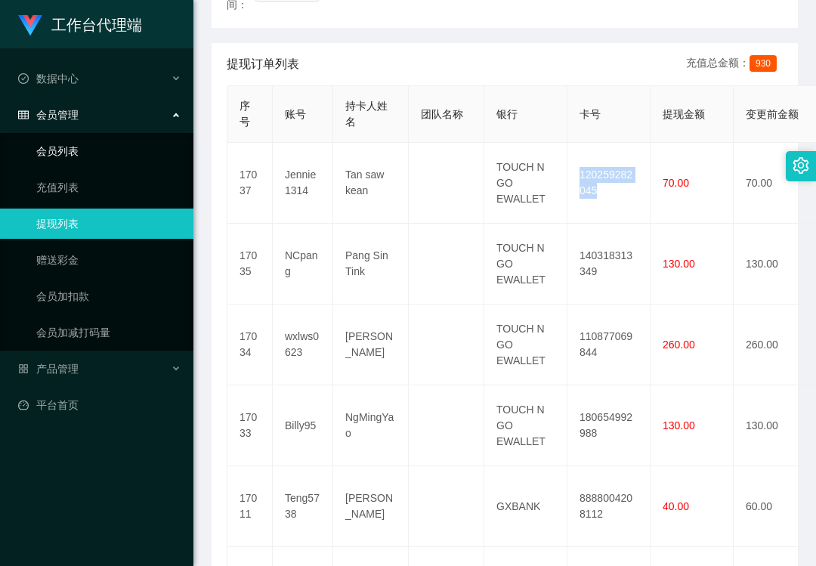
click at [103, 136] on link "会员列表" at bounding box center [108, 151] width 145 height 30
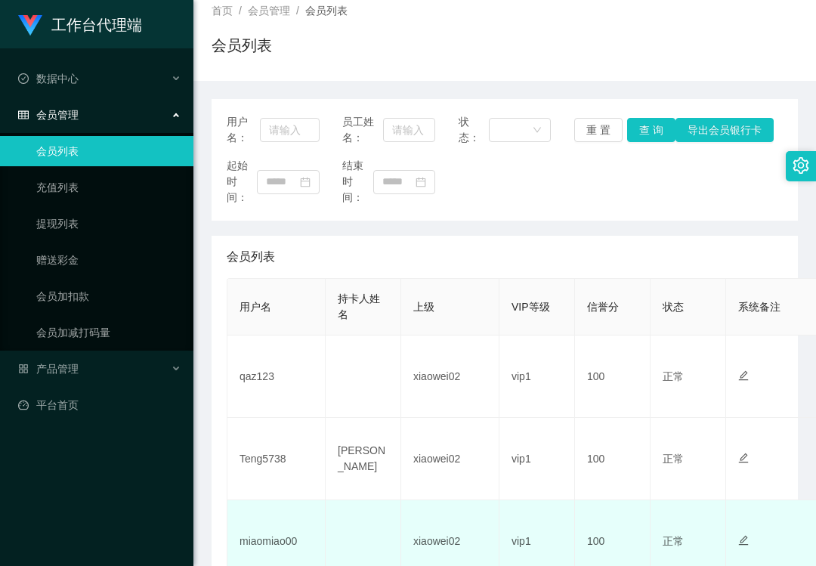
scroll to position [201, 0]
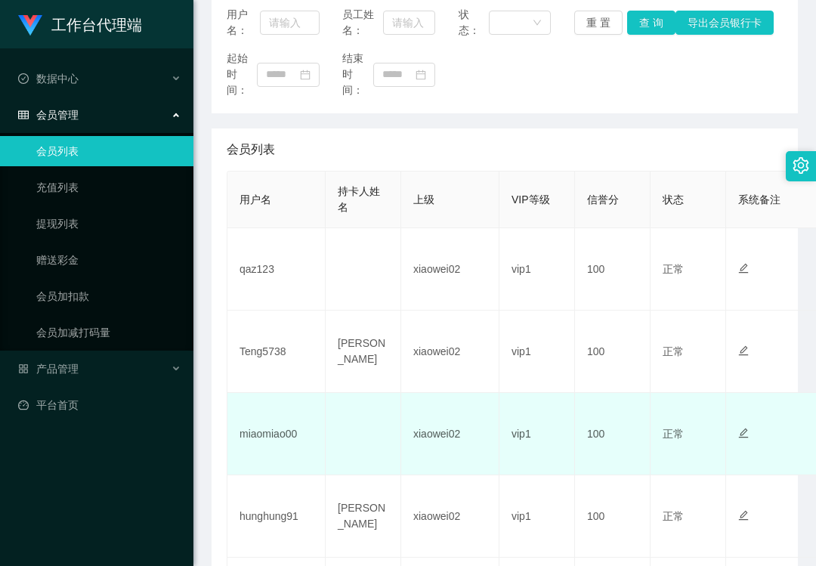
click at [276, 442] on td "miaomiao00" at bounding box center [276, 434] width 98 height 82
click at [279, 435] on td "miaomiao00" at bounding box center [276, 434] width 98 height 82
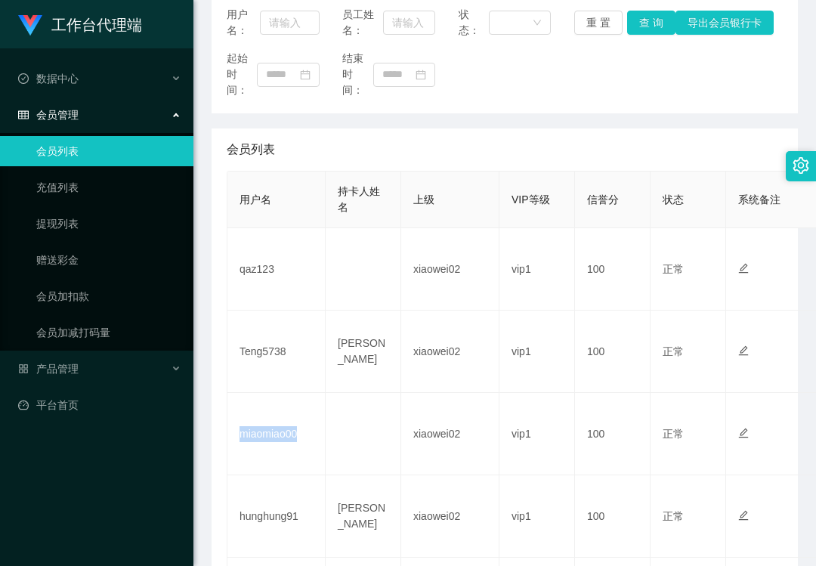
copy td "miaomiao00"
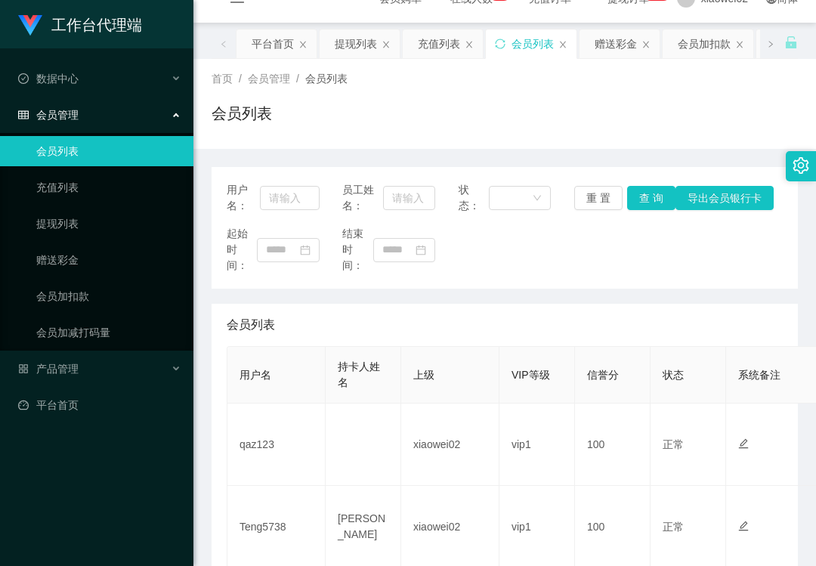
scroll to position [0, 0]
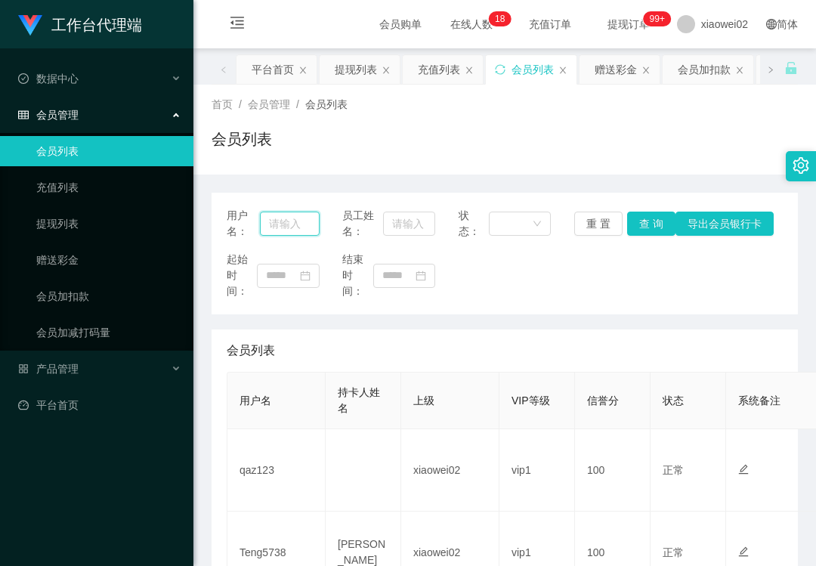
drag, startPoint x: 286, startPoint y: 222, endPoint x: 300, endPoint y: 222, distance: 14.4
click at [286, 222] on input "text" at bounding box center [289, 223] width 59 height 24
click at [127, 228] on link "提现列表" at bounding box center [108, 223] width 145 height 30
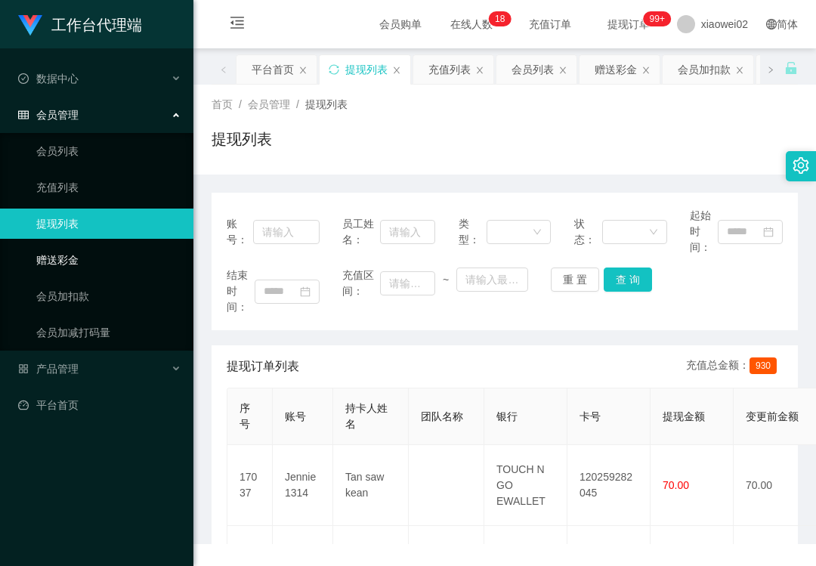
drag, startPoint x: 106, startPoint y: 249, endPoint x: 136, endPoint y: 243, distance: 30.8
click at [106, 249] on link "赠送彩金" at bounding box center [108, 260] width 145 height 30
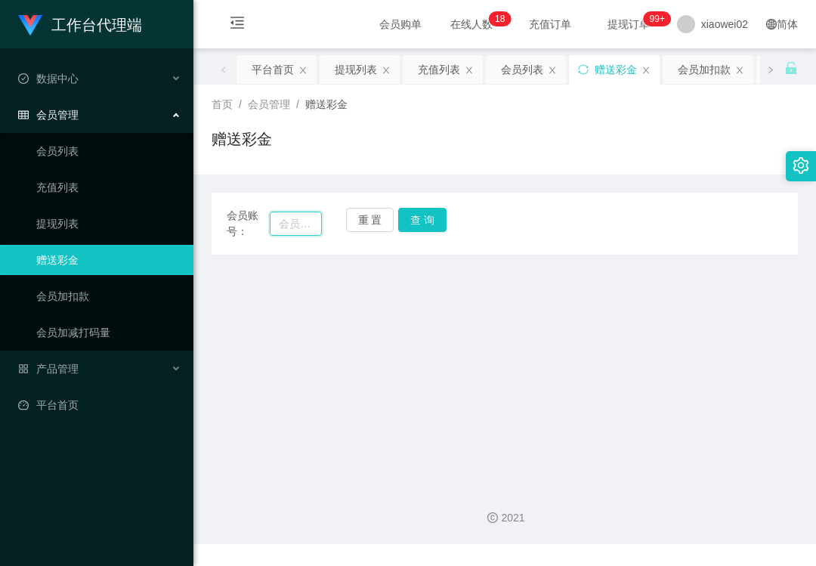
click at [314, 227] on input "text" at bounding box center [296, 223] width 52 height 24
paste input "miaomiao00"
type input "miaomiao00"
click at [439, 230] on button "查 询" at bounding box center [422, 220] width 48 height 24
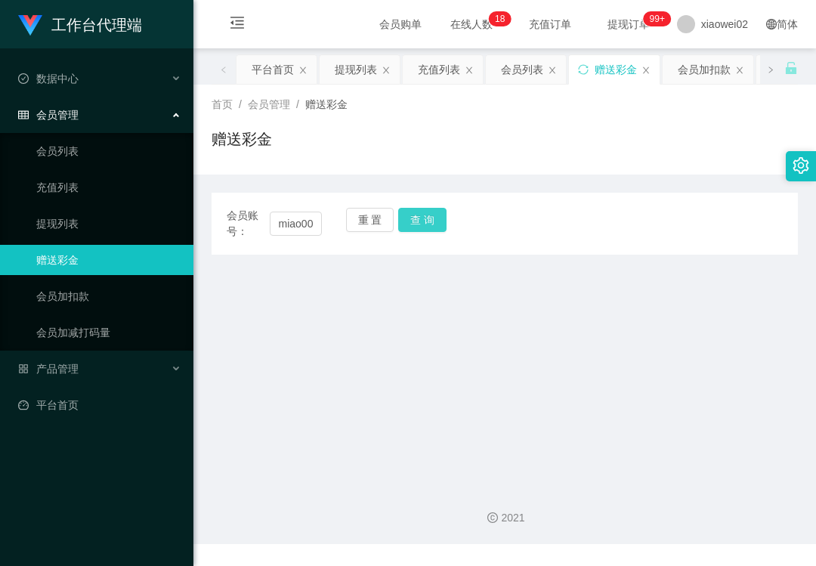
scroll to position [0, 0]
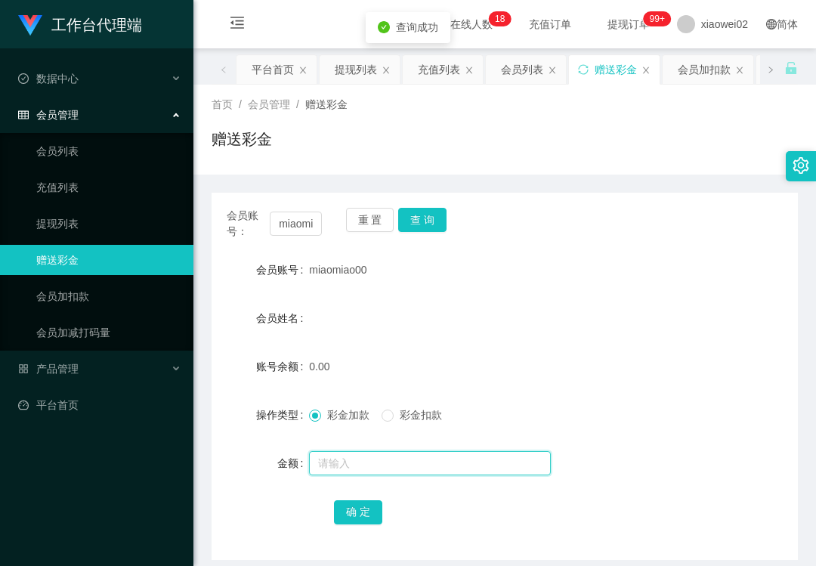
click at [369, 452] on input "text" at bounding box center [430, 463] width 242 height 24
type input "30"
drag, startPoint x: 372, startPoint y: 511, endPoint x: 430, endPoint y: 518, distance: 58.6
click at [372, 511] on button "确 定" at bounding box center [358, 512] width 48 height 24
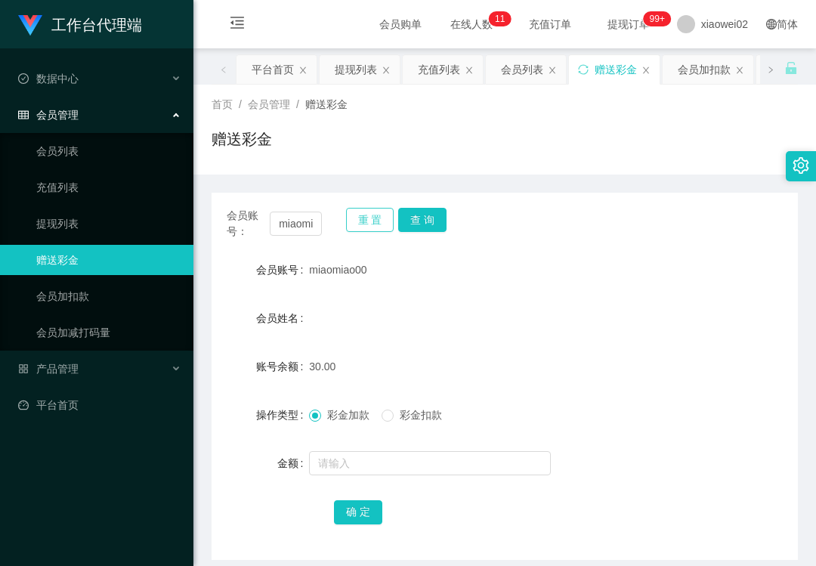
click at [357, 227] on button "重 置" at bounding box center [370, 220] width 48 height 24
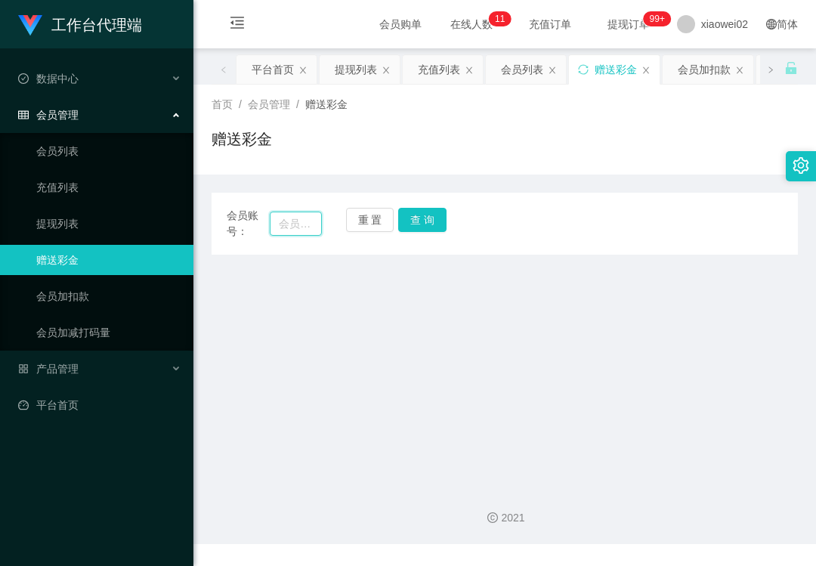
click at [279, 228] on input "text" at bounding box center [296, 223] width 52 height 24
paste input "001208045648"
type input "001208045648"
click at [412, 213] on button "查 询" at bounding box center [422, 220] width 48 height 24
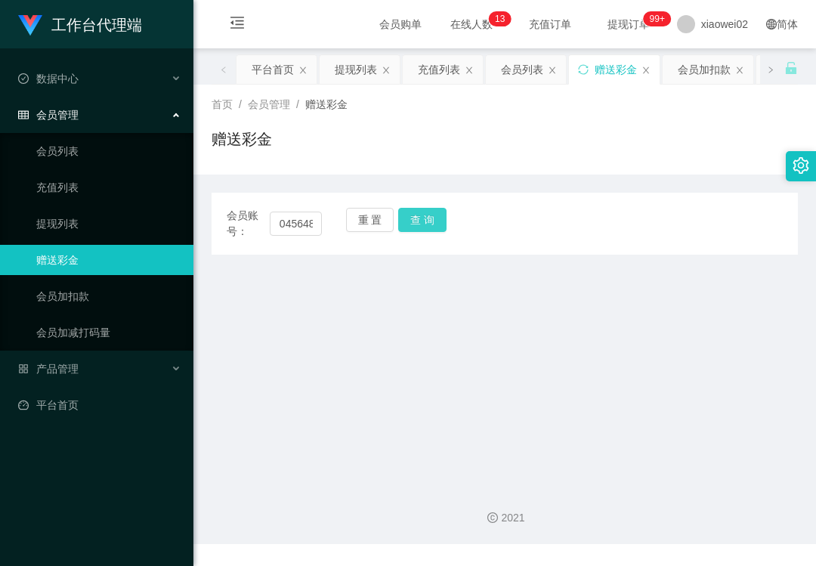
scroll to position [0, 0]
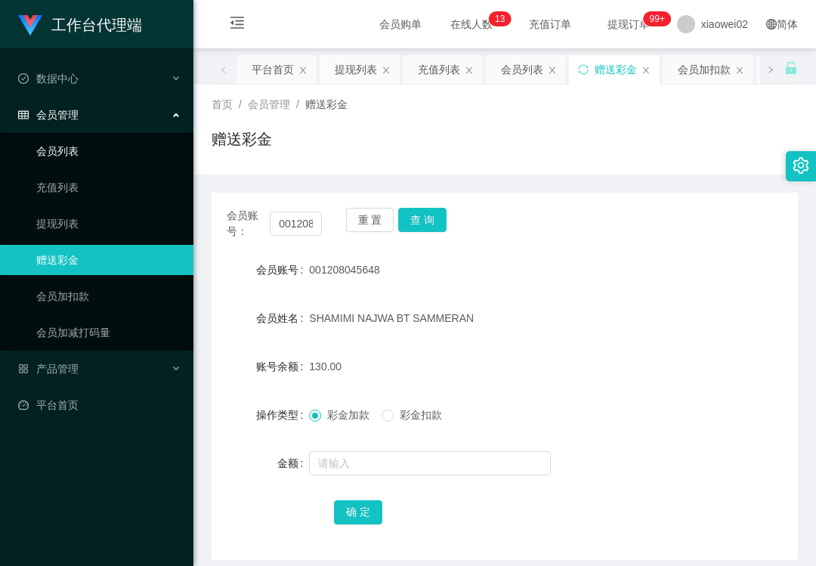
click at [79, 139] on link "会员列表" at bounding box center [108, 151] width 145 height 30
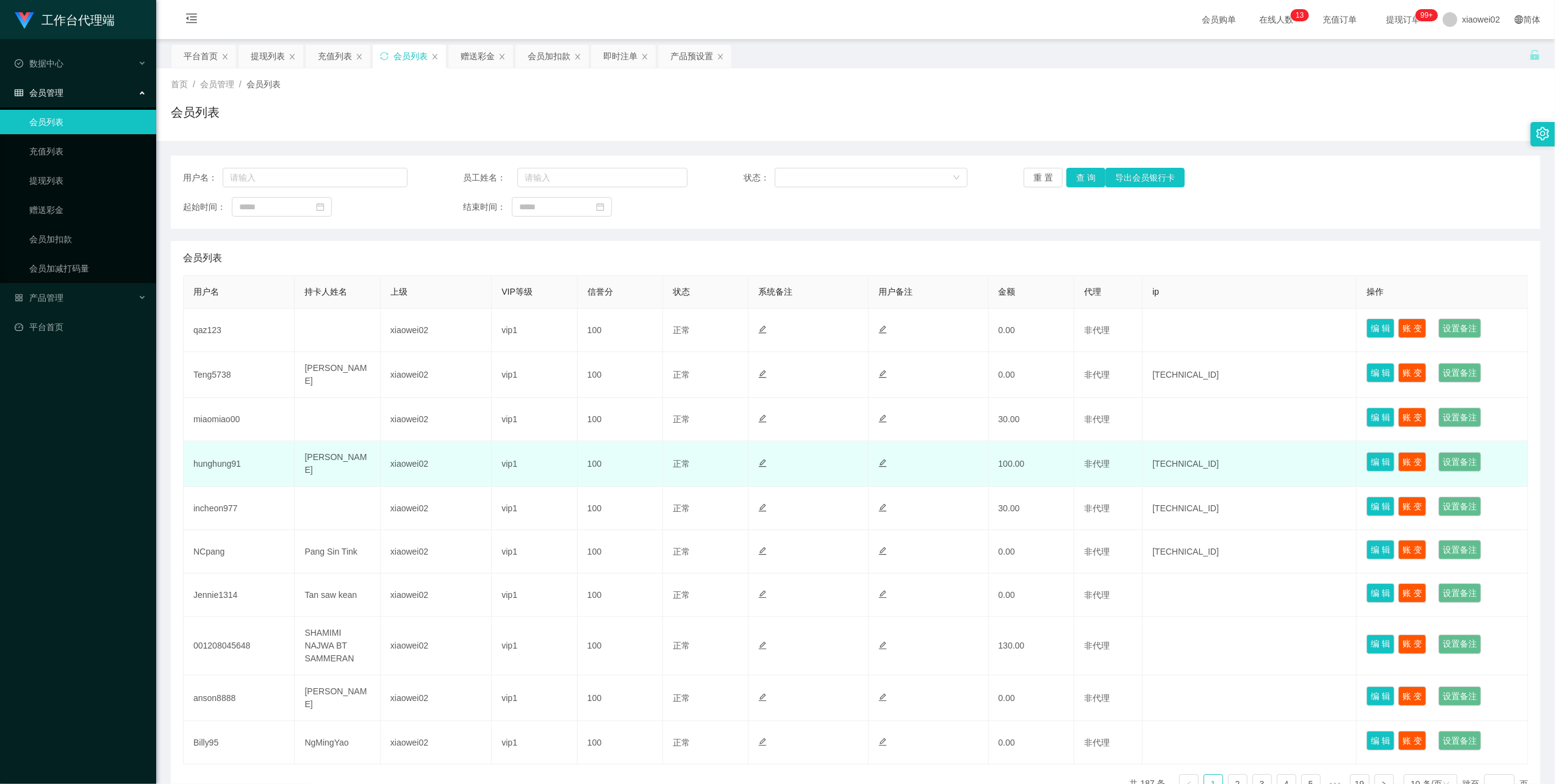
click at [233, 459] on td "hunghung91" at bounding box center [238, 463] width 111 height 46
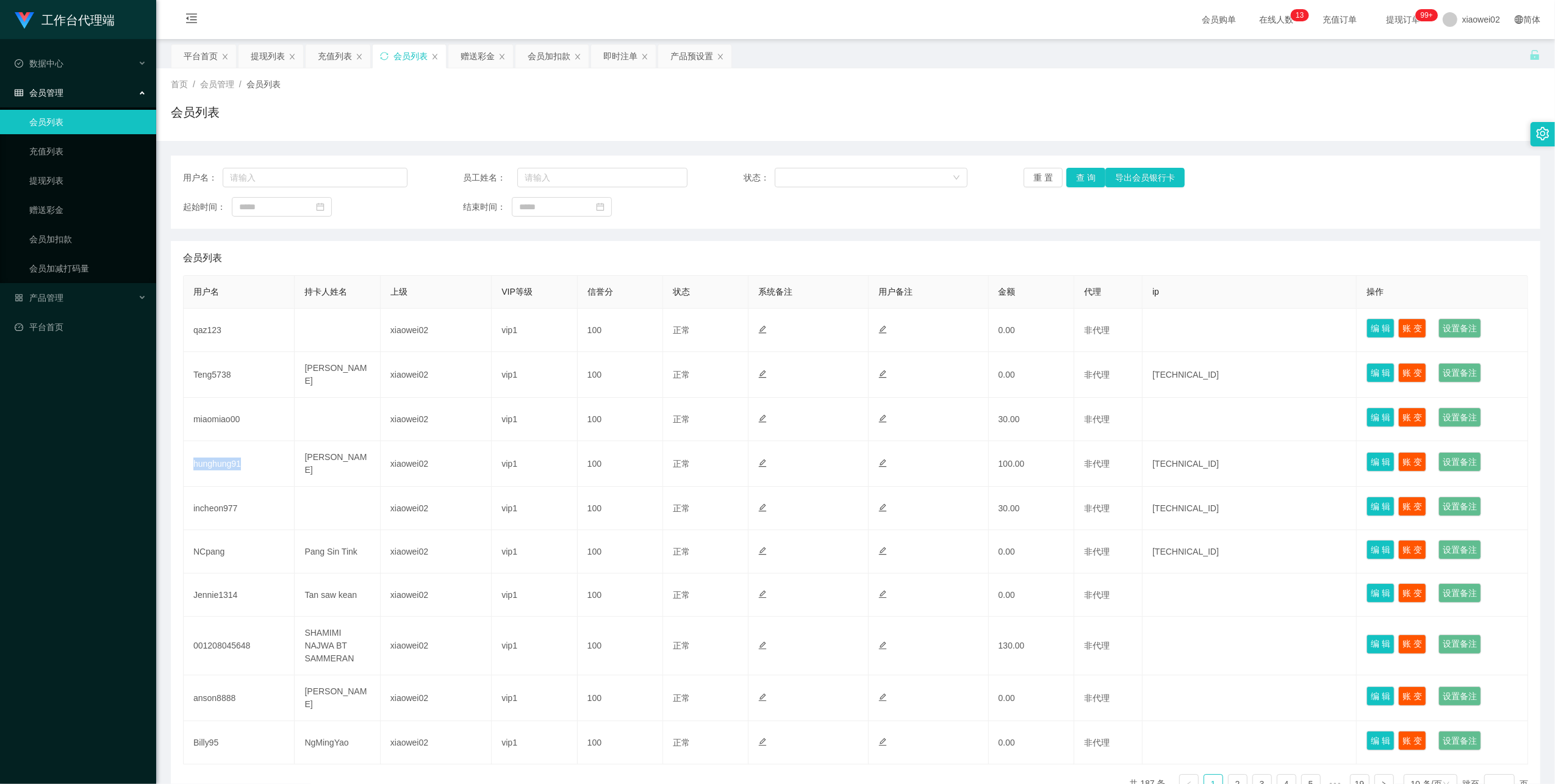
copy td "hunghung91"
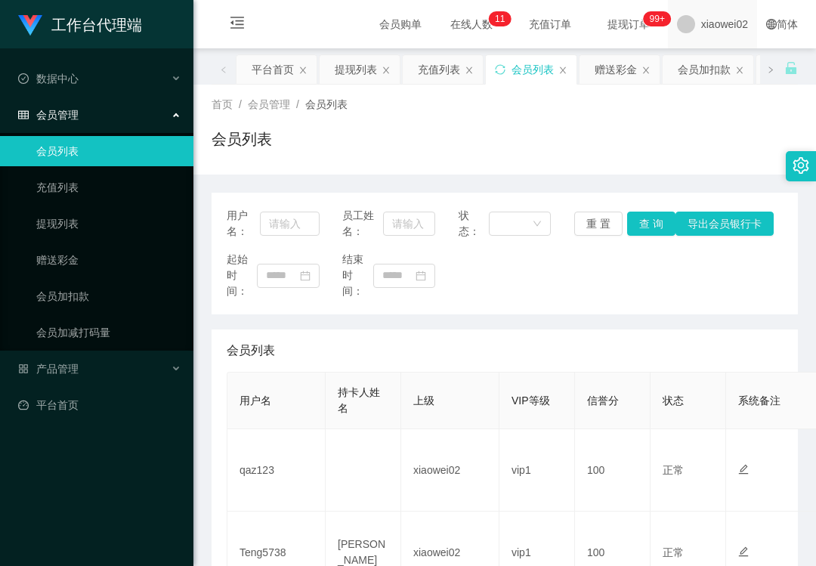
drag, startPoint x: 579, startPoint y: 107, endPoint x: 660, endPoint y: 34, distance: 109.1
click at [579, 106] on div "首页 / 会员管理 / 会员列表 /" at bounding box center [504, 105] width 586 height 16
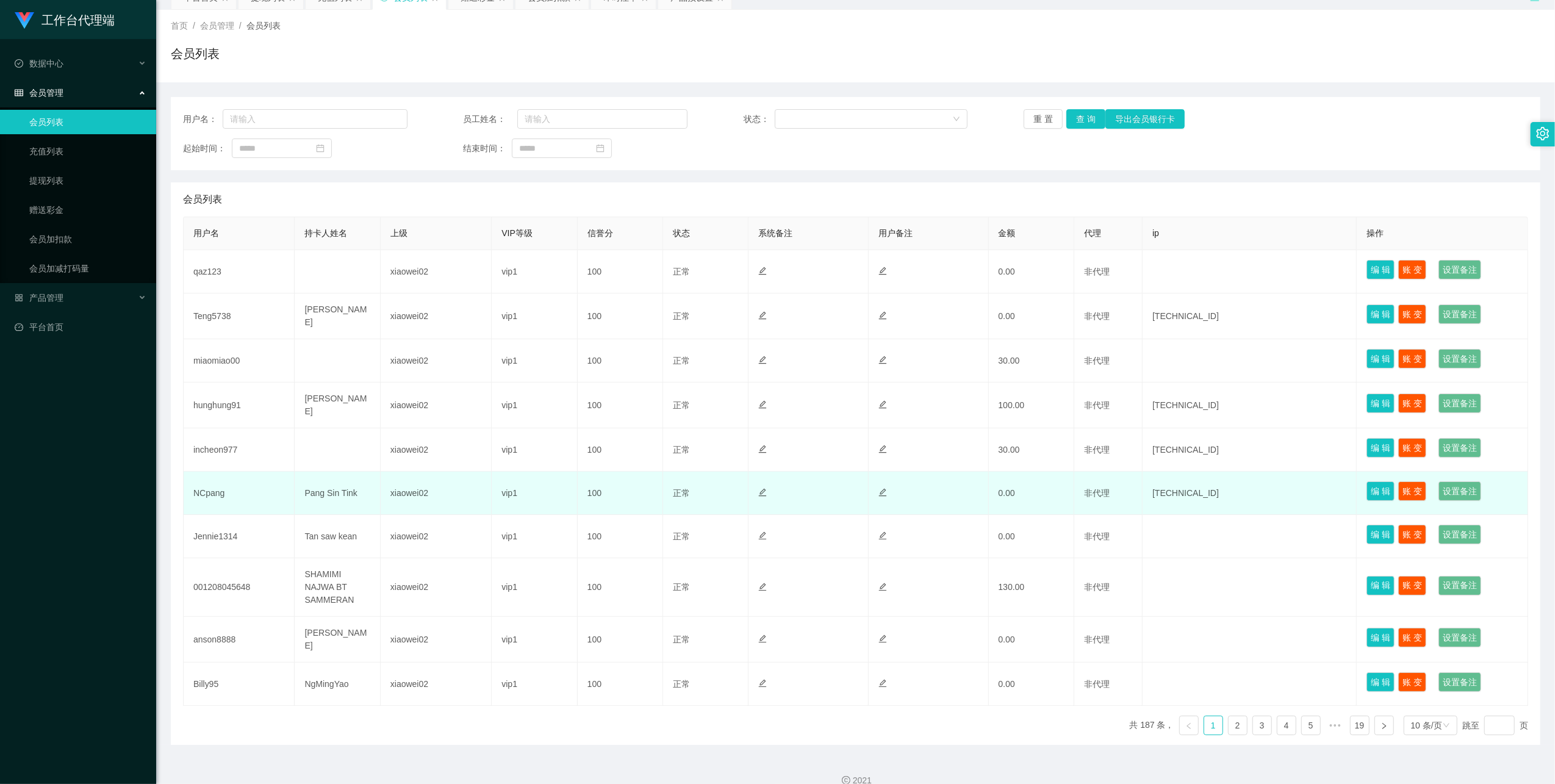
scroll to position [76, 0]
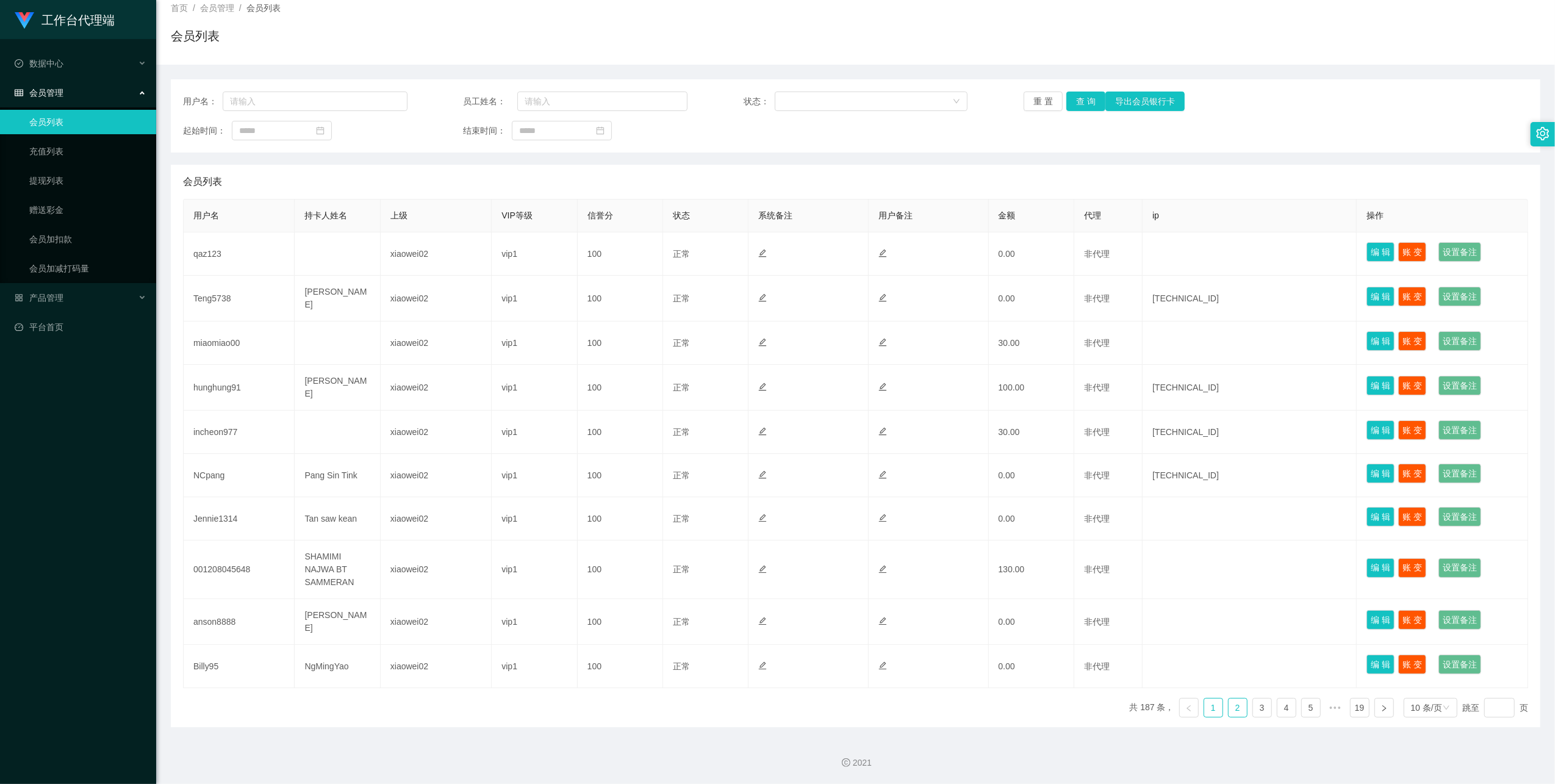
click at [1231, 711] on link "2" at bounding box center [1238, 707] width 19 height 19
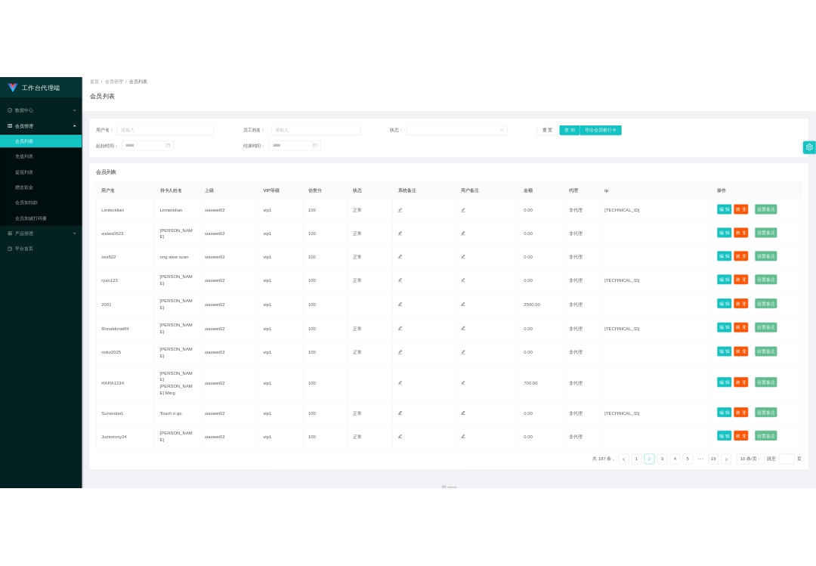
scroll to position [76, 0]
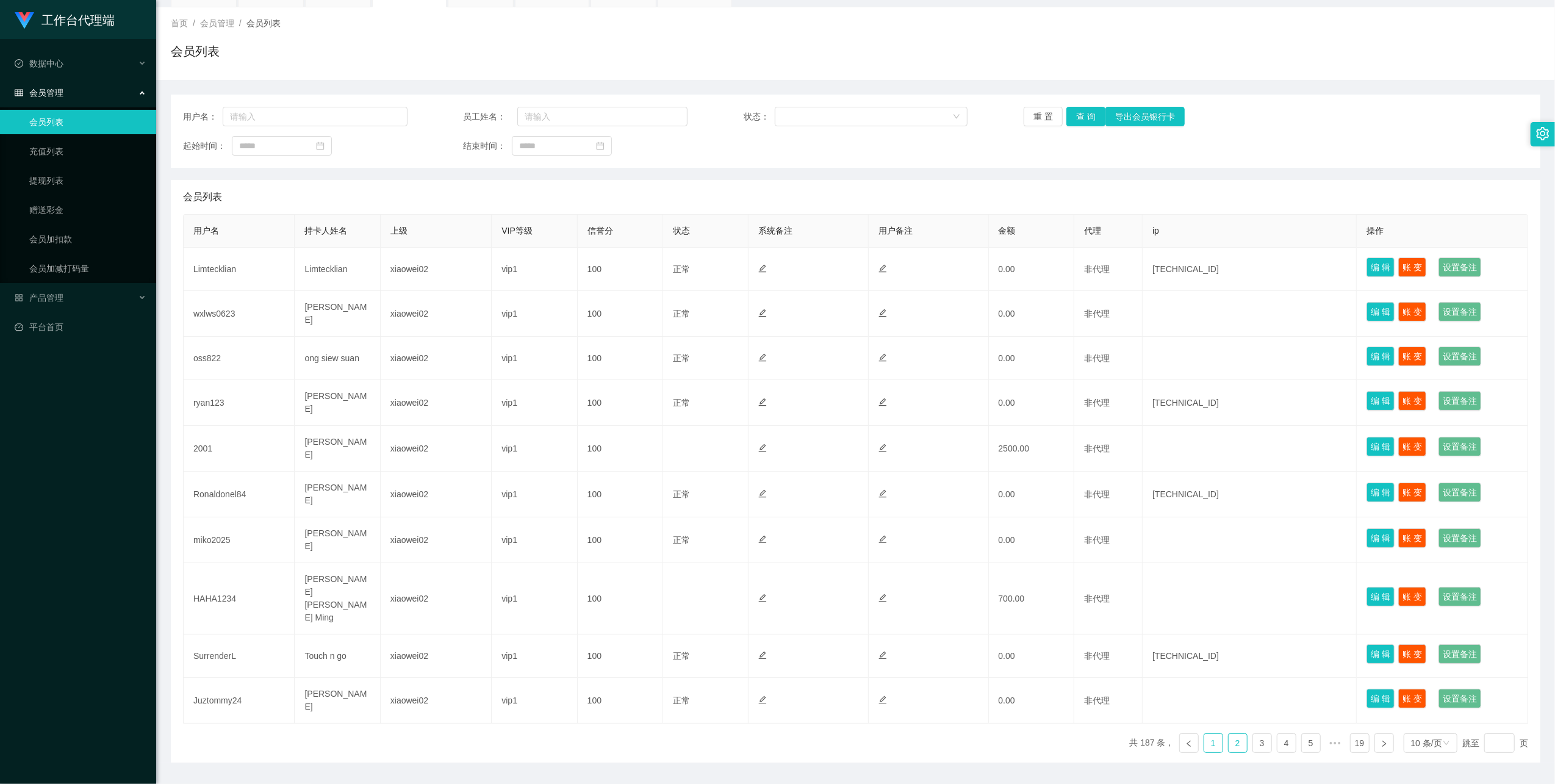
click at [1213, 733] on li "1" at bounding box center [1213, 743] width 19 height 19
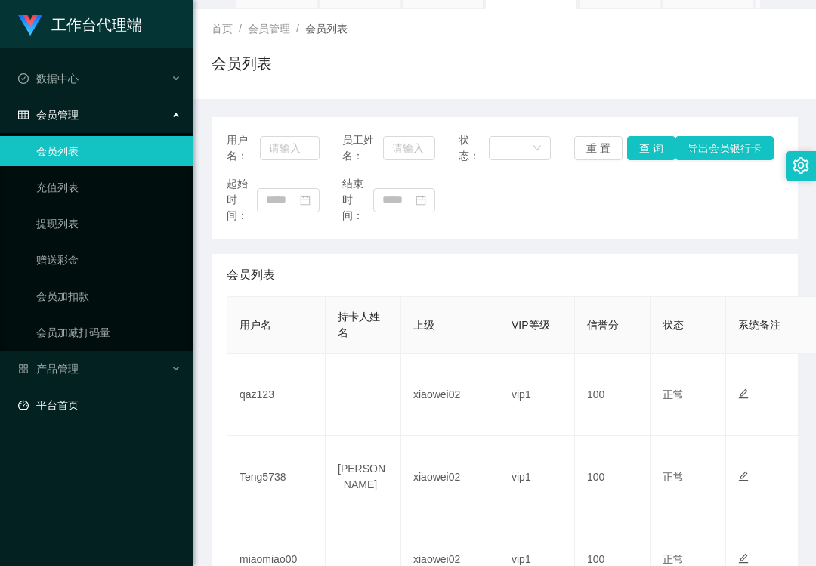
drag, startPoint x: 124, startPoint y: 458, endPoint x: 169, endPoint y: 390, distance: 81.7
click at [125, 453] on div "工作台代理端 数据中心 会员管理 会员列表 充值列表 提现列表 赠送彩金 会员加扣款 会员加减打码量 产品管理 平台首页" at bounding box center [96, 283] width 193 height 566
click at [160, 216] on link "提现列表" at bounding box center [108, 223] width 145 height 30
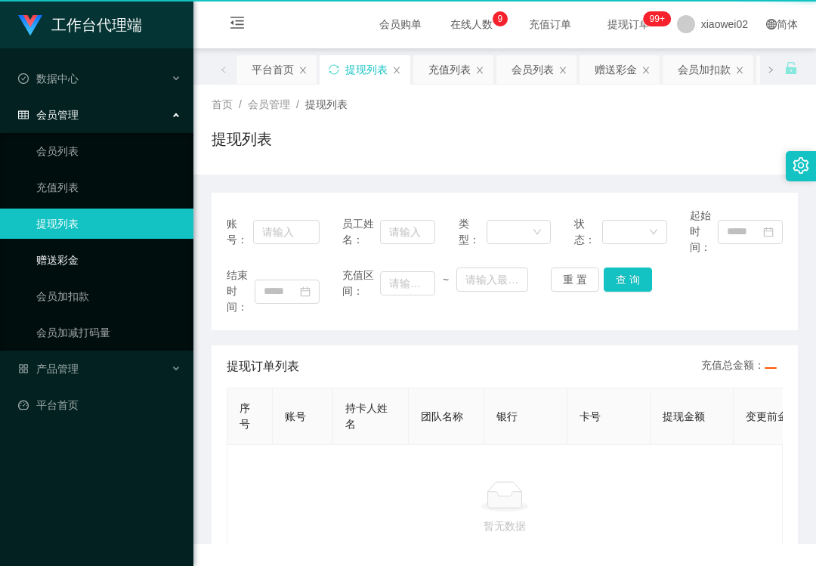
click at [124, 248] on link "赠送彩金" at bounding box center [108, 260] width 145 height 30
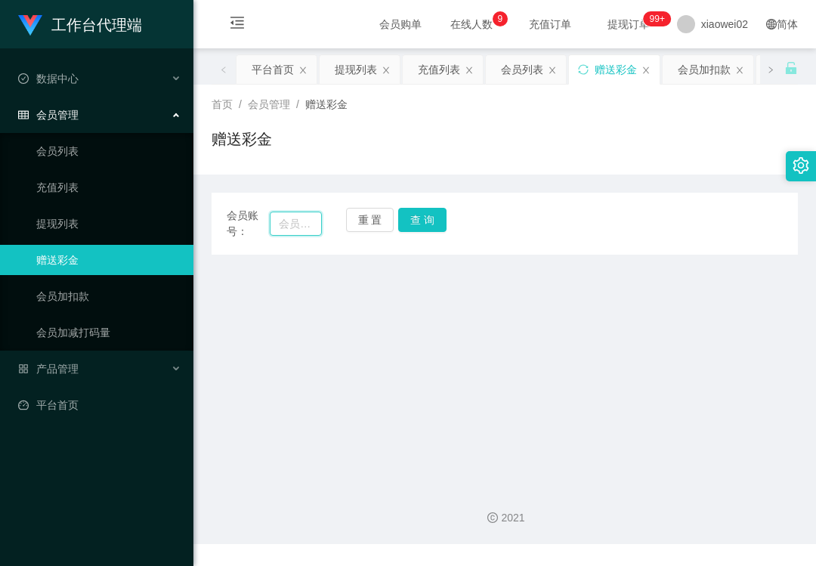
click at [311, 224] on input "text" at bounding box center [296, 223] width 52 height 24
paste input "Teng5738"
type input "Teng5738"
click at [411, 224] on button "查 询" at bounding box center [422, 220] width 48 height 24
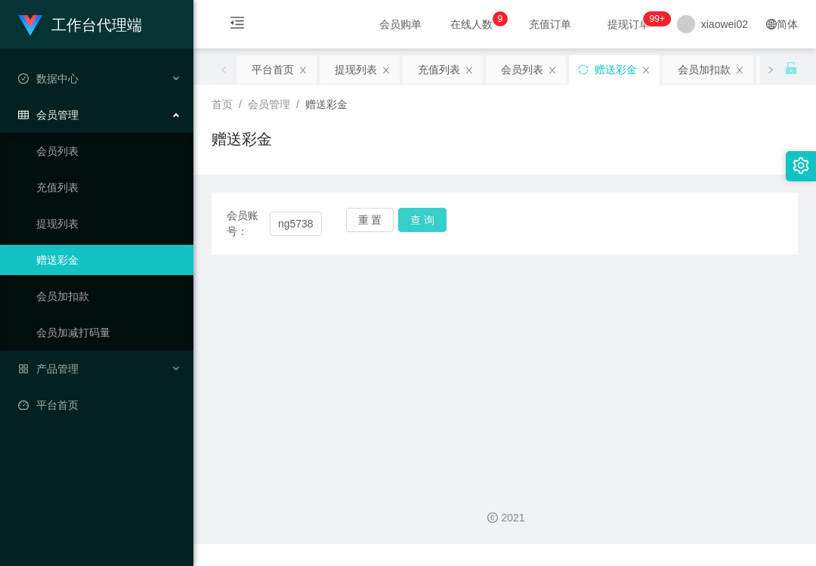
scroll to position [0, 0]
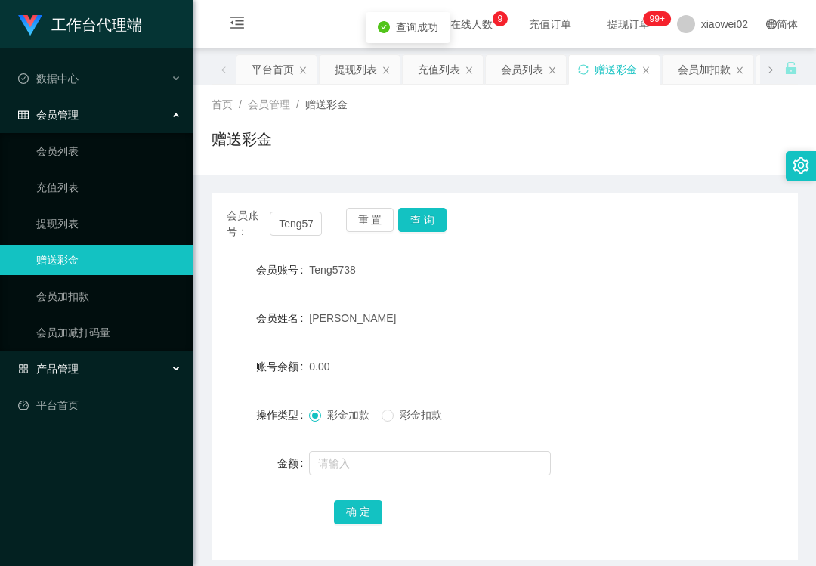
click at [113, 378] on div "产品管理" at bounding box center [96, 368] width 193 height 30
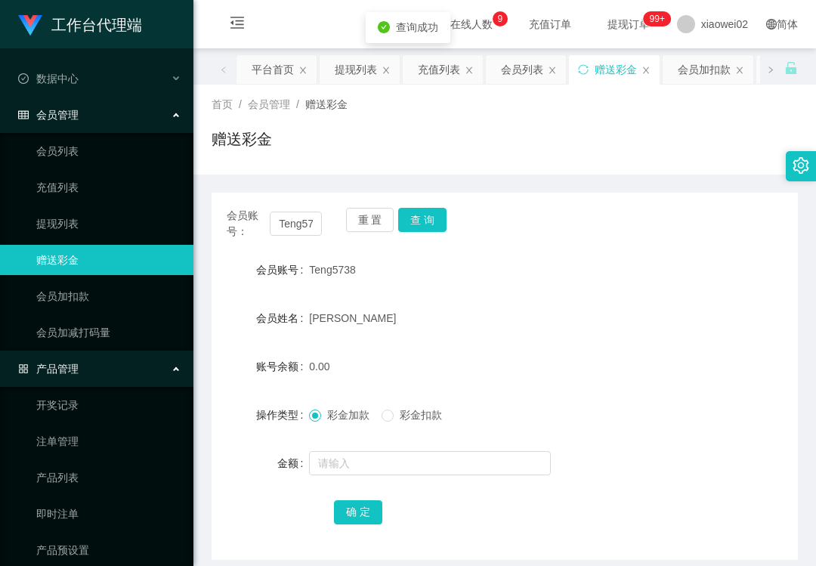
scroll to position [47, 0]
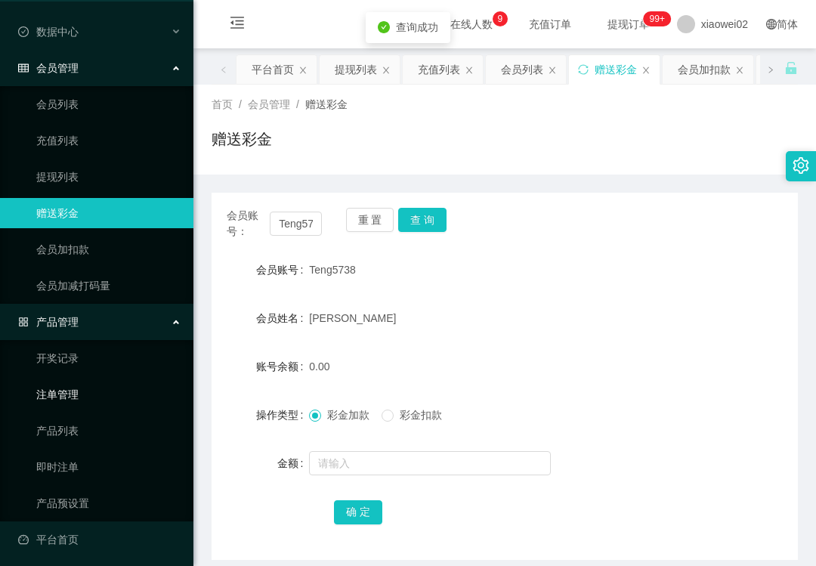
click at [107, 382] on link "注单管理" at bounding box center [108, 394] width 145 height 30
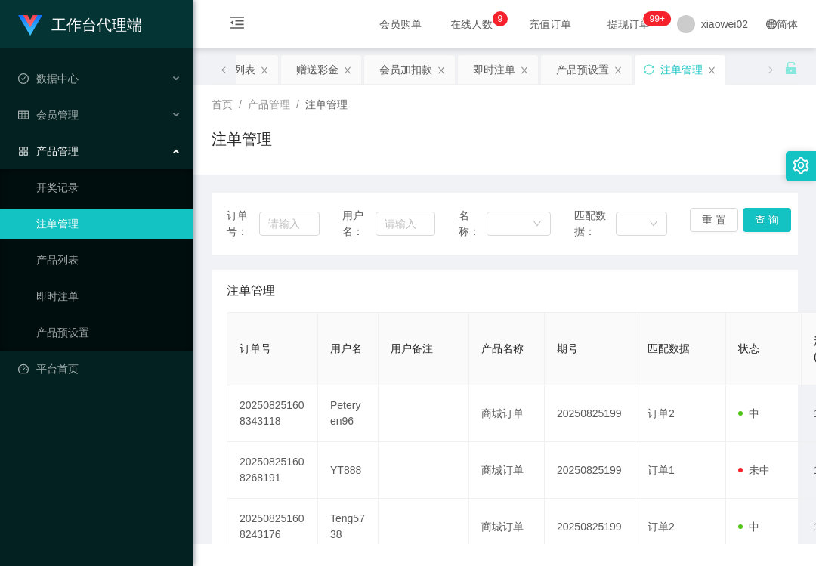
click at [338, 225] on div "订单号： 用户名： 名称： 匹配数据： 重 置 查 询" at bounding box center [505, 224] width 556 height 32
click at [399, 224] on input "text" at bounding box center [404, 223] width 59 height 24
paste input "Teng5738"
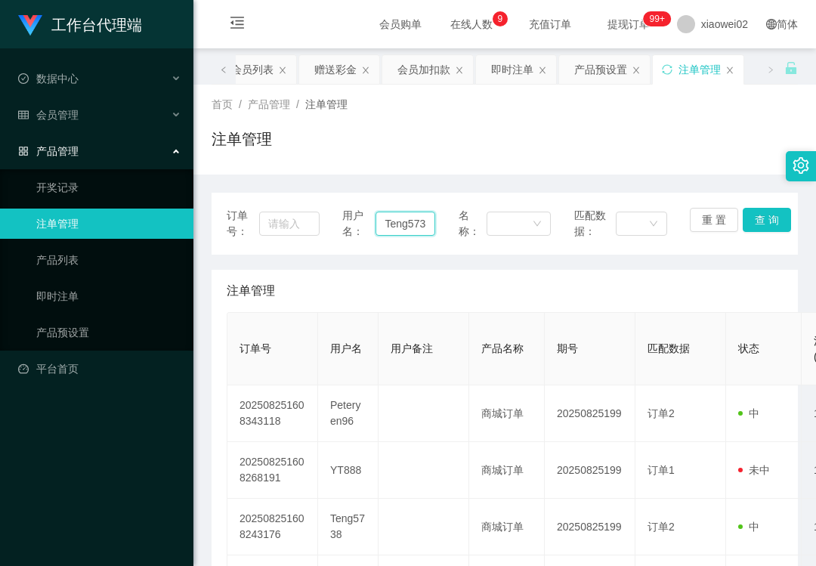
scroll to position [0, 5]
type input "Teng5738"
click at [769, 219] on button "查 询" at bounding box center [766, 220] width 48 height 24
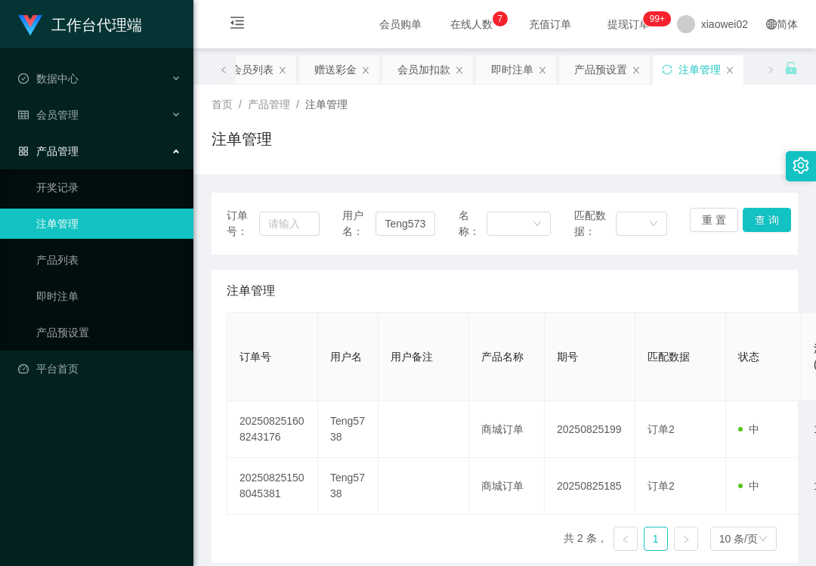
click at [94, 221] on link "注单管理" at bounding box center [108, 223] width 145 height 30
click at [100, 267] on link "产品列表" at bounding box center [108, 260] width 145 height 30
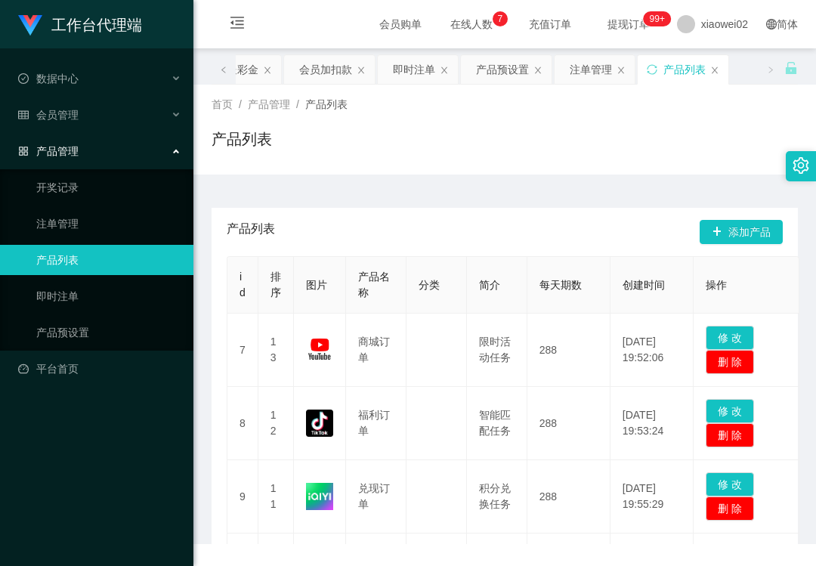
click at [107, 151] on div "产品管理" at bounding box center [96, 151] width 193 height 30
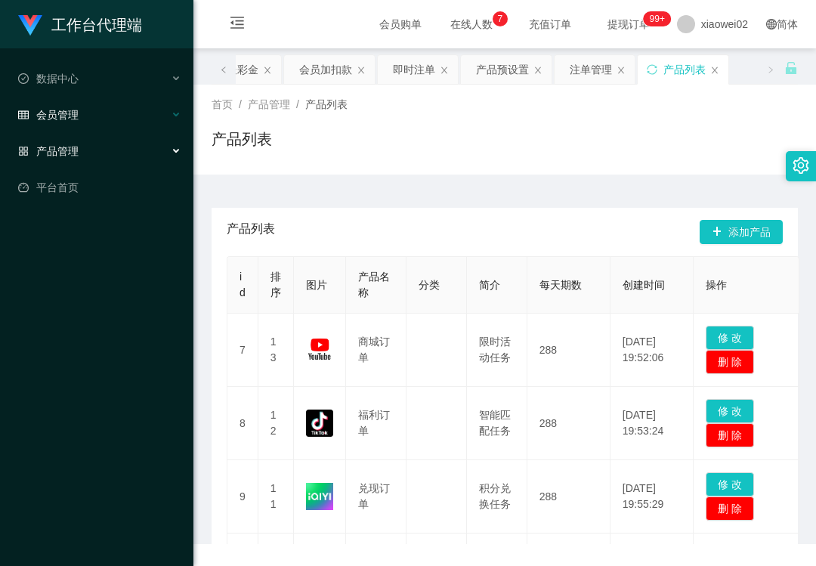
click at [110, 119] on div "会员管理" at bounding box center [96, 115] width 193 height 30
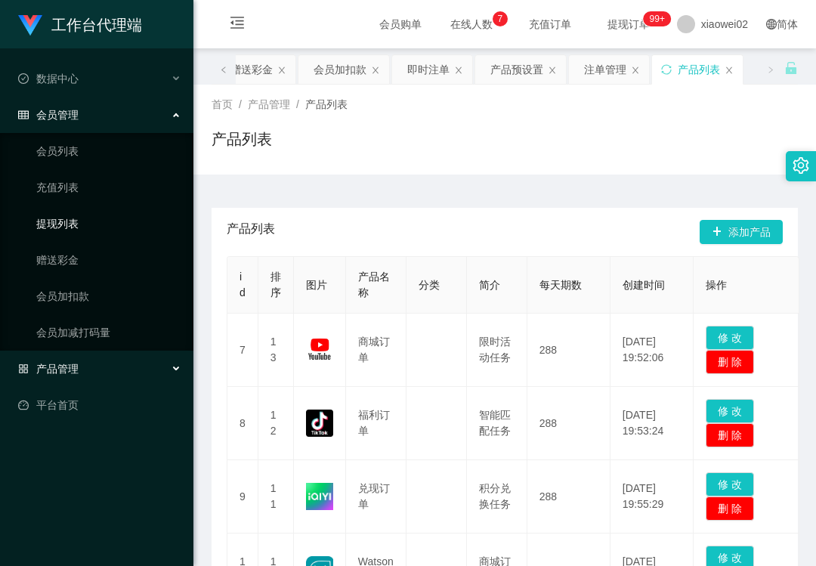
click at [103, 221] on link "提现列表" at bounding box center [108, 223] width 145 height 30
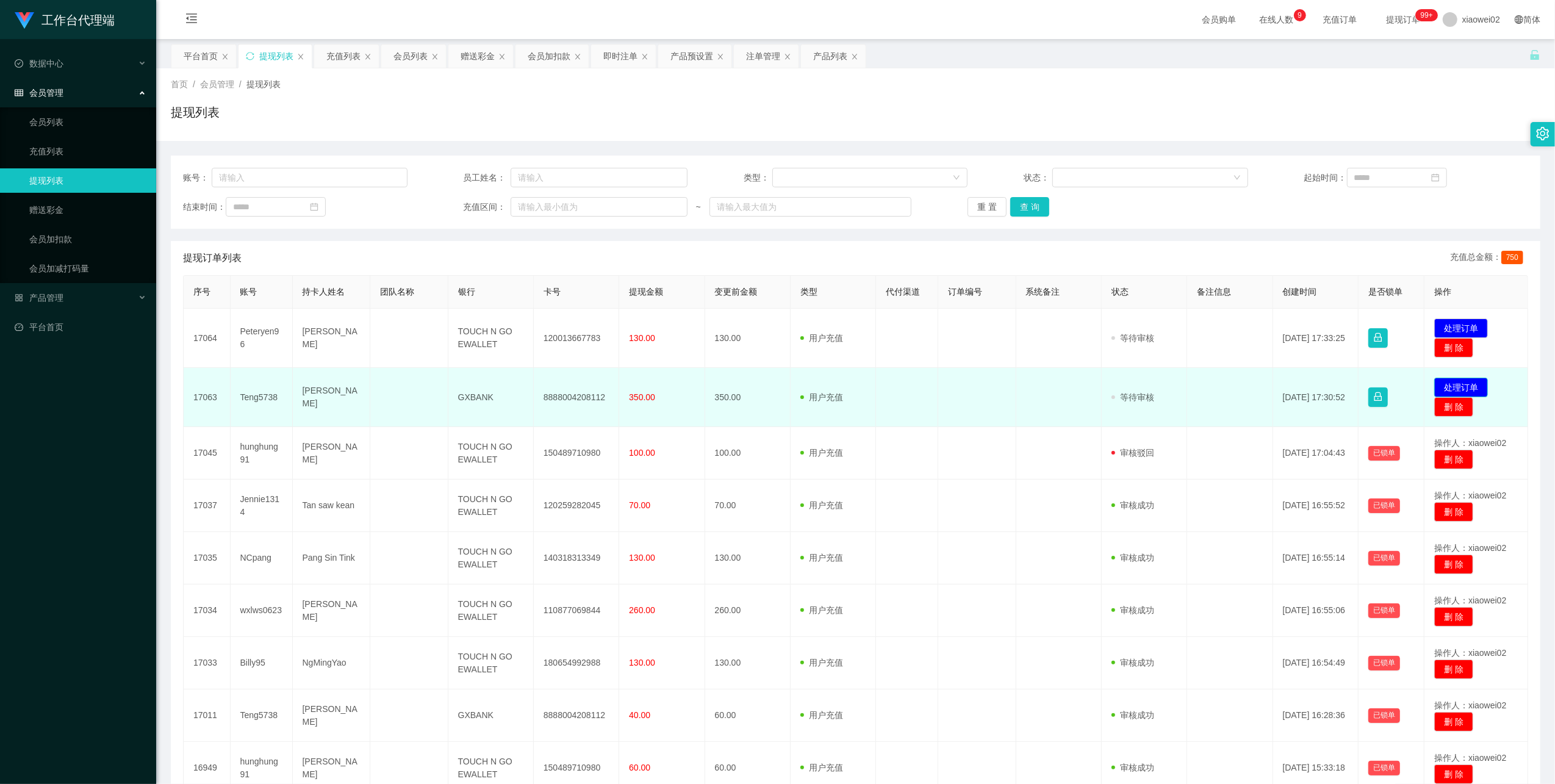
click at [1441, 384] on button "处理订单" at bounding box center [1461, 388] width 53 height 19
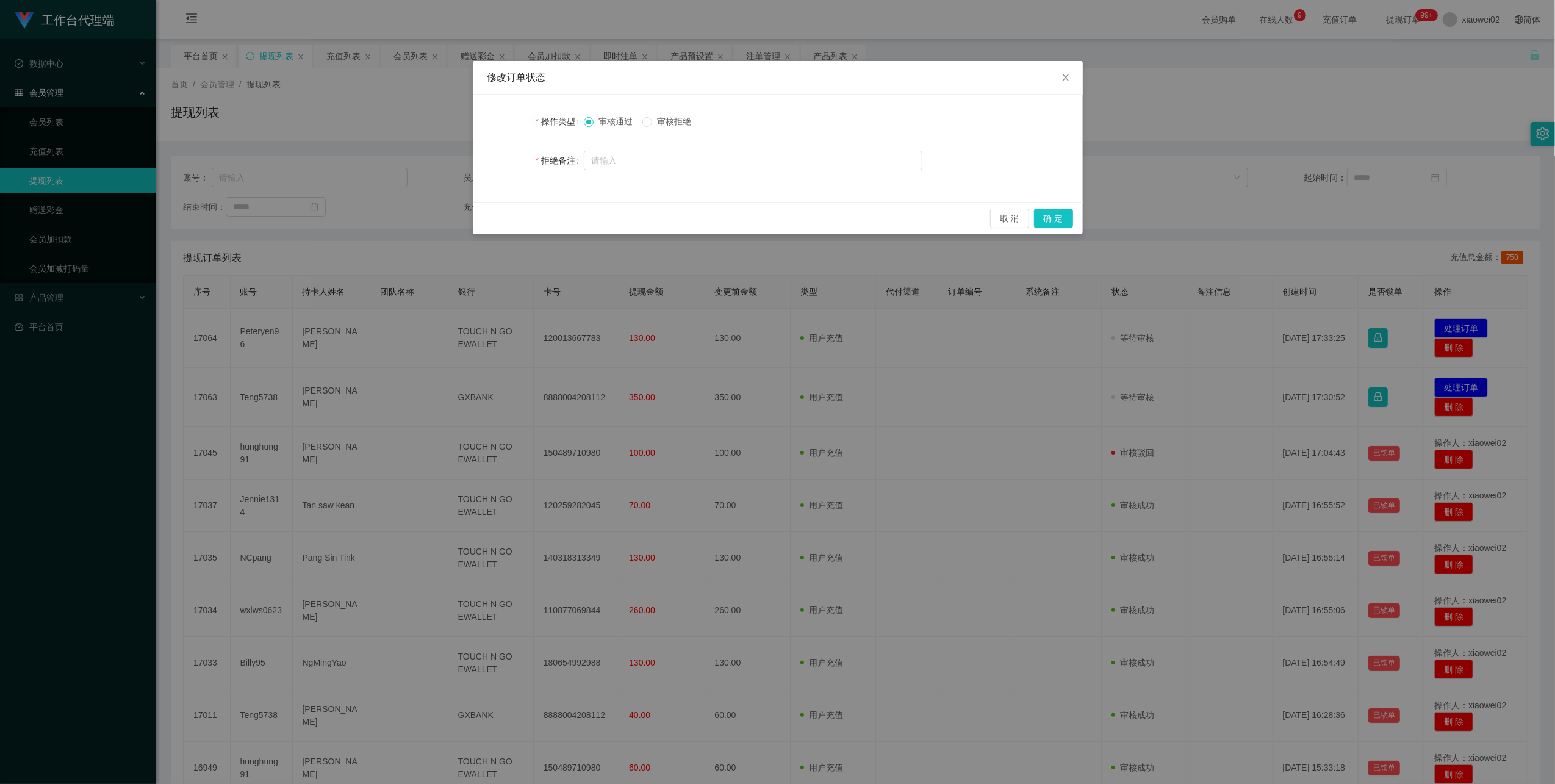
click at [665, 124] on span "审核拒绝" at bounding box center [674, 121] width 44 height 10
click at [887, 165] on input "text" at bounding box center [753, 161] width 338 height 19
type input "积分错误"
click at [1056, 215] on button "确 定" at bounding box center [1053, 218] width 39 height 19
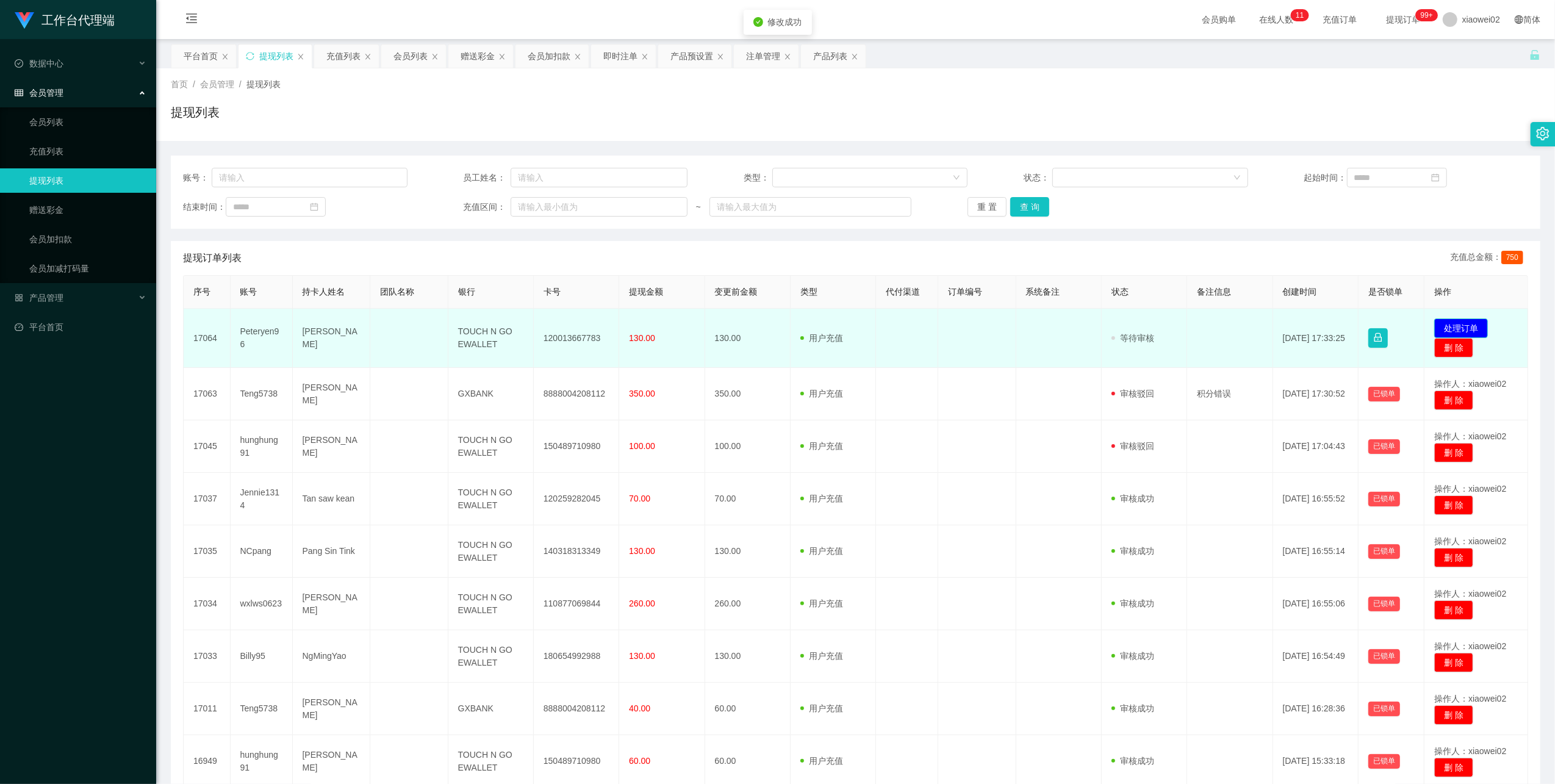
click at [1469, 327] on button "处理订单" at bounding box center [1461, 328] width 53 height 19
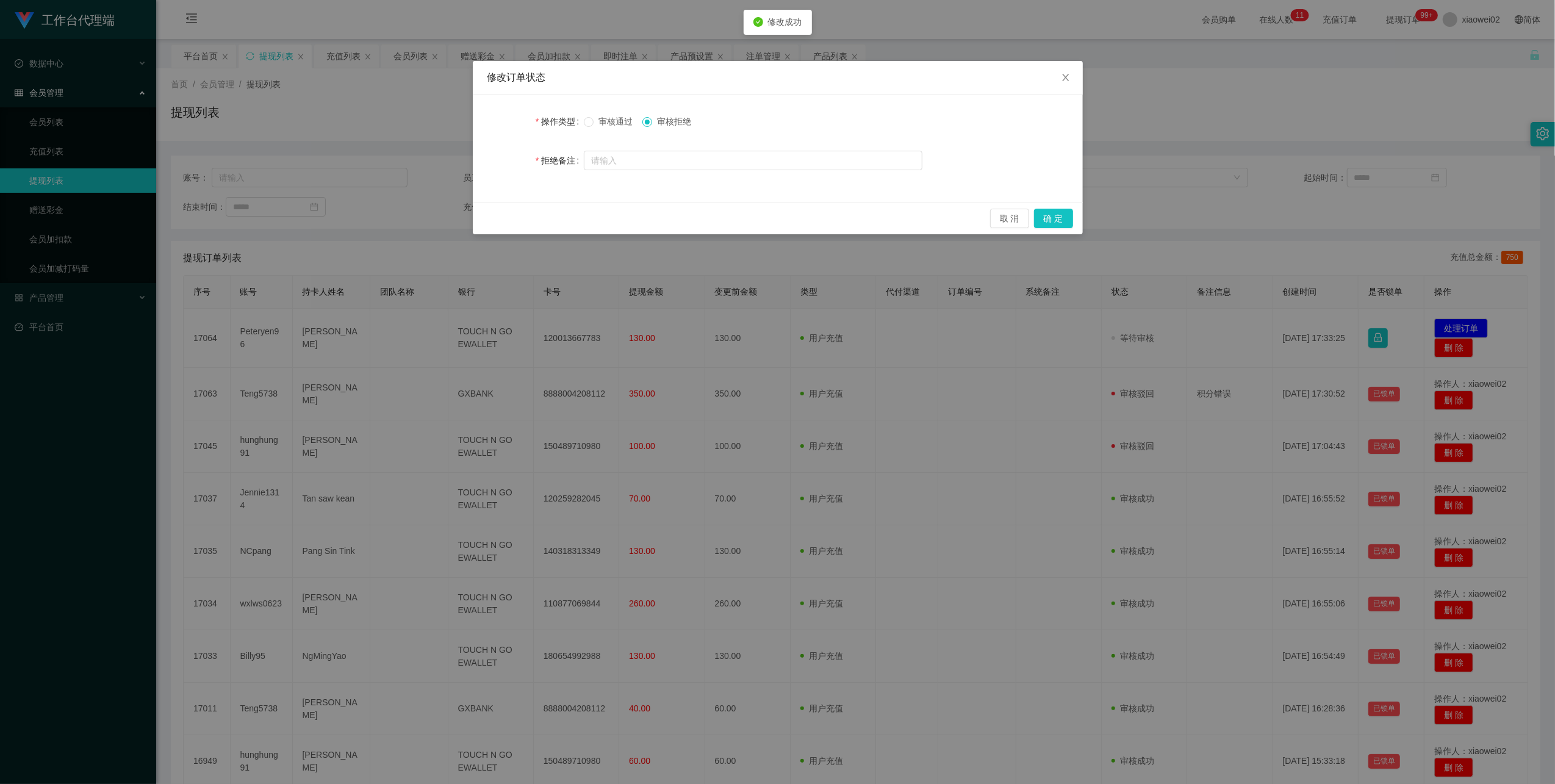
click at [600, 126] on span "审核通过" at bounding box center [616, 121] width 44 height 10
click at [604, 126] on span "审核通过" at bounding box center [616, 121] width 44 height 10
click at [1053, 213] on button "确 定" at bounding box center [1053, 218] width 39 height 19
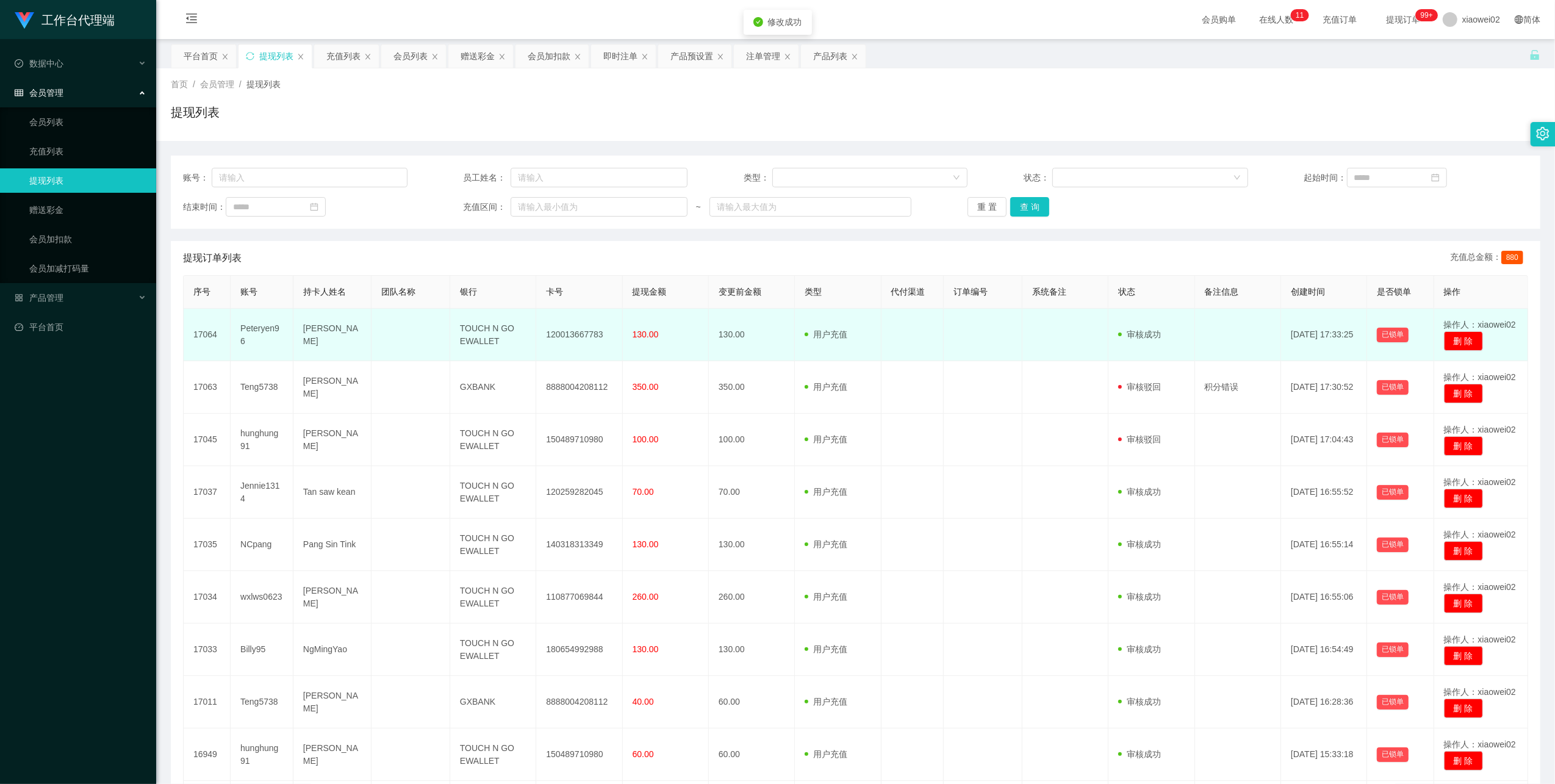
click at [578, 339] on td "120013667783" at bounding box center [579, 334] width 86 height 52
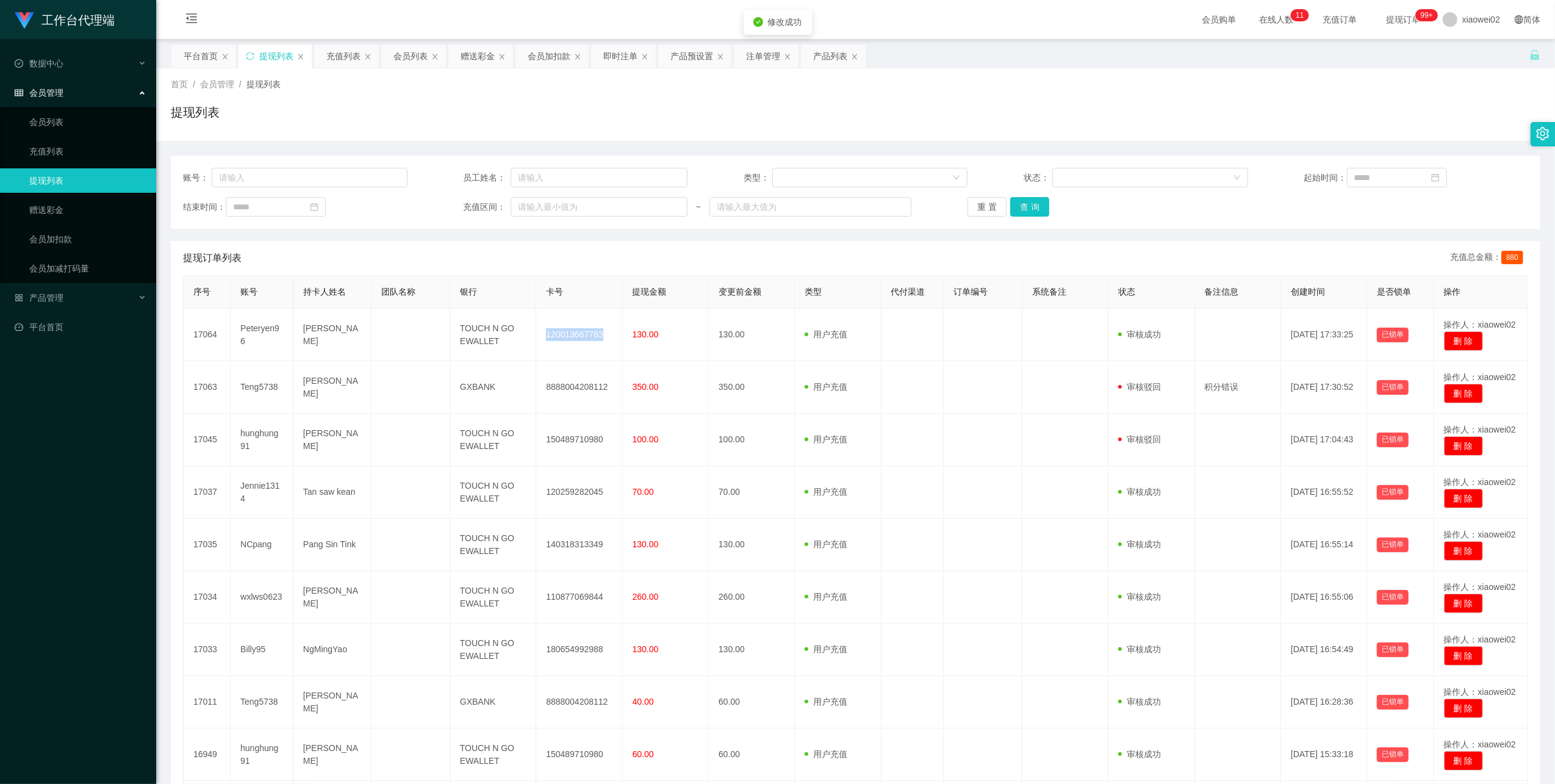
drag, startPoint x: 578, startPoint y: 339, endPoint x: 688, endPoint y: 291, distance: 120.0
click at [578, 337] on td "120013667783" at bounding box center [579, 334] width 86 height 52
copy td "120013667783"
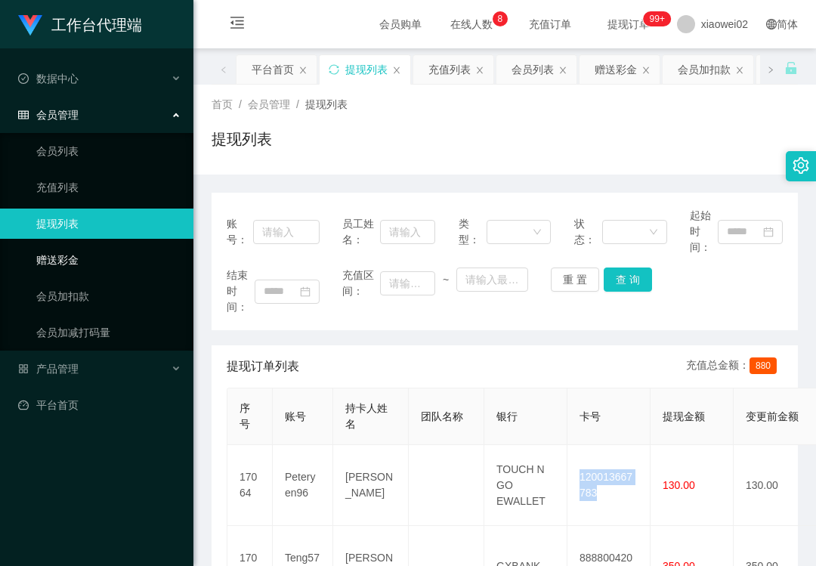
click at [71, 255] on link "赠送彩金" at bounding box center [108, 260] width 145 height 30
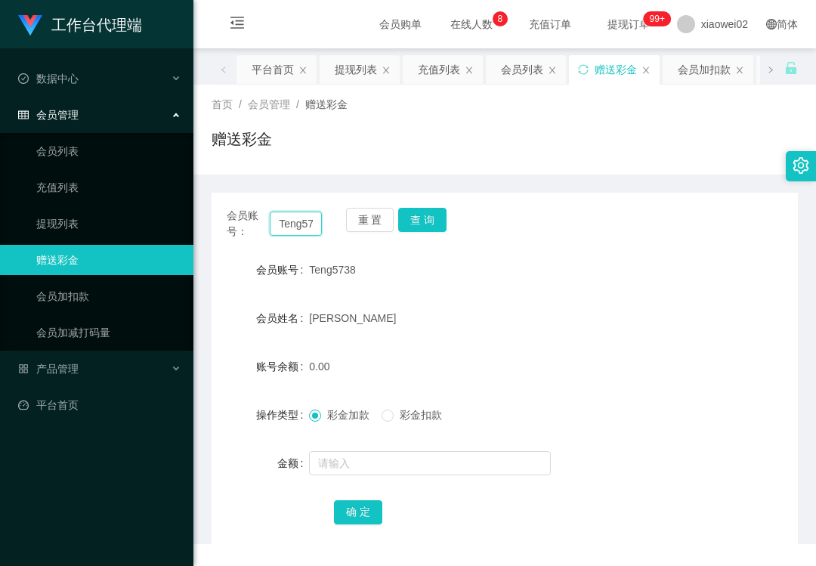
drag, startPoint x: 302, startPoint y: 230, endPoint x: 316, endPoint y: 224, distance: 14.6
click at [304, 228] on input "Teng5738" at bounding box center [296, 223] width 52 height 24
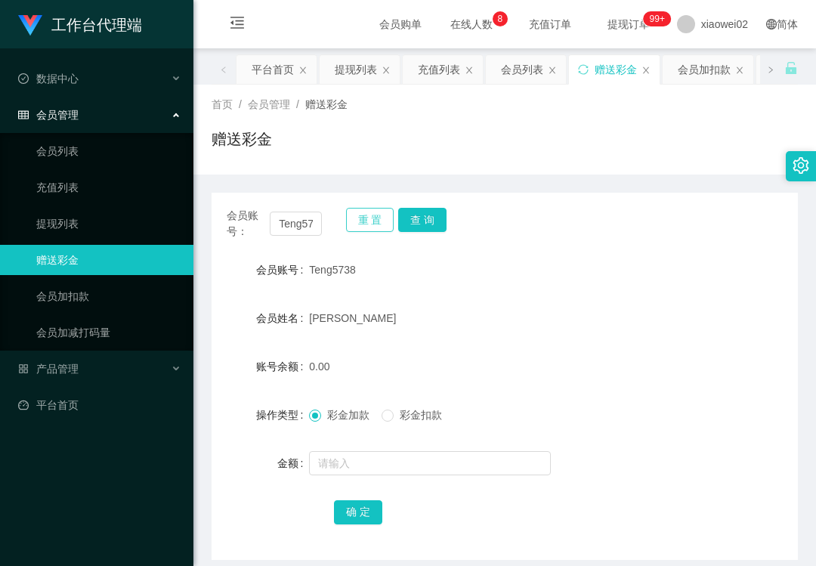
drag, startPoint x: 350, startPoint y: 221, endPoint x: 325, endPoint y: 221, distance: 25.7
click at [350, 221] on button "重 置" at bounding box center [370, 220] width 48 height 24
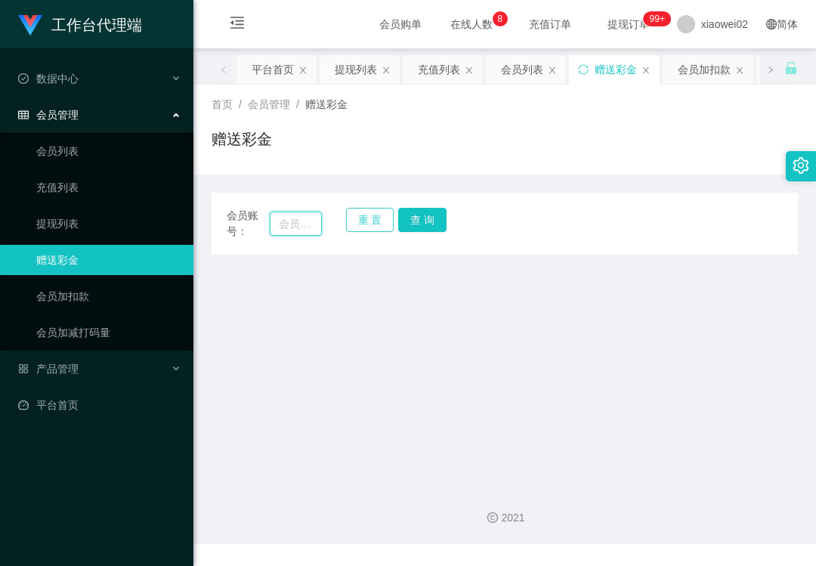
drag, startPoint x: 291, startPoint y: 221, endPoint x: 375, endPoint y: 216, distance: 84.0
click at [291, 221] on input "text" at bounding box center [296, 223] width 52 height 24
paste input "Teng5738"
type input "Teng5738"
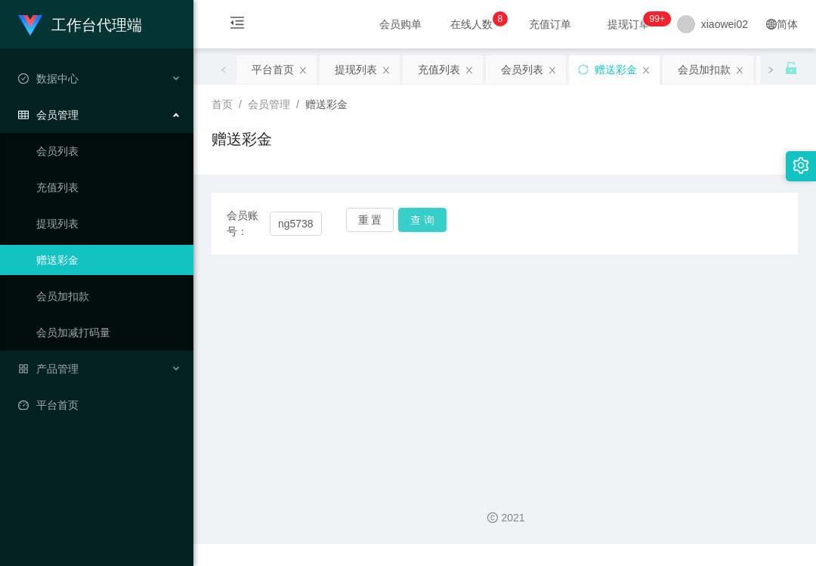
drag, startPoint x: 420, startPoint y: 216, endPoint x: 409, endPoint y: 242, distance: 28.8
click at [420, 216] on button "查 询" at bounding box center [422, 220] width 48 height 24
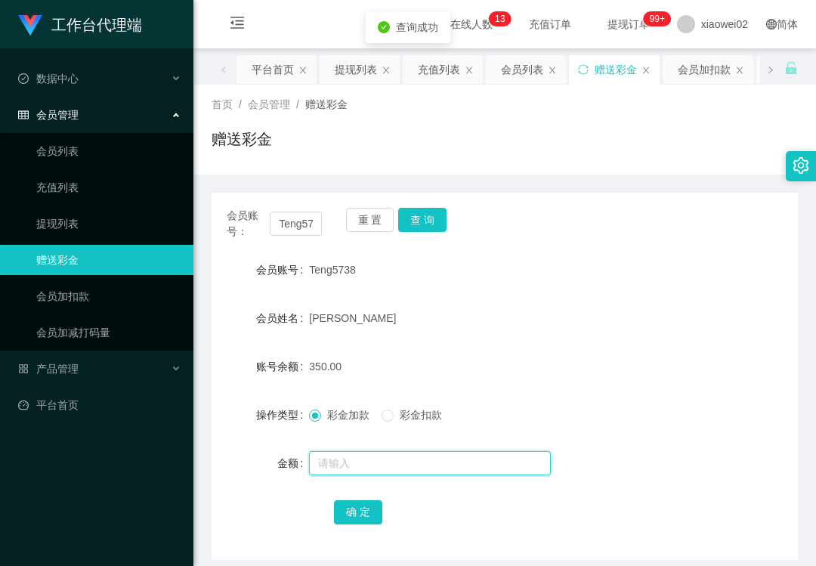
click at [348, 466] on input "text" at bounding box center [430, 463] width 242 height 24
type input "60"
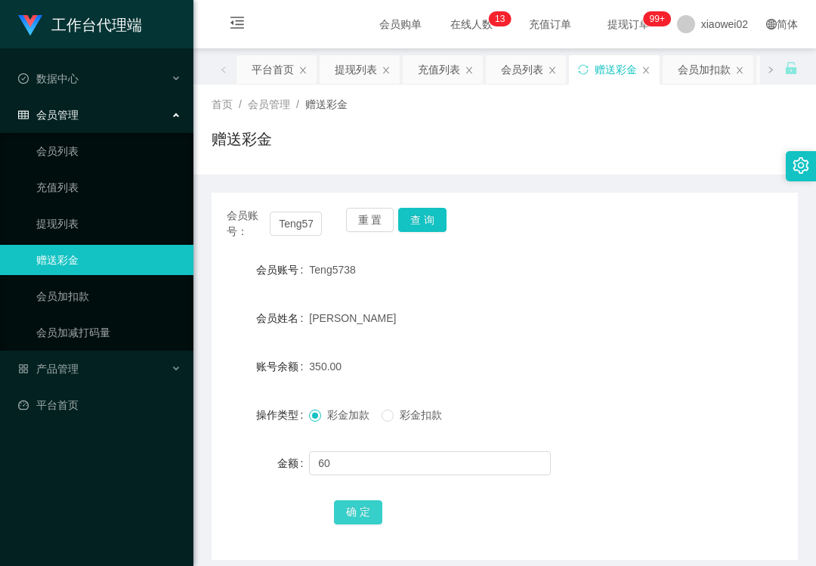
drag, startPoint x: 367, startPoint y: 500, endPoint x: 689, endPoint y: 479, distance: 322.5
click at [367, 500] on button "确 定" at bounding box center [358, 512] width 48 height 24
drag, startPoint x: 79, startPoint y: 361, endPoint x: 91, endPoint y: 381, distance: 23.5
click at [79, 363] on div "产品管理" at bounding box center [96, 368] width 193 height 30
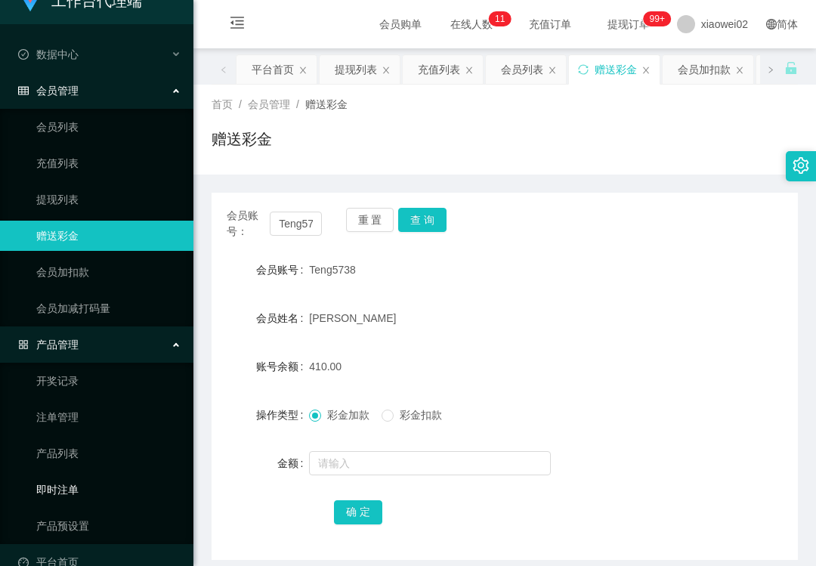
scroll to position [47, 0]
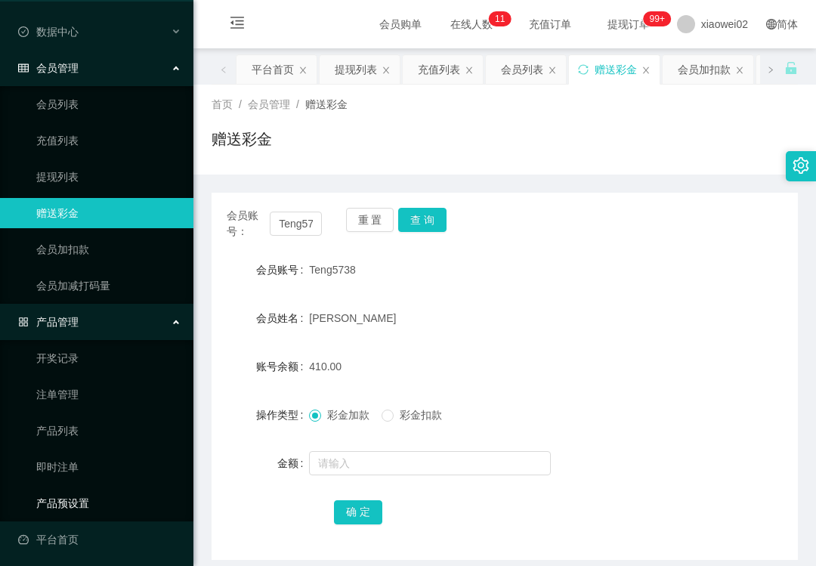
click at [82, 499] on link "产品预设置" at bounding box center [108, 503] width 145 height 30
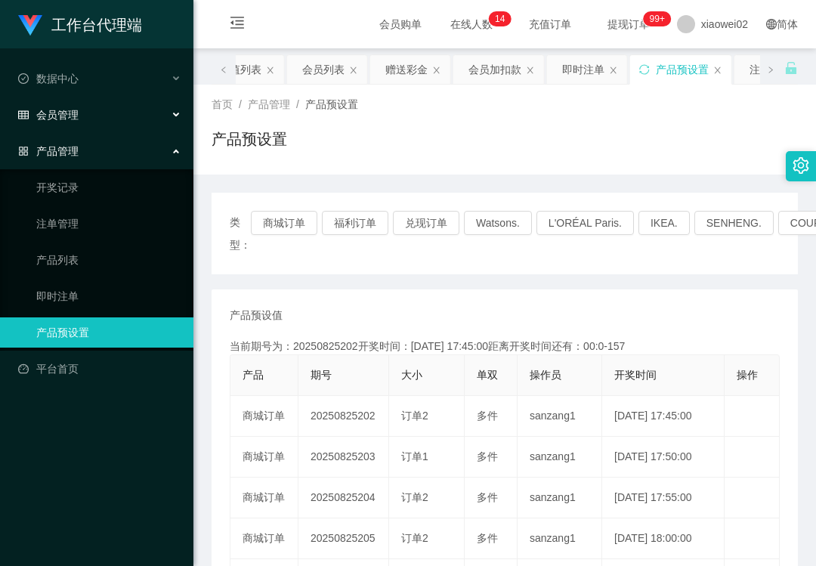
click at [94, 116] on div "会员管理" at bounding box center [96, 115] width 193 height 30
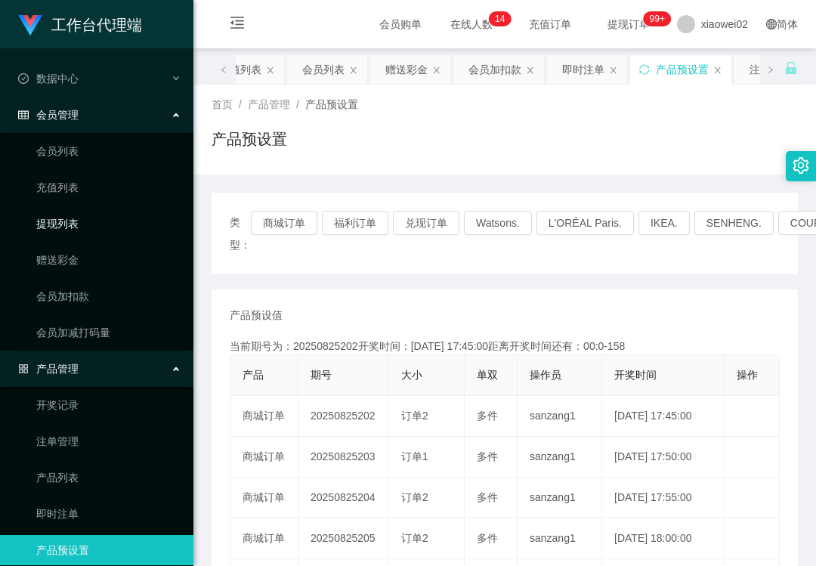
click at [74, 227] on link "提现列表" at bounding box center [108, 223] width 145 height 30
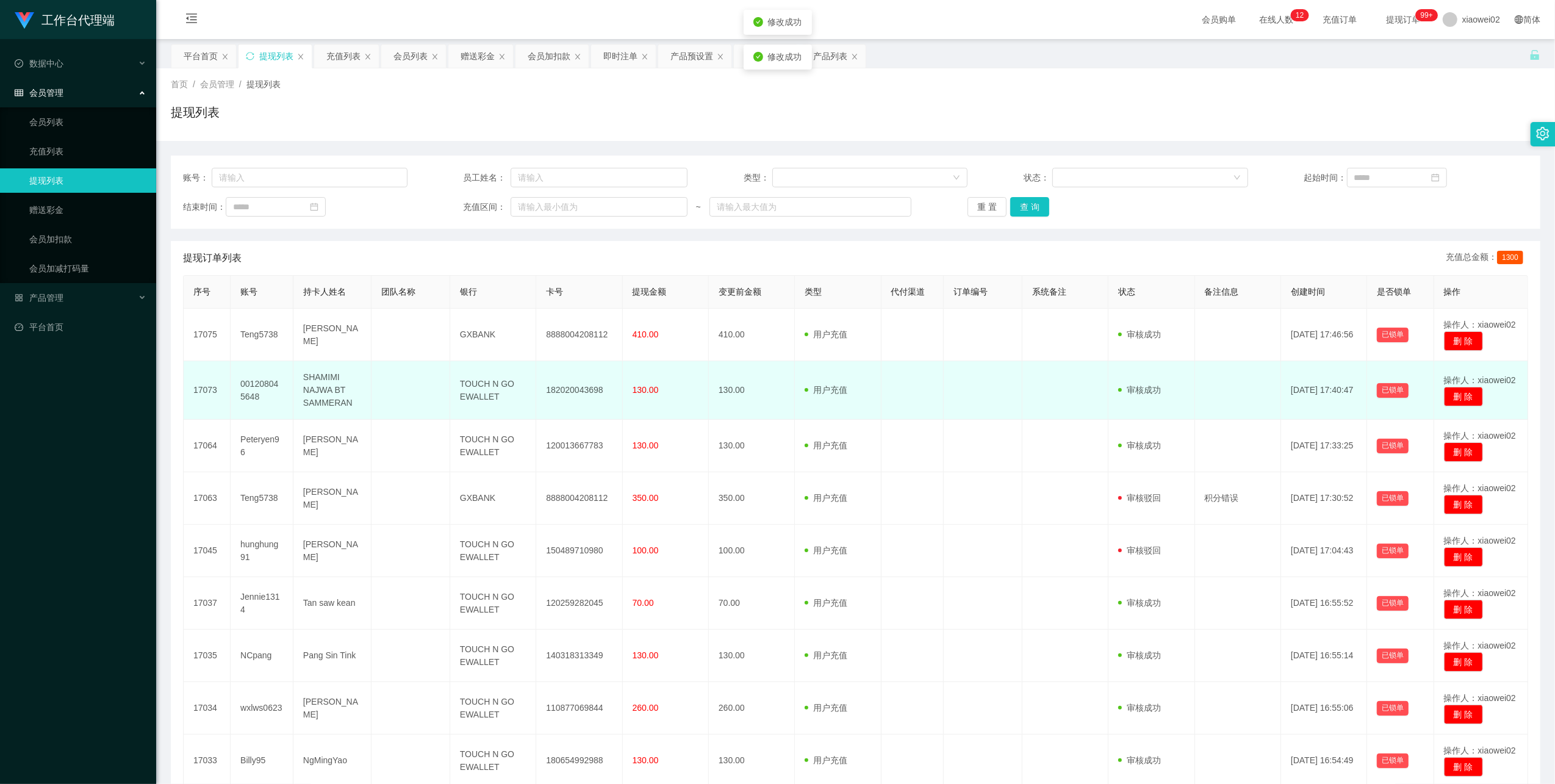
click at [552, 386] on td "182020043698" at bounding box center [579, 390] width 86 height 59
click at [553, 386] on td "182020043698" at bounding box center [579, 390] width 86 height 59
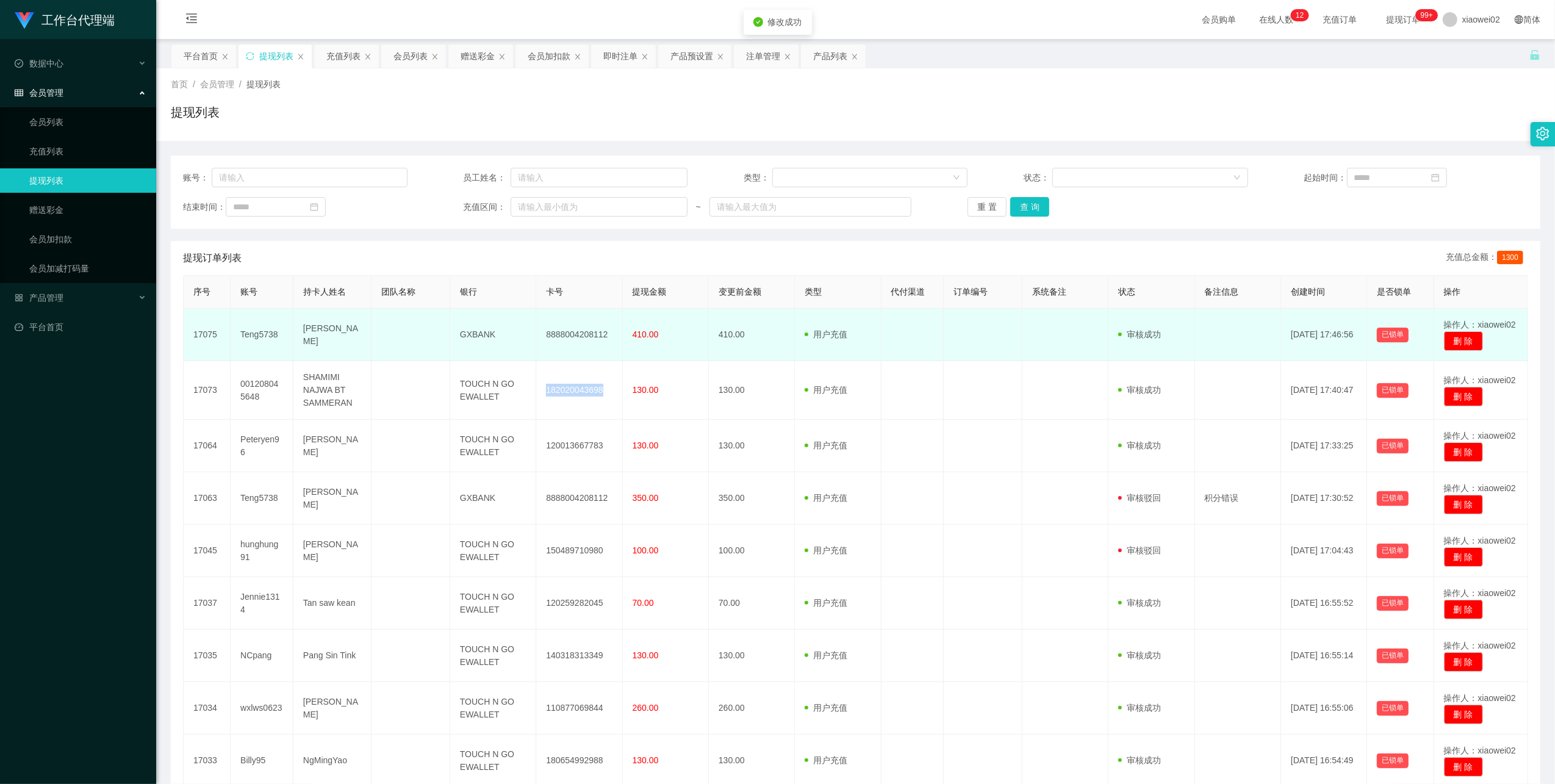
copy td "182020043698"
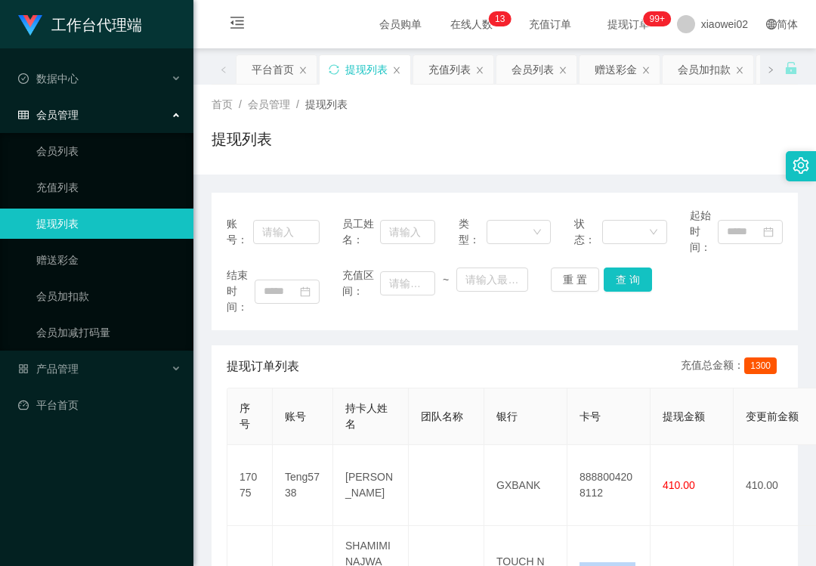
drag, startPoint x: 125, startPoint y: 206, endPoint x: 224, endPoint y: 203, distance: 98.2
click at [128, 208] on link "提现列表" at bounding box center [108, 223] width 145 height 30
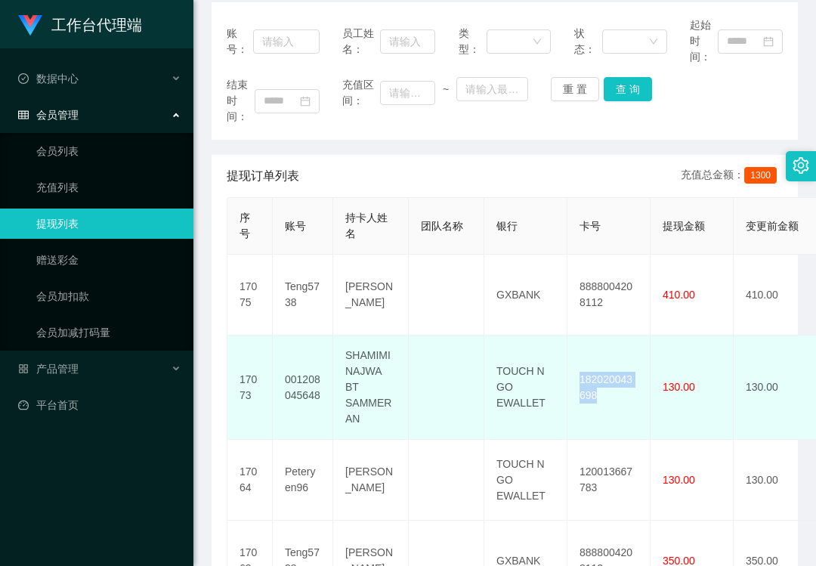
scroll to position [302, 0]
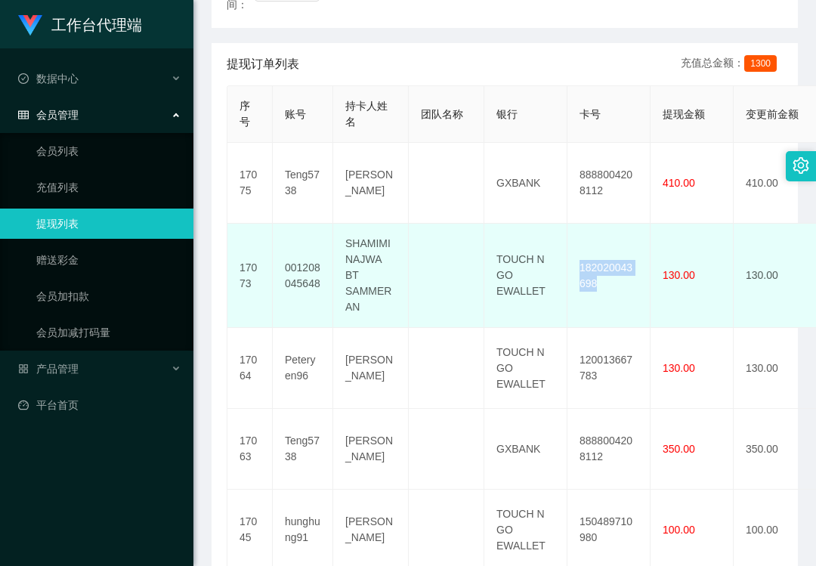
click at [610, 258] on td "182020043698" at bounding box center [608, 276] width 83 height 104
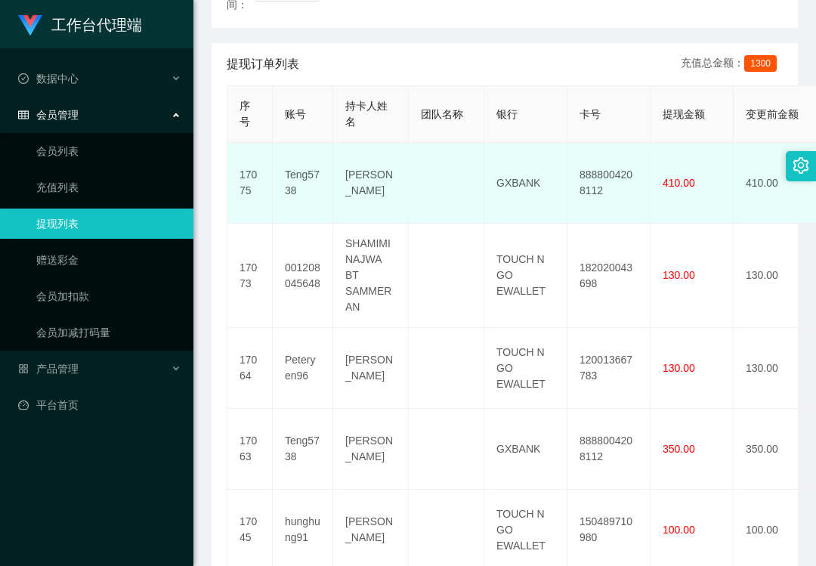
click at [625, 174] on td "8888004208112" at bounding box center [608, 183] width 83 height 81
copy td "8888004208112"
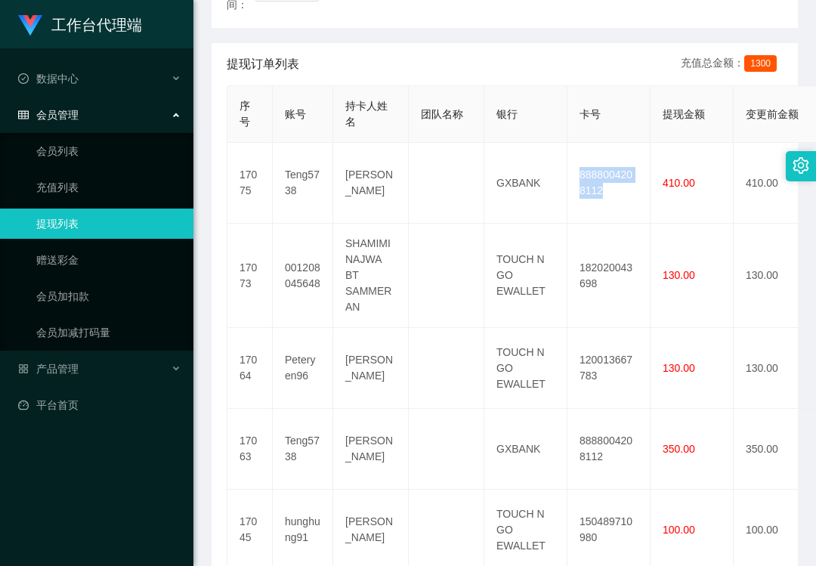
click at [58, 215] on link "提现列表" at bounding box center [108, 223] width 145 height 30
drag, startPoint x: 58, startPoint y: 215, endPoint x: 40, endPoint y: 161, distance: 57.3
click at [40, 161] on link "会员列表" at bounding box center [108, 151] width 145 height 30
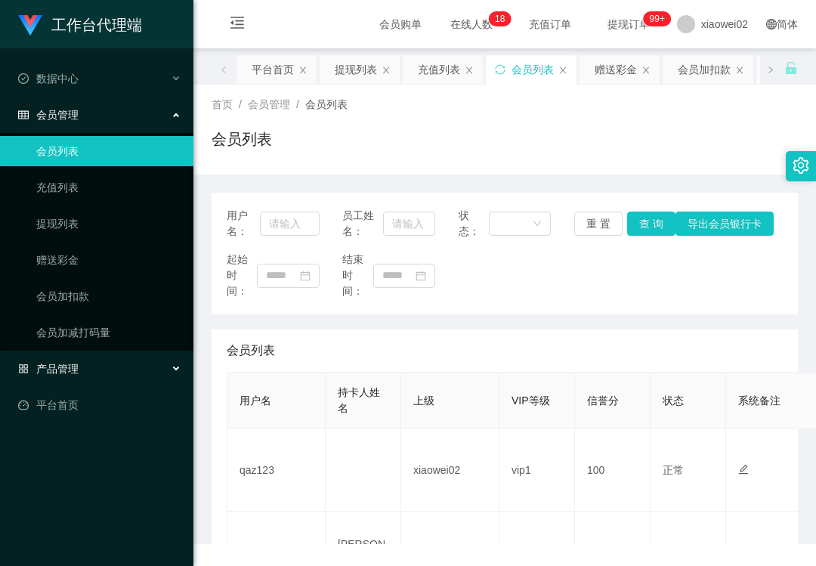
click at [100, 375] on div "产品管理" at bounding box center [96, 368] width 193 height 30
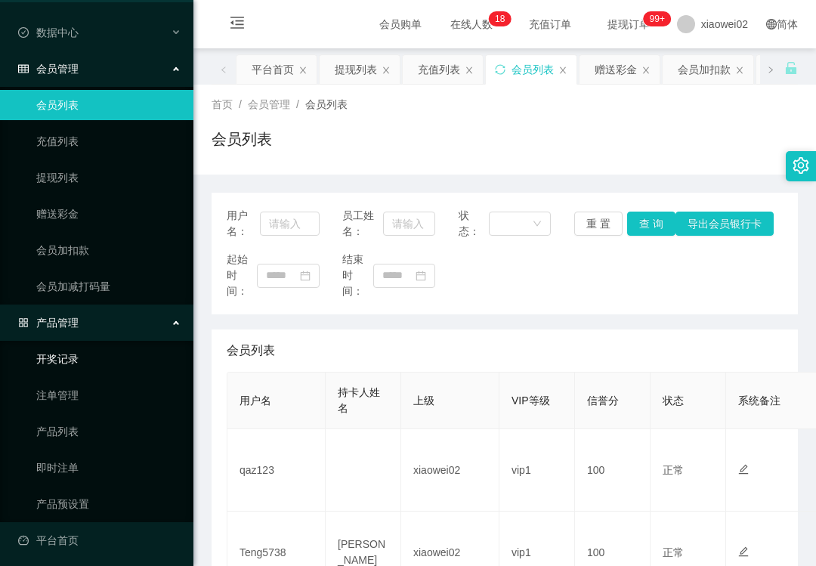
scroll to position [47, 0]
click at [86, 388] on link "注单管理" at bounding box center [108, 394] width 145 height 30
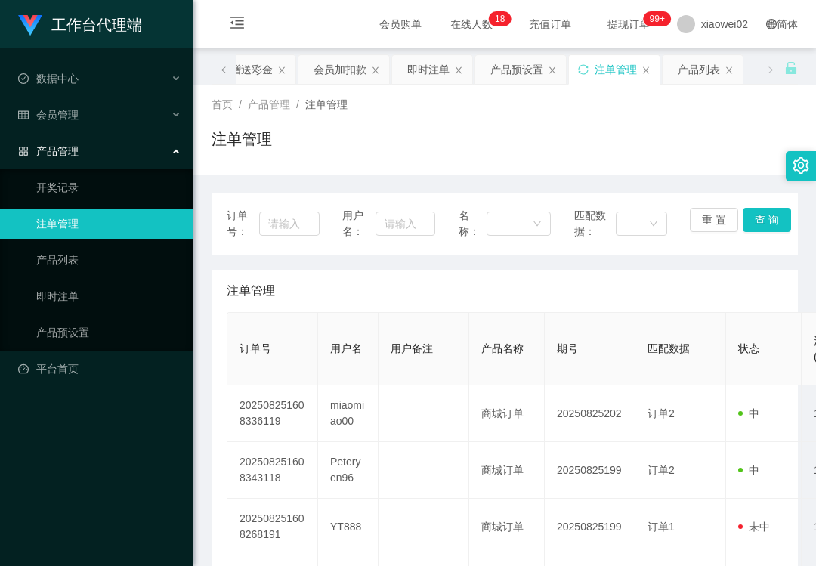
click at [372, 218] on span "用户名：" at bounding box center [358, 224] width 33 height 32
drag, startPoint x: 390, startPoint y: 221, endPoint x: 601, endPoint y: 240, distance: 212.3
click at [390, 221] on input "text" at bounding box center [404, 223] width 59 height 24
paste input "miaomiao00"
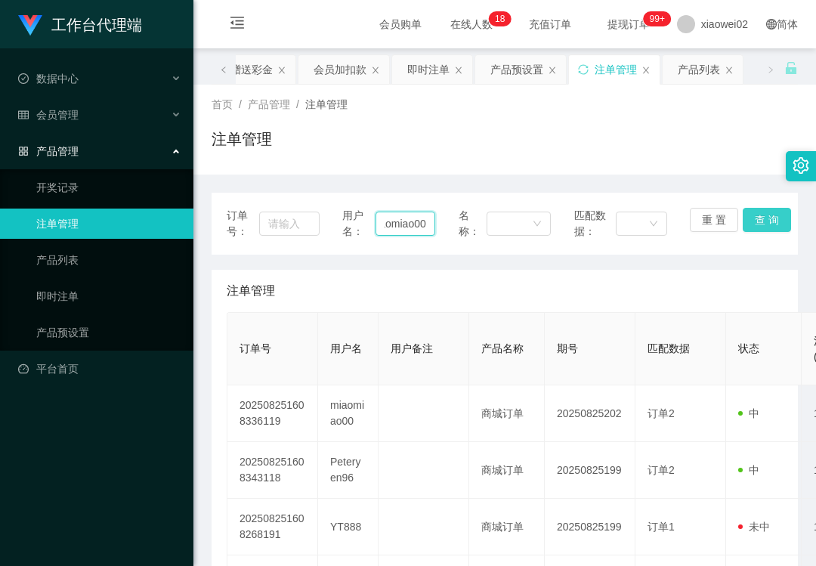
type input "miaomiao00"
click at [746, 224] on button "查 询" at bounding box center [766, 220] width 48 height 24
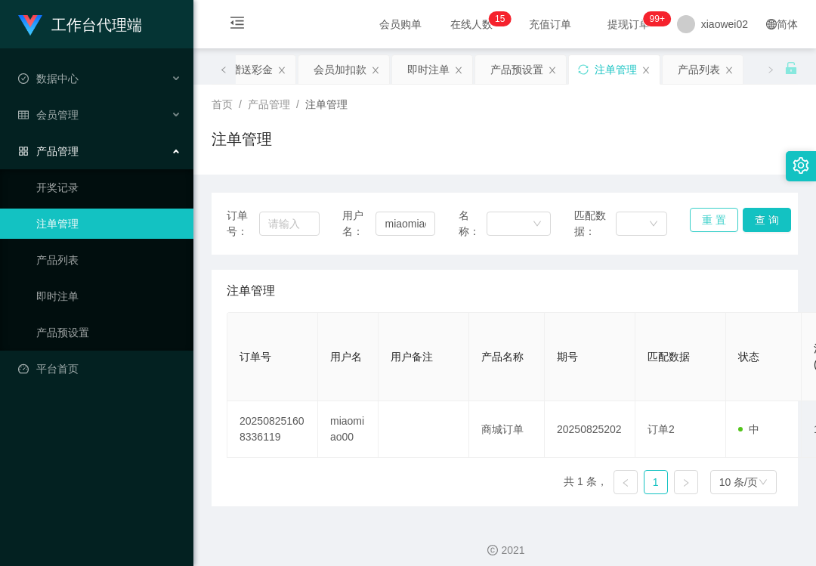
click at [704, 231] on button "重 置" at bounding box center [714, 220] width 48 height 24
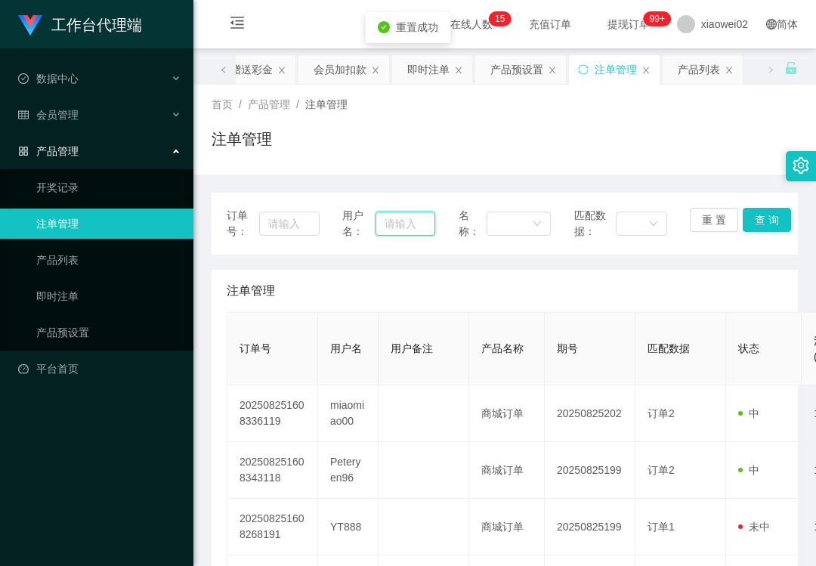
click at [420, 225] on input "text" at bounding box center [404, 223] width 59 height 24
paste input "miaomiao00"
type input "miaomiao00"
click at [759, 211] on button "查 询" at bounding box center [766, 220] width 48 height 24
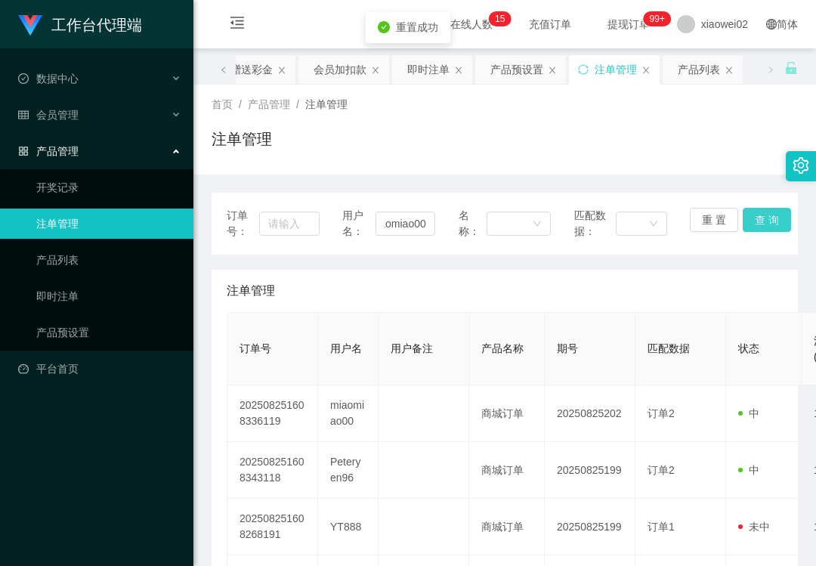
scroll to position [0, 0]
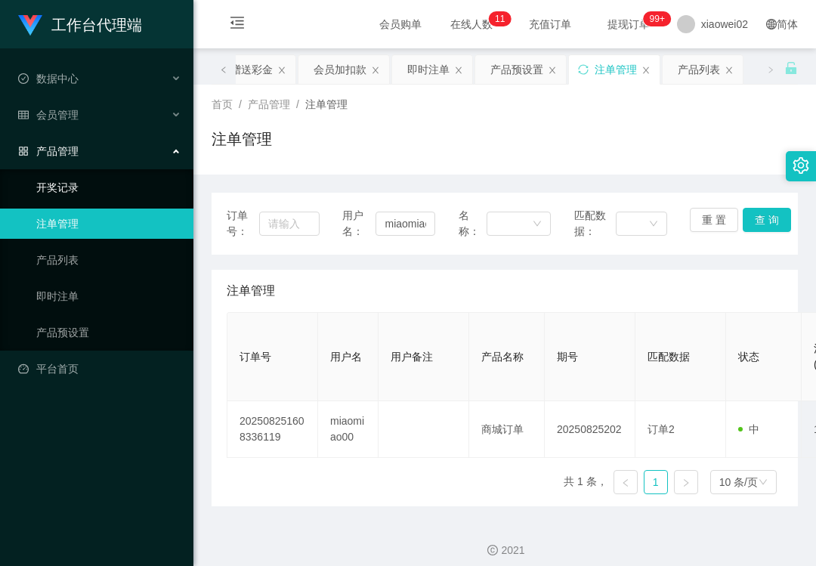
click at [125, 137] on div "产品管理" at bounding box center [96, 151] width 193 height 30
click at [125, 122] on div "会员管理" at bounding box center [96, 115] width 193 height 30
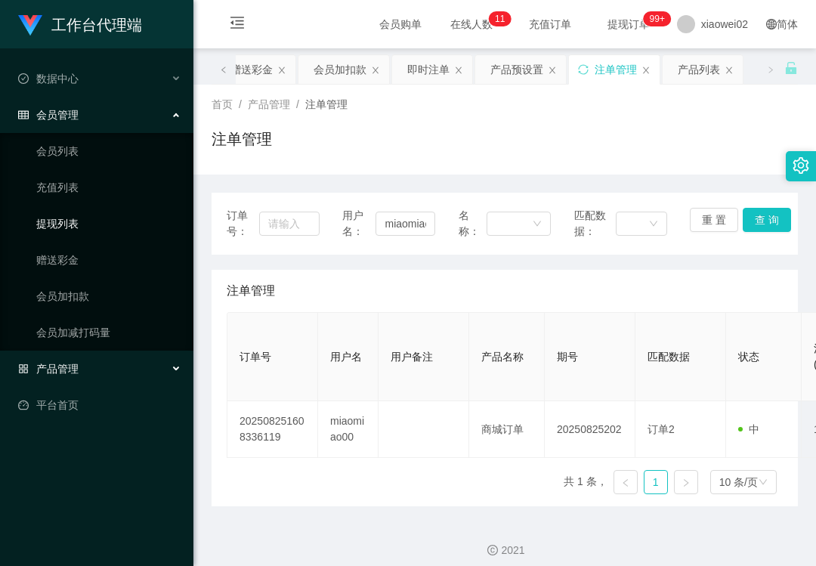
click at [92, 213] on link "提现列表" at bounding box center [108, 223] width 145 height 30
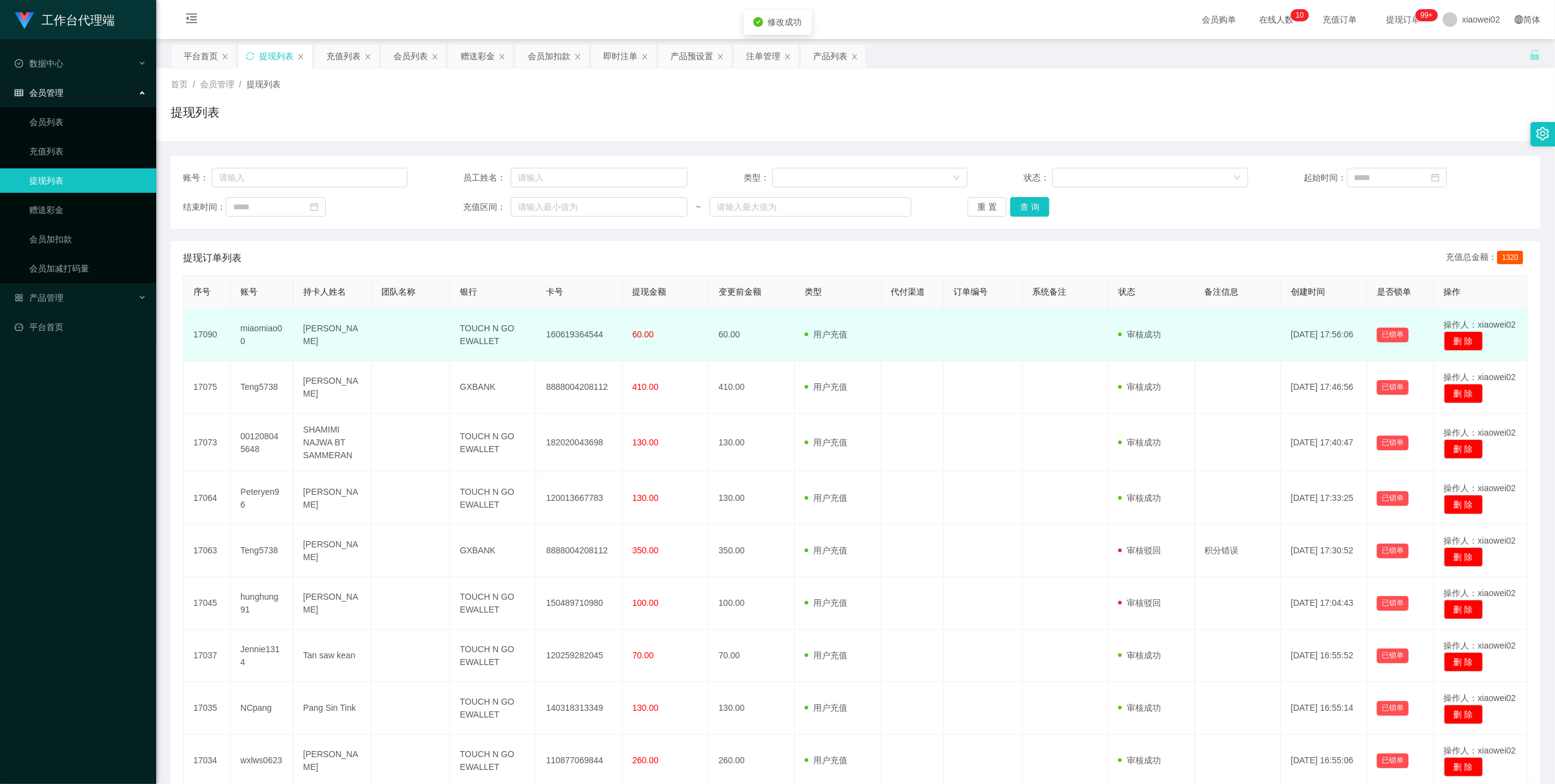
click at [591, 333] on td "160619364544" at bounding box center [579, 334] width 86 height 52
click at [592, 332] on td "160619364544" at bounding box center [579, 334] width 86 height 52
copy td "160619364544"
